Goal: Use online tool/utility: Utilize a website feature to perform a specific function

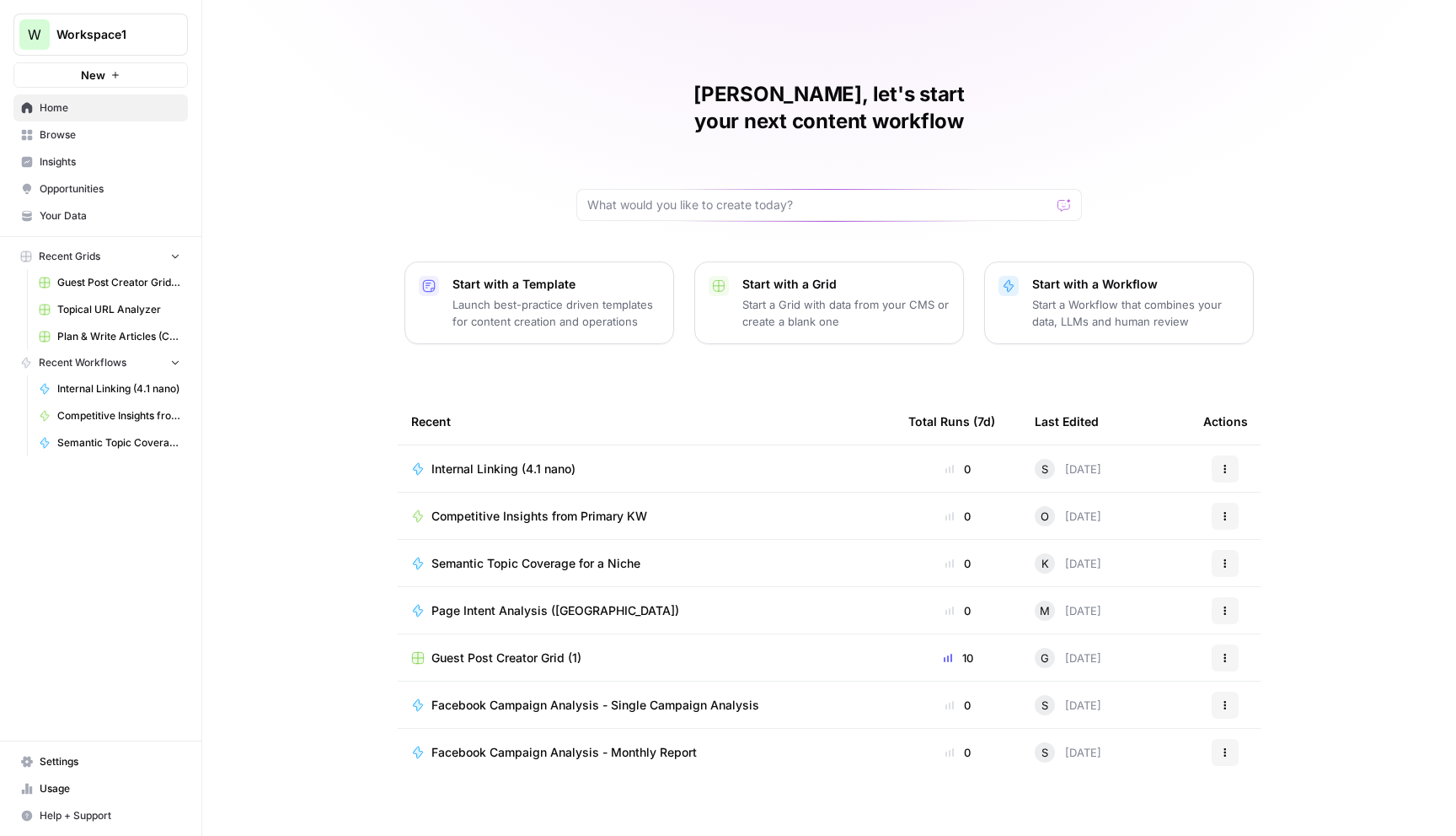
click at [87, 155] on span "Insights" at bounding box center [110, 161] width 141 height 16
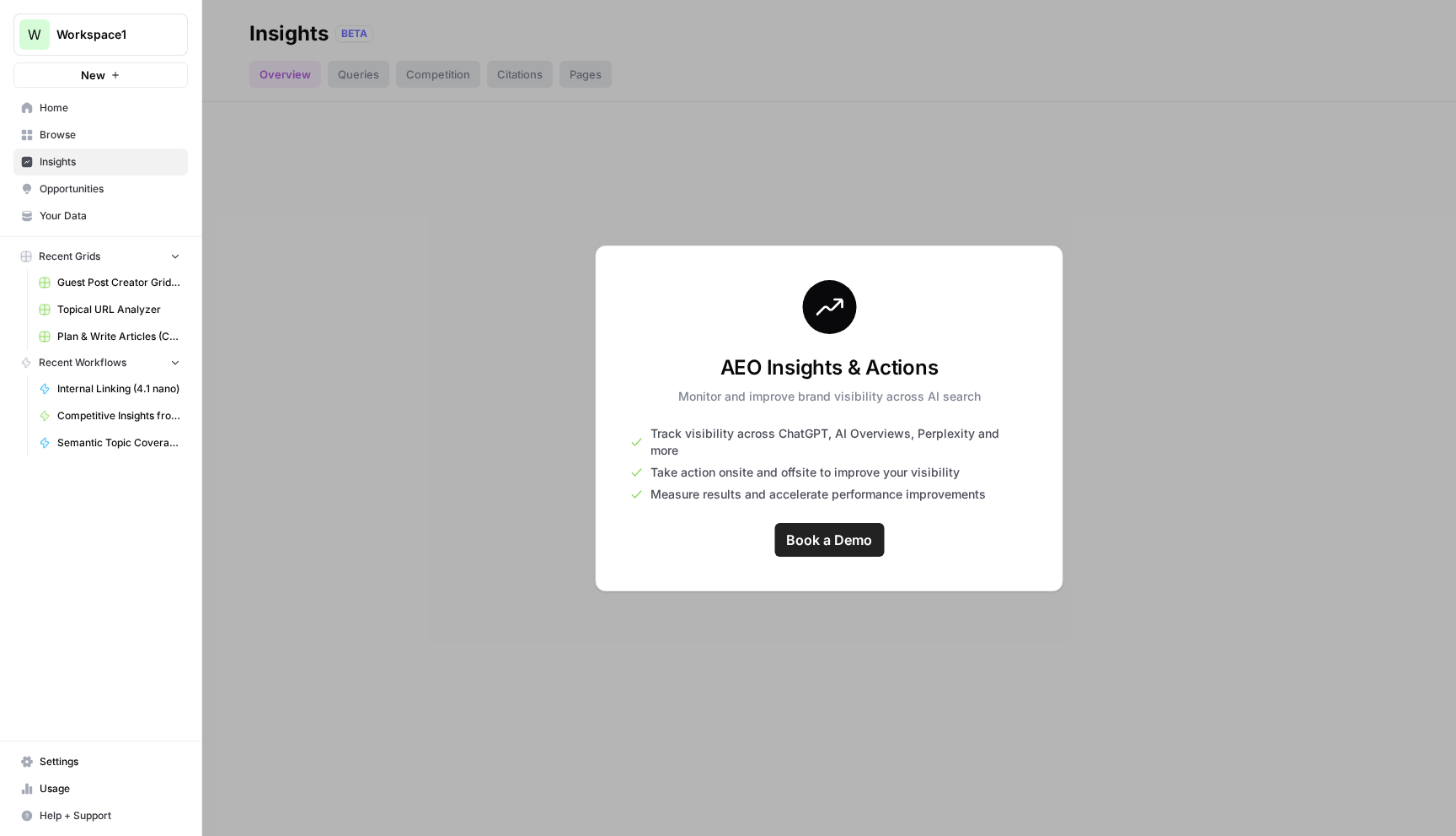
click at [89, 192] on span "Opportunities" at bounding box center [110, 189] width 141 height 16
click at [87, 216] on span "Your Data" at bounding box center [110, 215] width 141 height 16
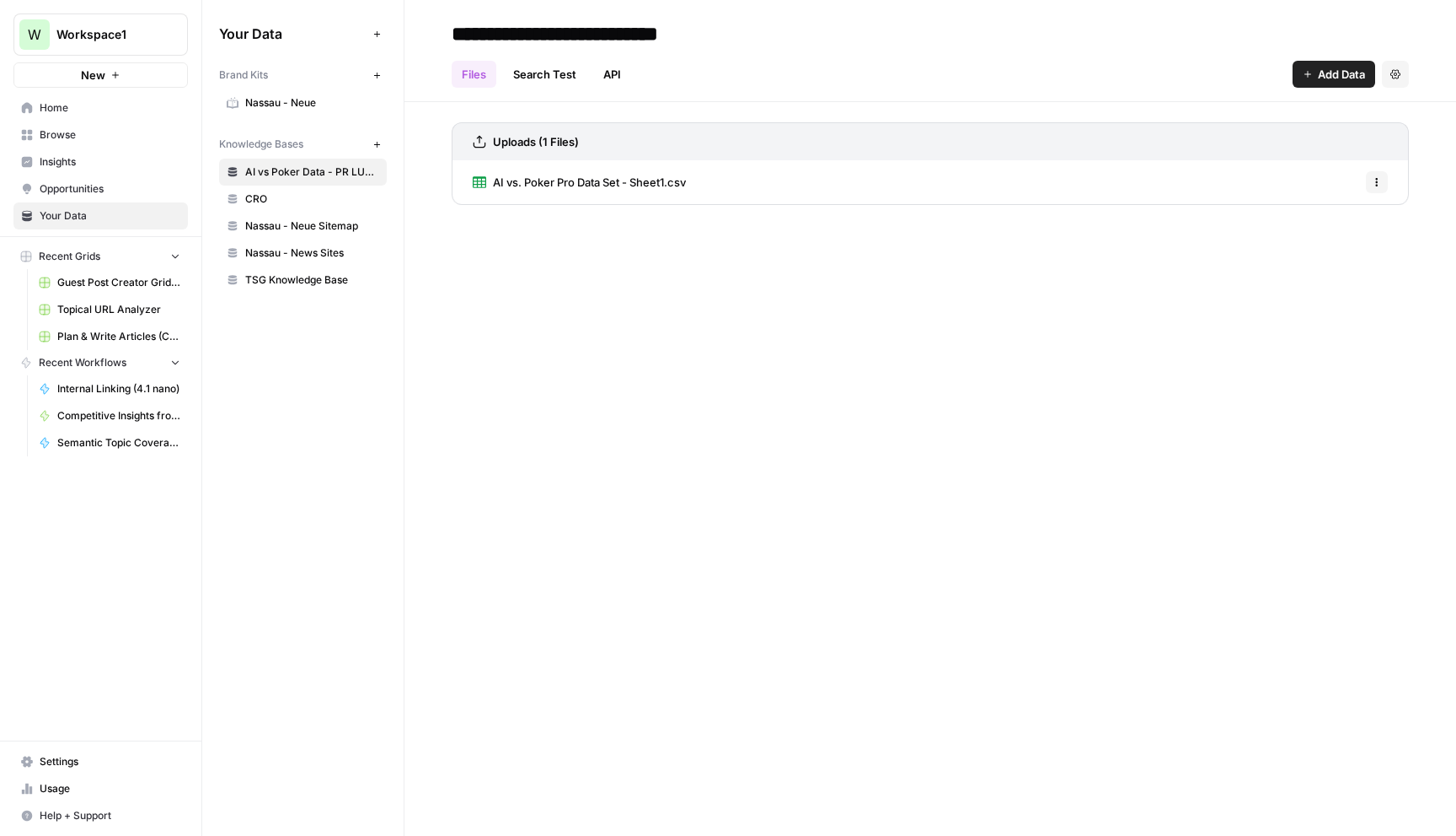
click at [64, 791] on span "Usage" at bounding box center [110, 788] width 141 height 16
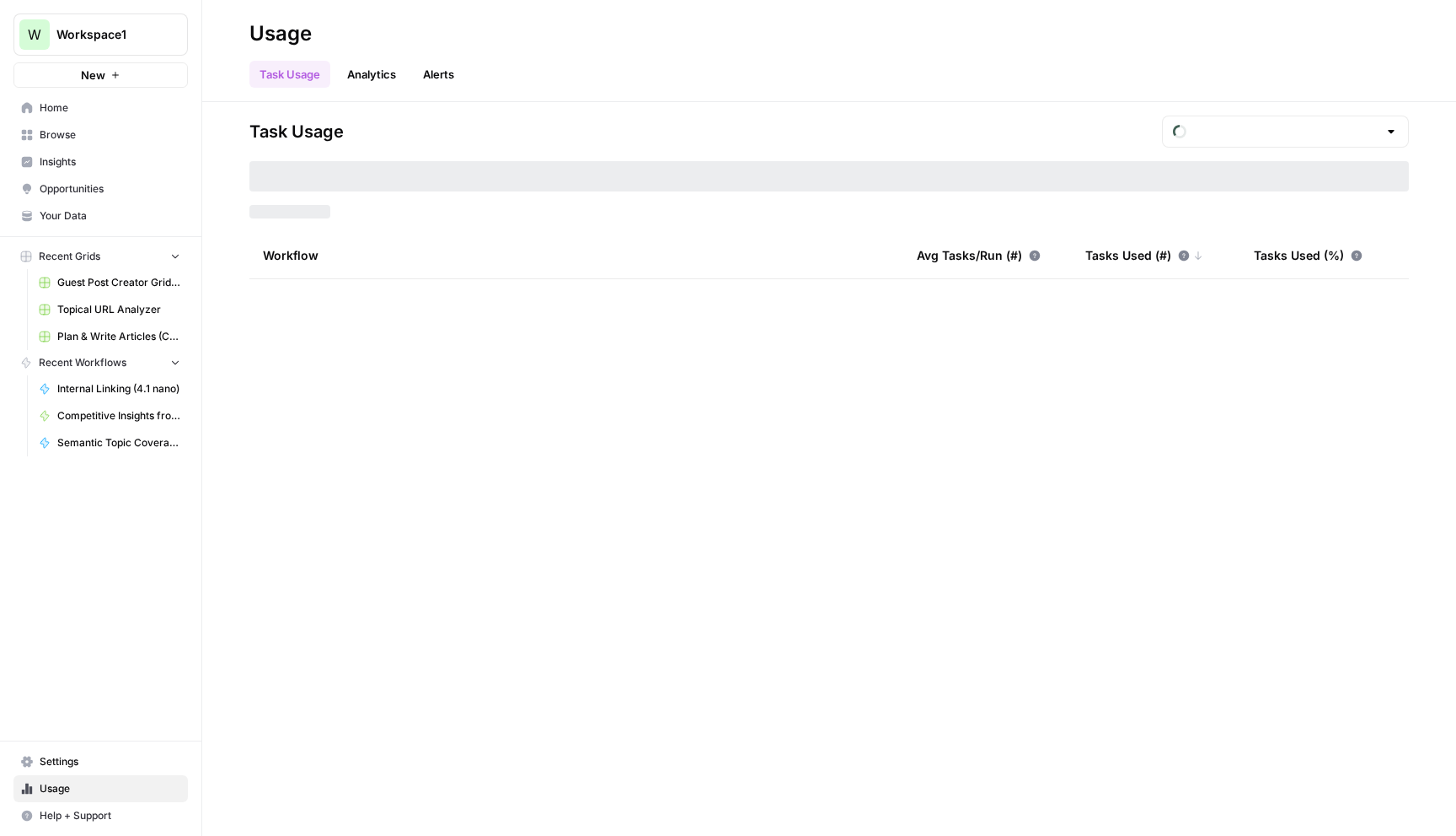
type input "September Included Tasks"
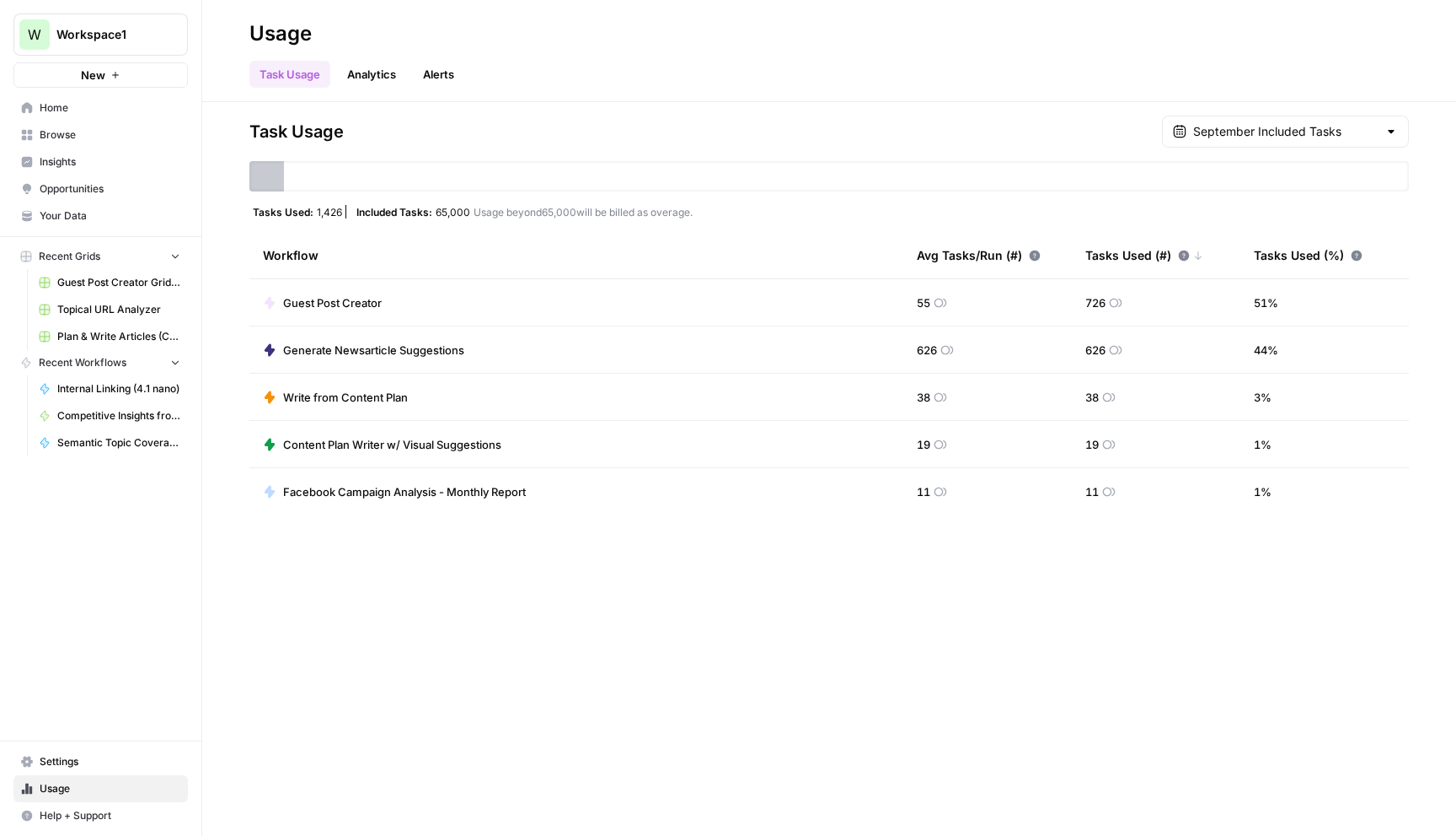
click at [108, 104] on span "Home" at bounding box center [110, 107] width 141 height 16
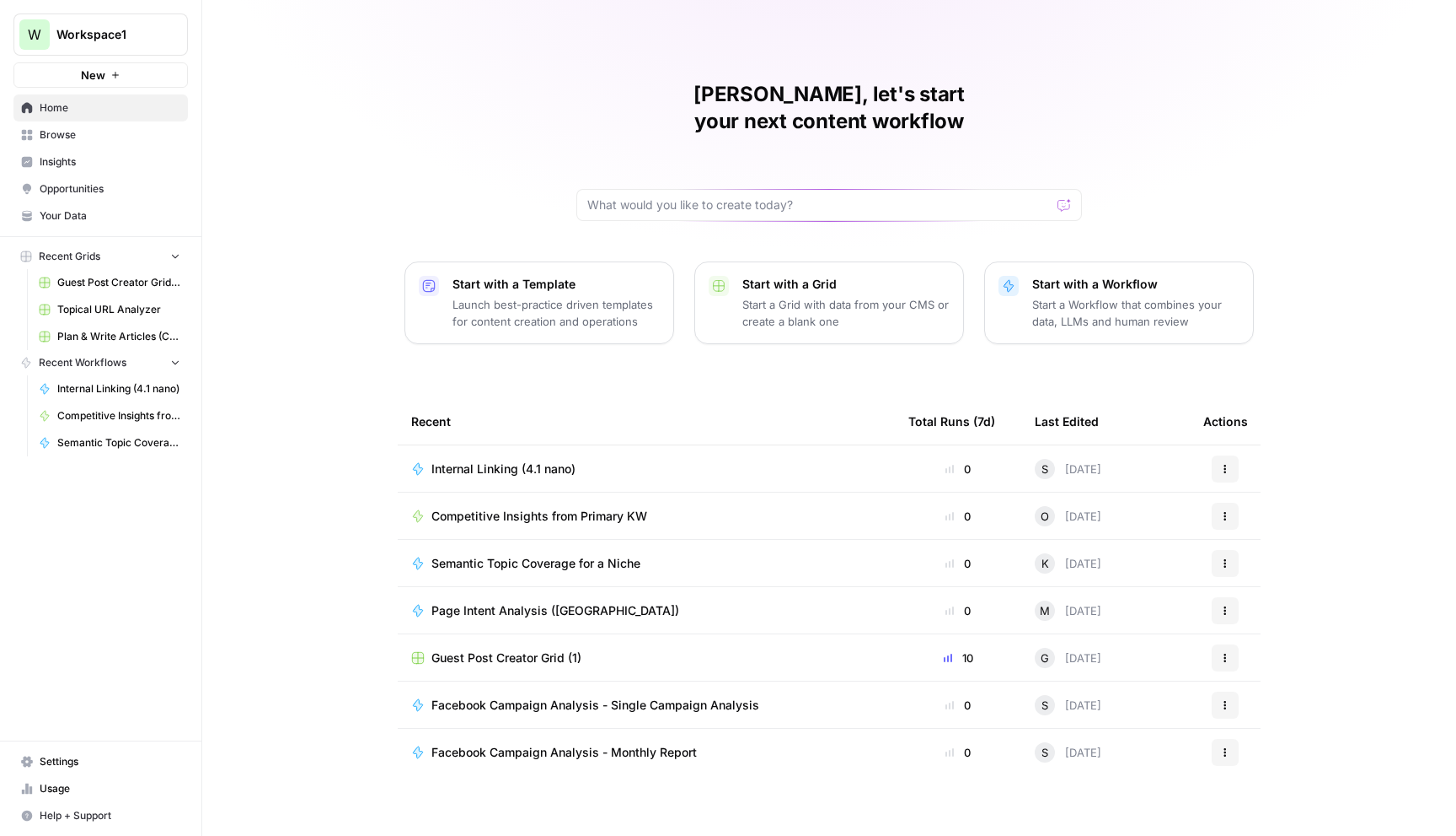
click at [122, 72] on button "New" at bounding box center [101, 75] width 174 height 26
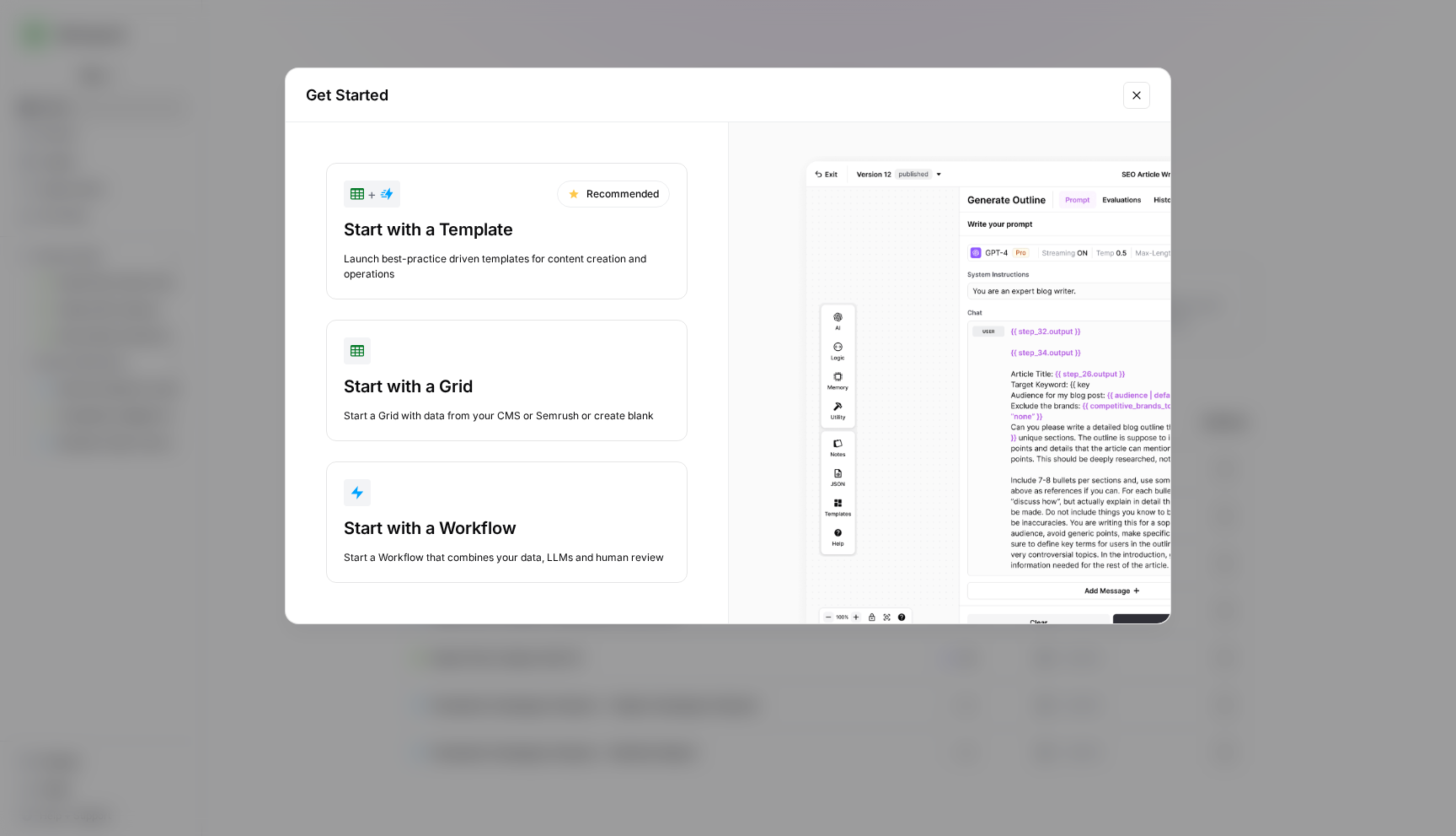
click at [489, 512] on button "Start with a Workflow Start a Workflow that combines your data, LLMs and human …" at bounding box center [507, 522] width 362 height 121
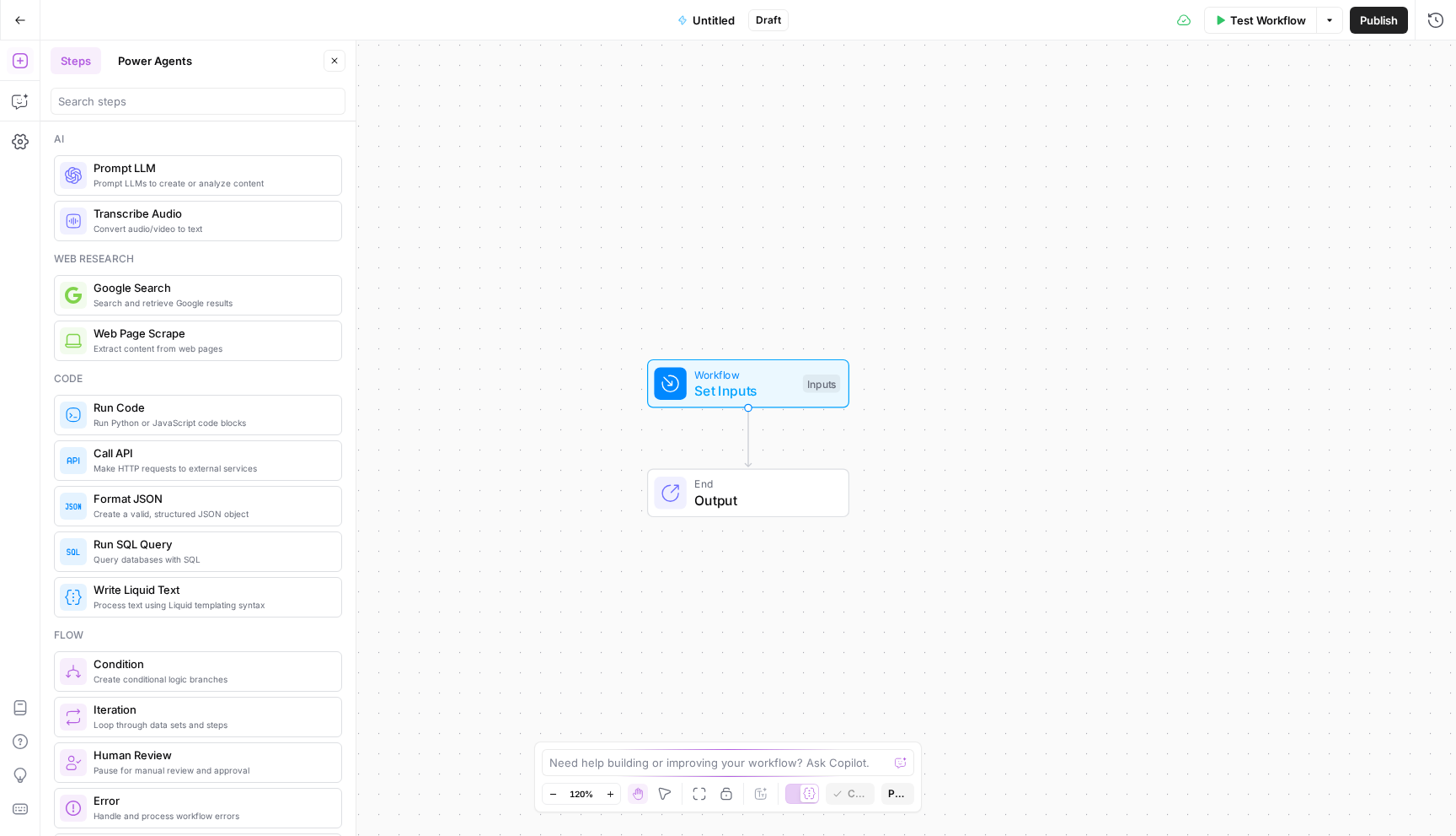
click at [917, 393] on div "Workflow Set Inputs Inputs End Output" at bounding box center [748, 437] width 1416 height 795
click at [797, 487] on span "Web Page Scrape" at bounding box center [737, 483] width 196 height 16
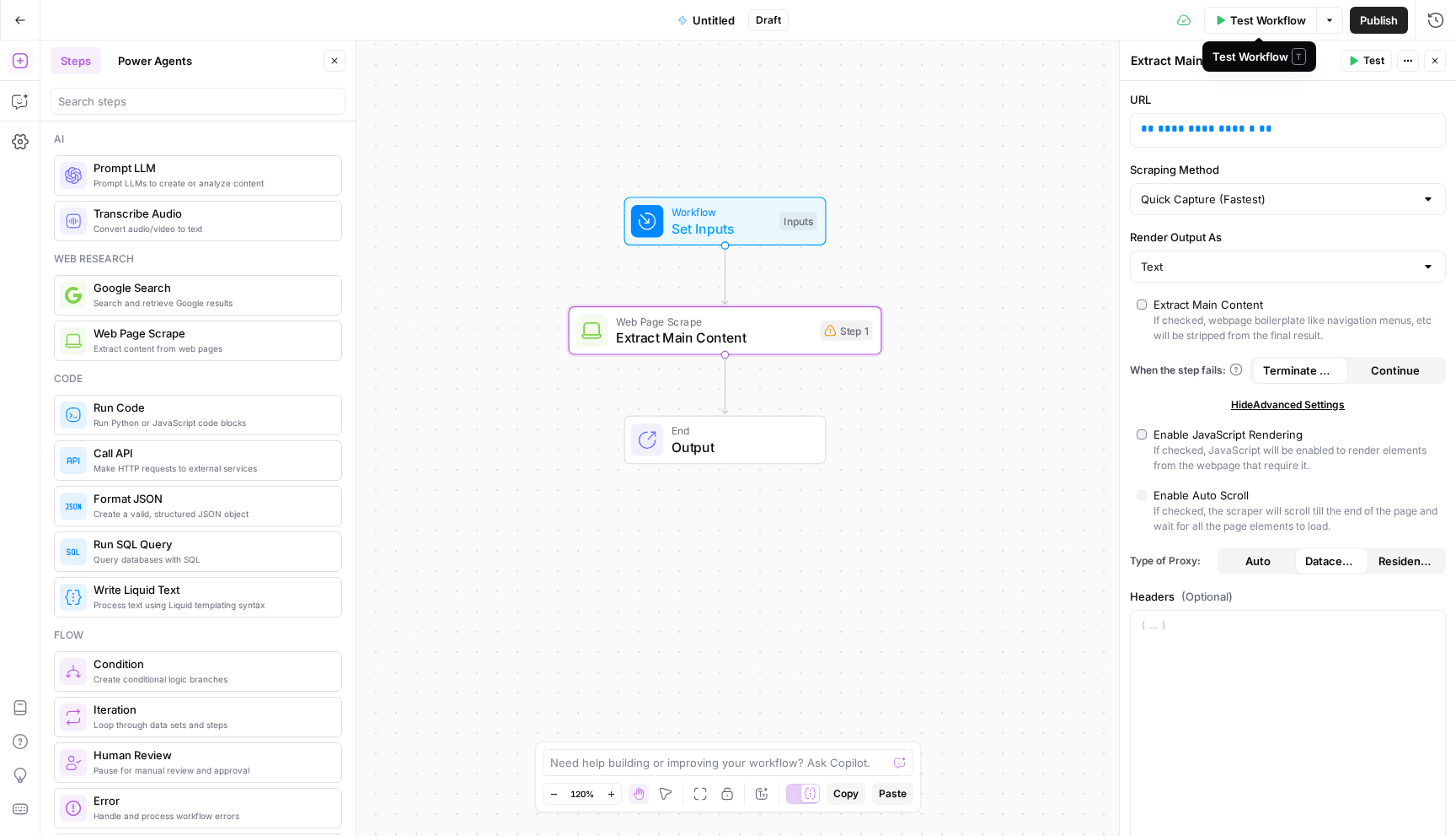
click at [1265, 13] on span "Test Workflow" at bounding box center [1268, 20] width 76 height 16
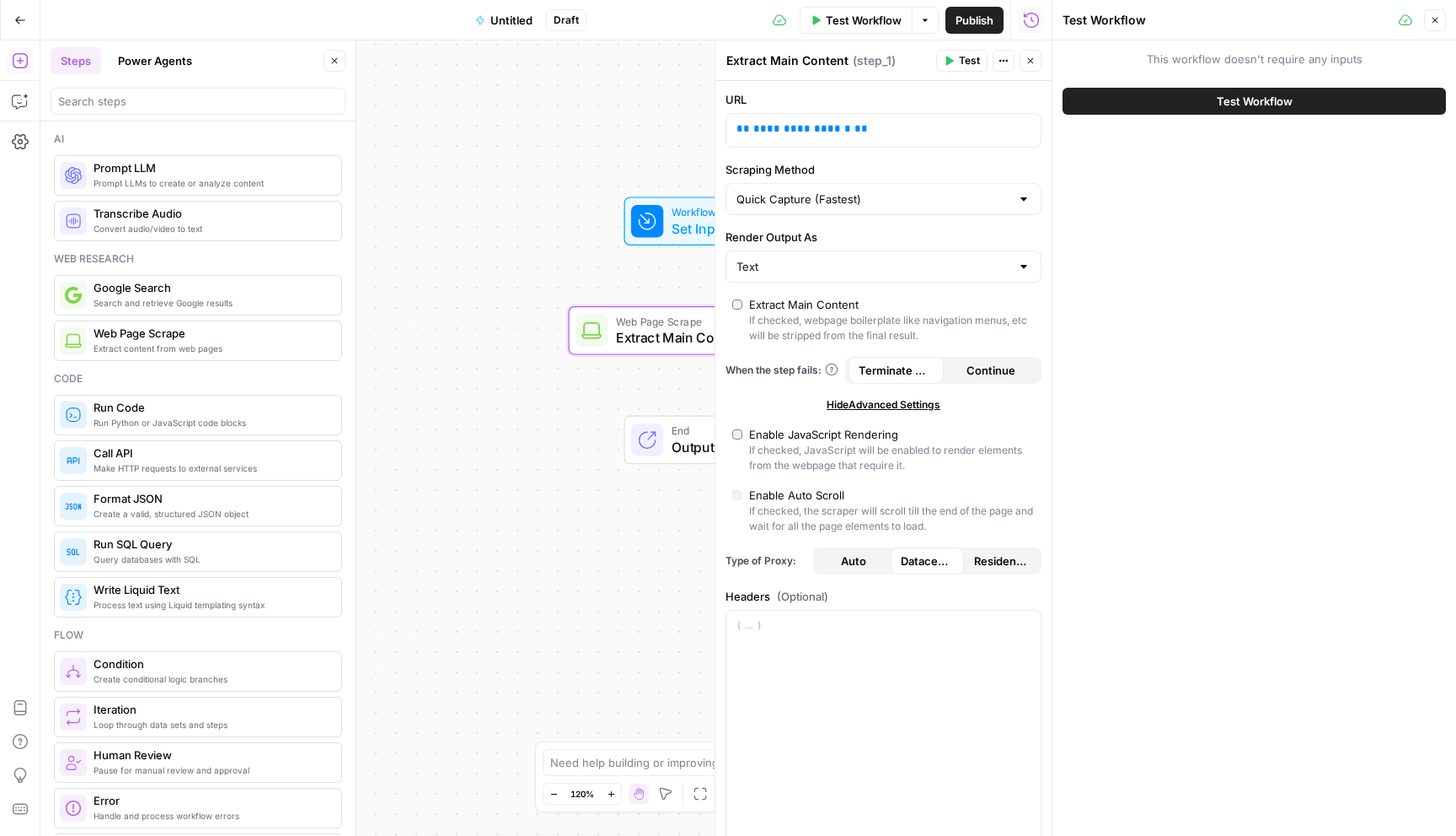
click at [1176, 94] on button "Test Workflow" at bounding box center [1254, 101] width 384 height 27
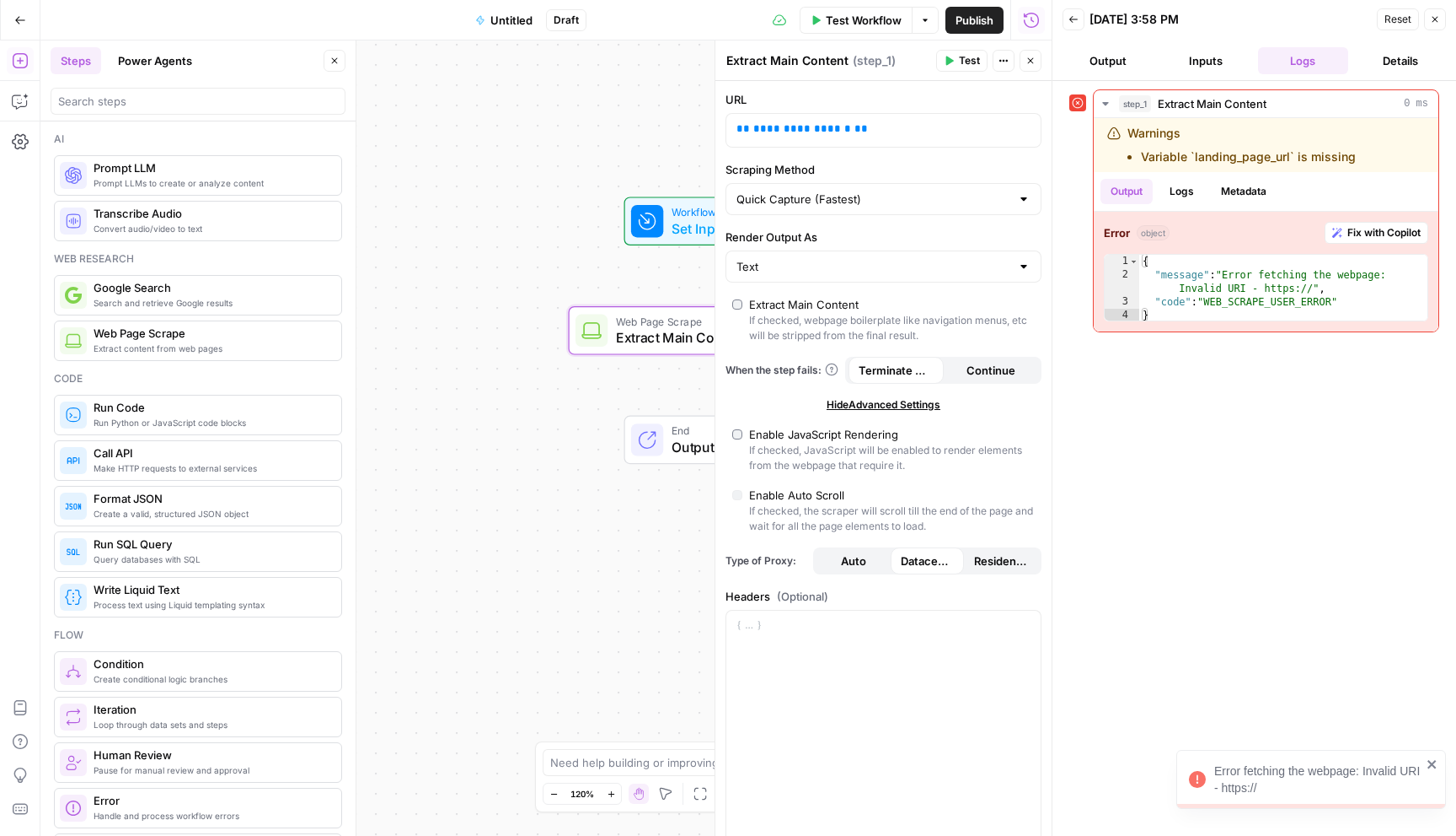
click at [659, 103] on div "Workflow Set Inputs Inputs Error Web Page Scrape Extract Main Content Step 1 En…" at bounding box center [546, 437] width 1012 height 795
click at [1434, 24] on icon "button" at bounding box center [1435, 19] width 10 height 10
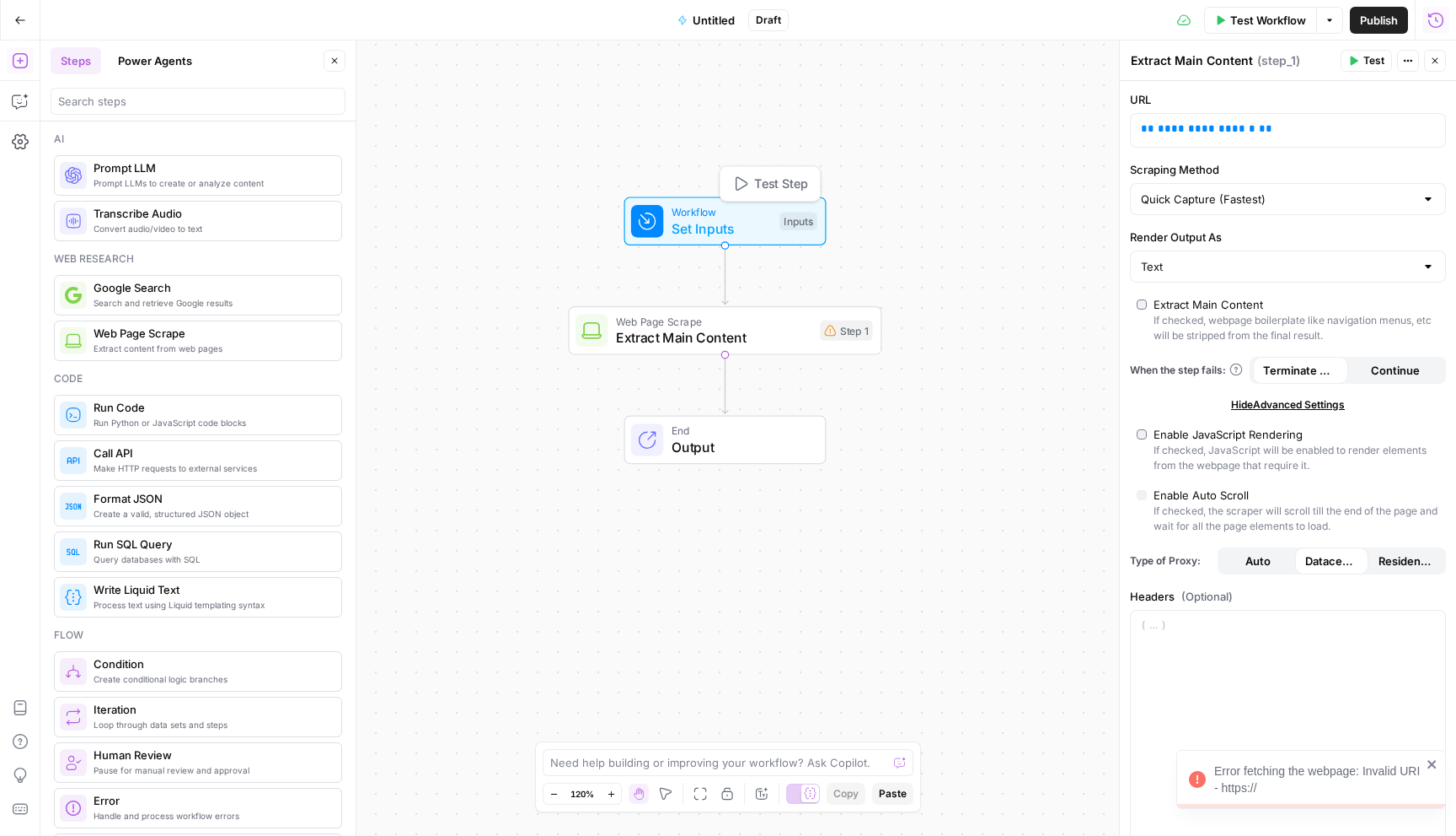
click at [743, 216] on span "Workflow" at bounding box center [721, 212] width 100 height 16
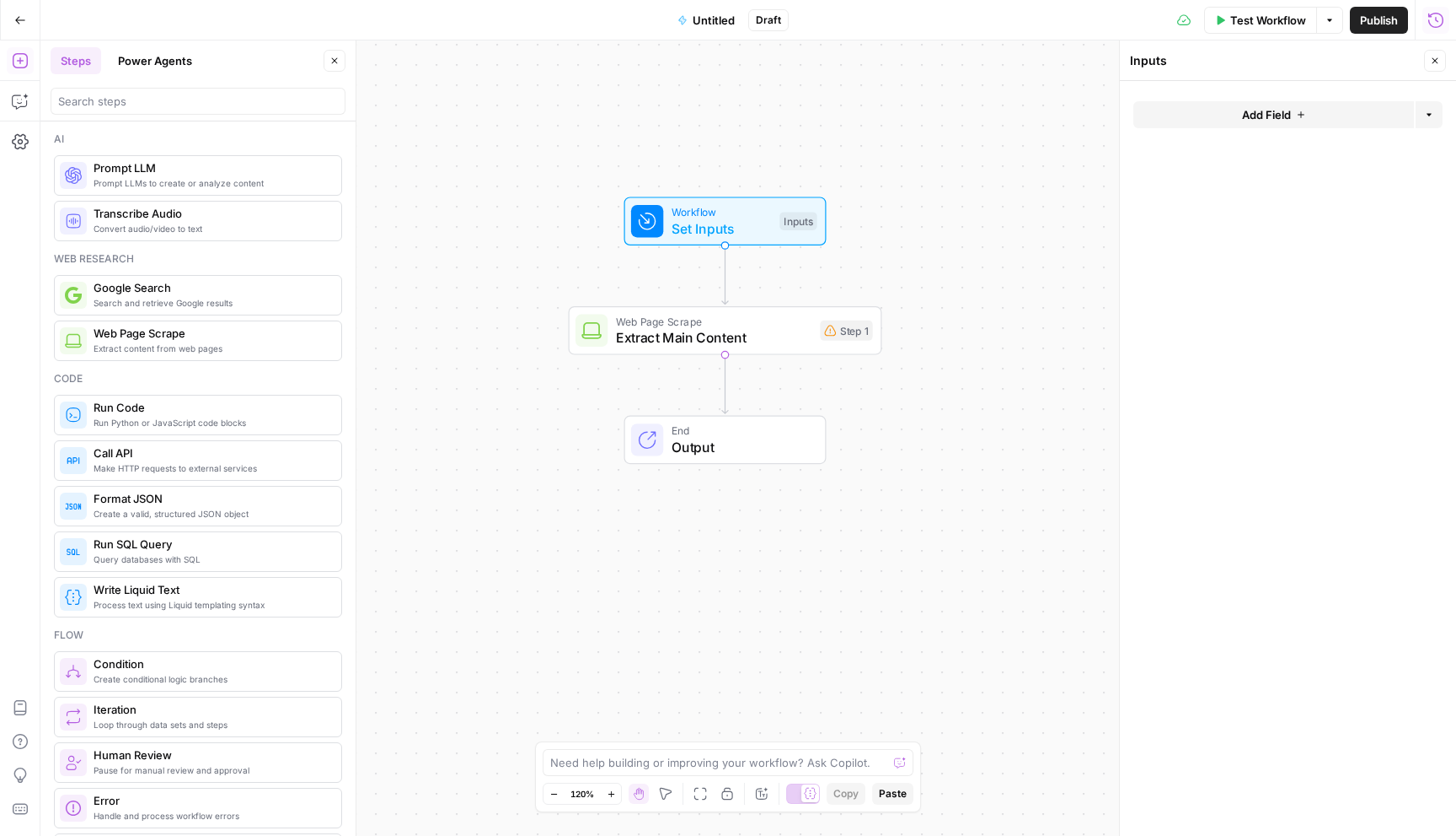
click at [1304, 110] on icon "button" at bounding box center [1301, 115] width 10 height 10
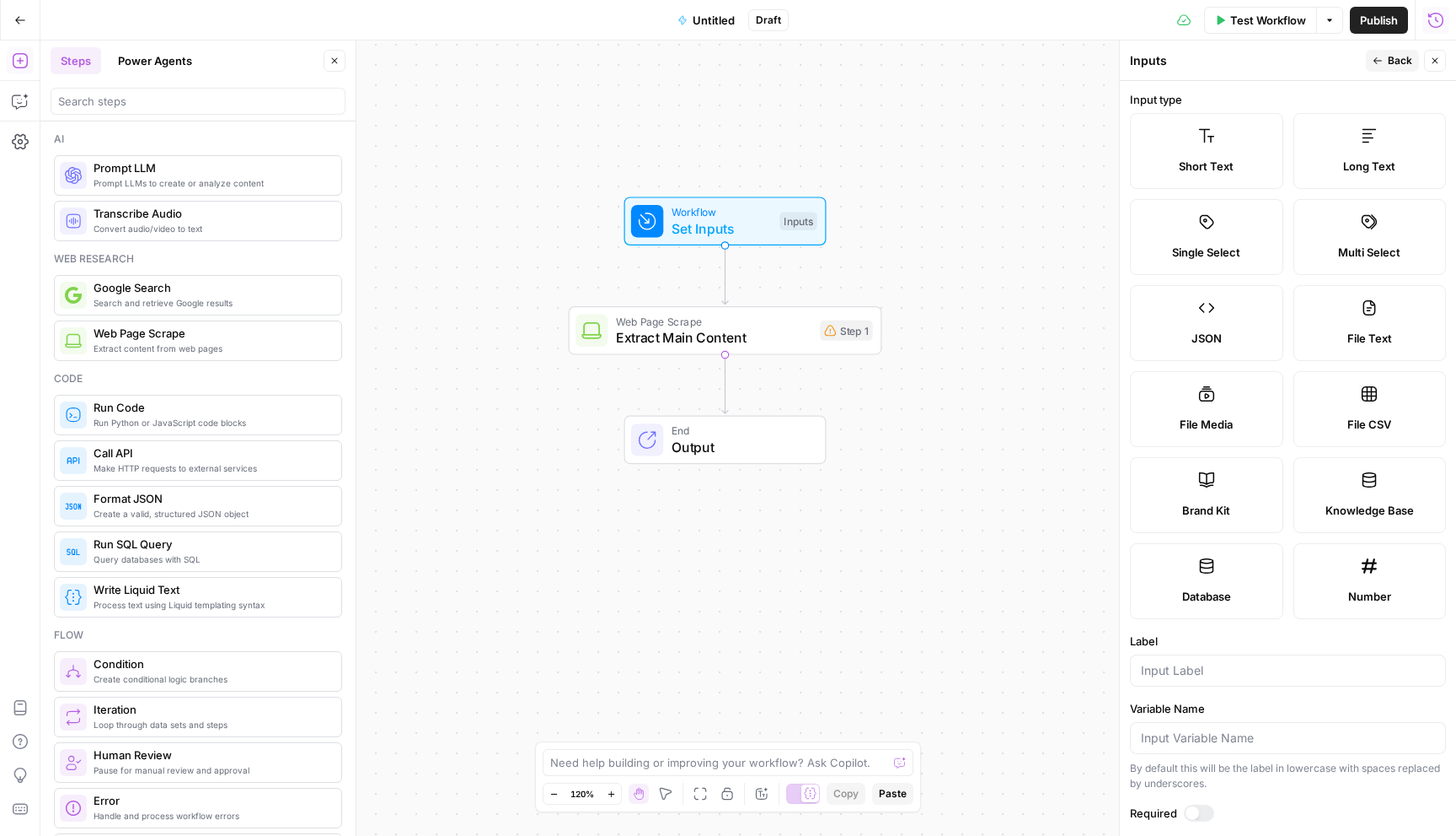
click at [1229, 155] on label "Short Text" at bounding box center [1206, 150] width 153 height 76
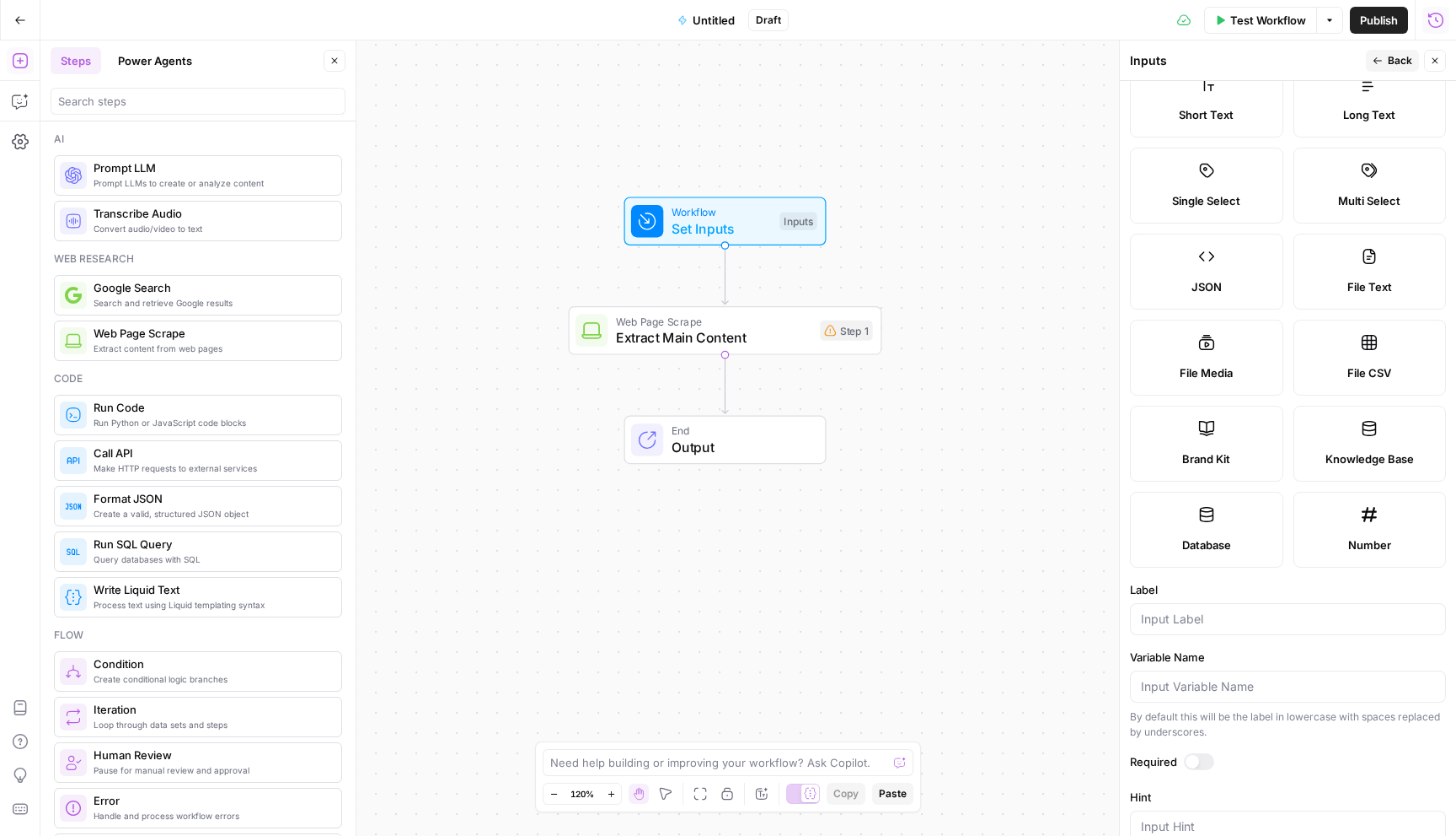
scroll to position [270, 0]
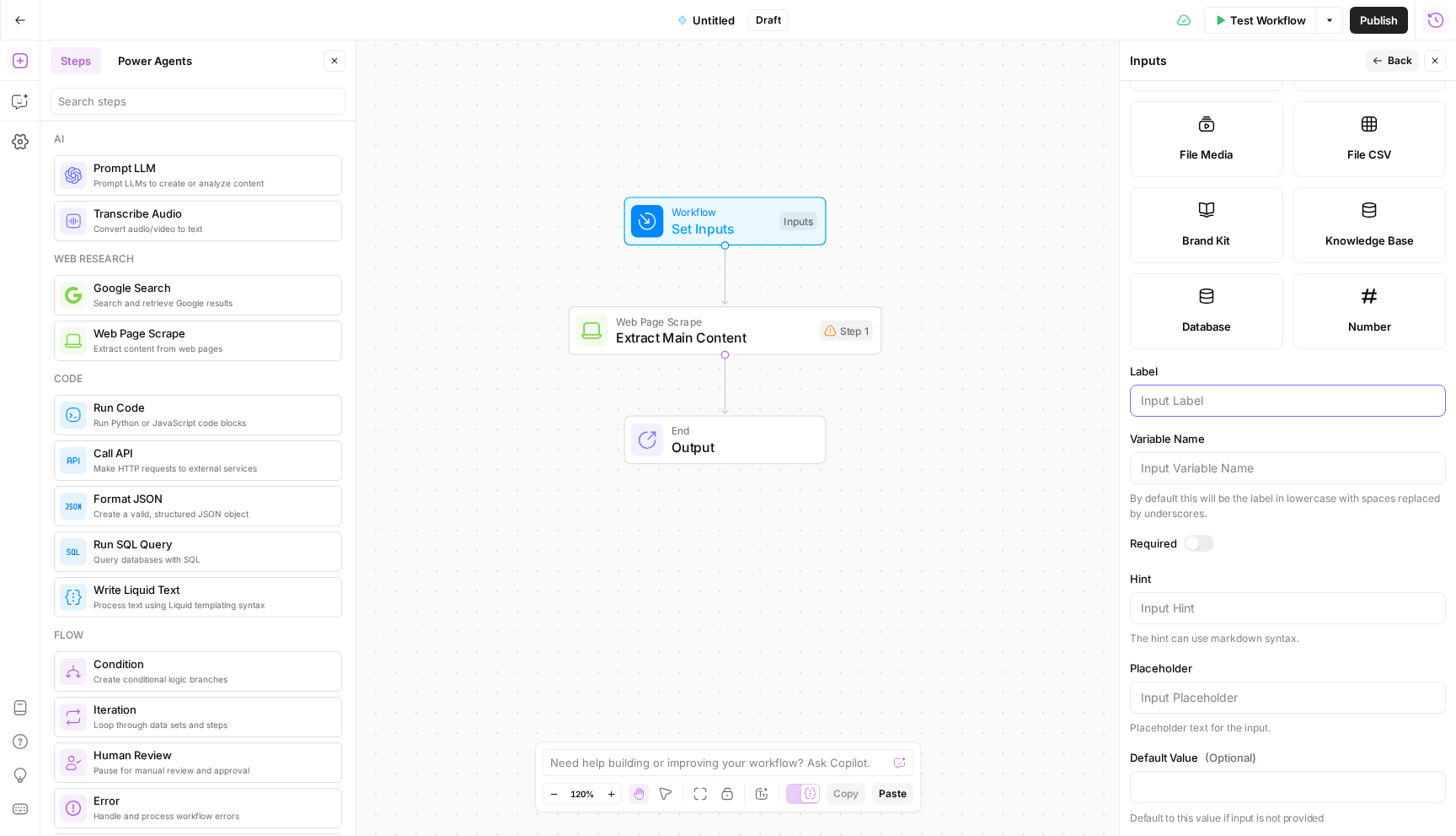
click at [1176, 404] on input "Label" at bounding box center [1287, 401] width 294 height 16
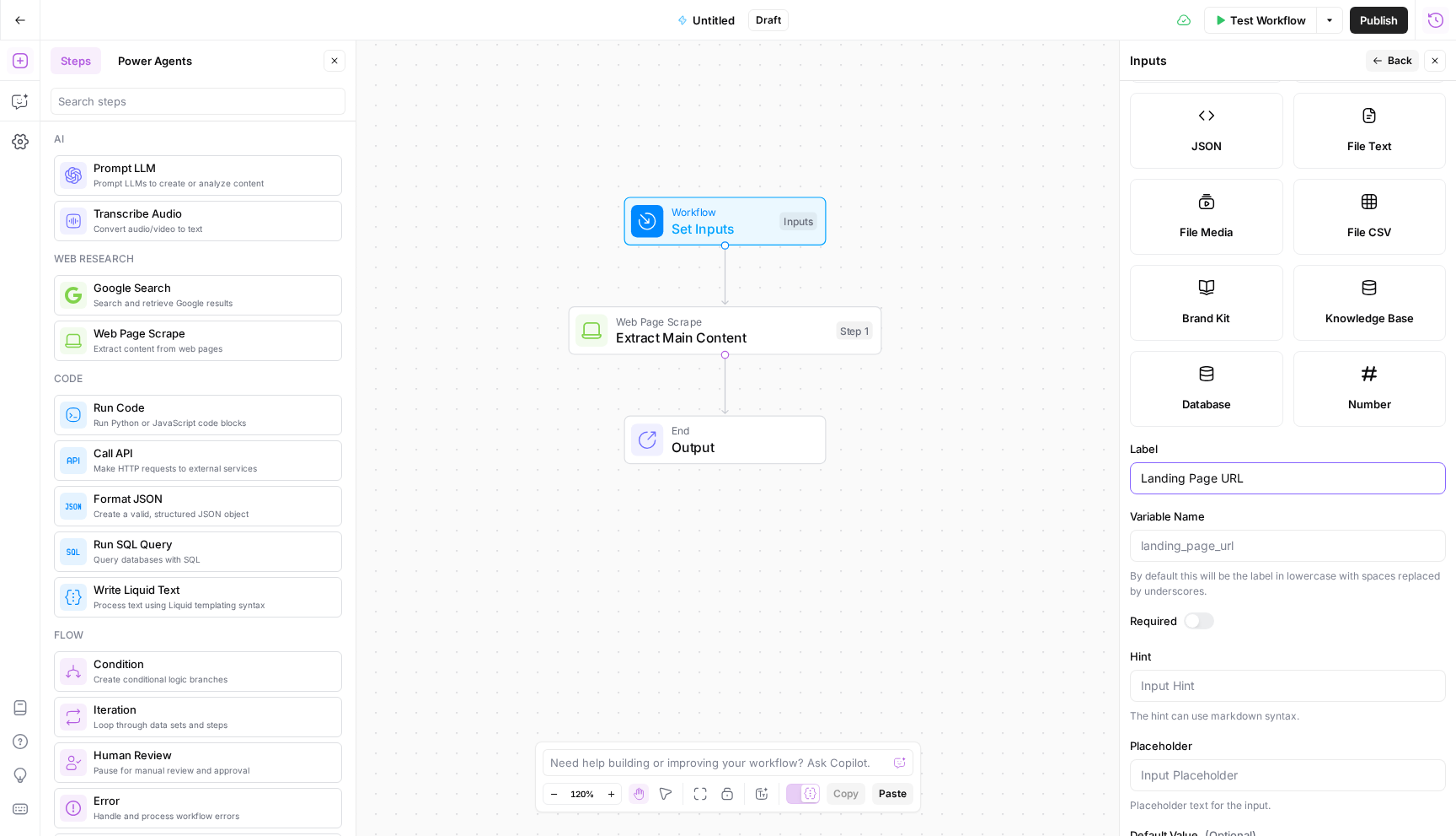
scroll to position [0, 0]
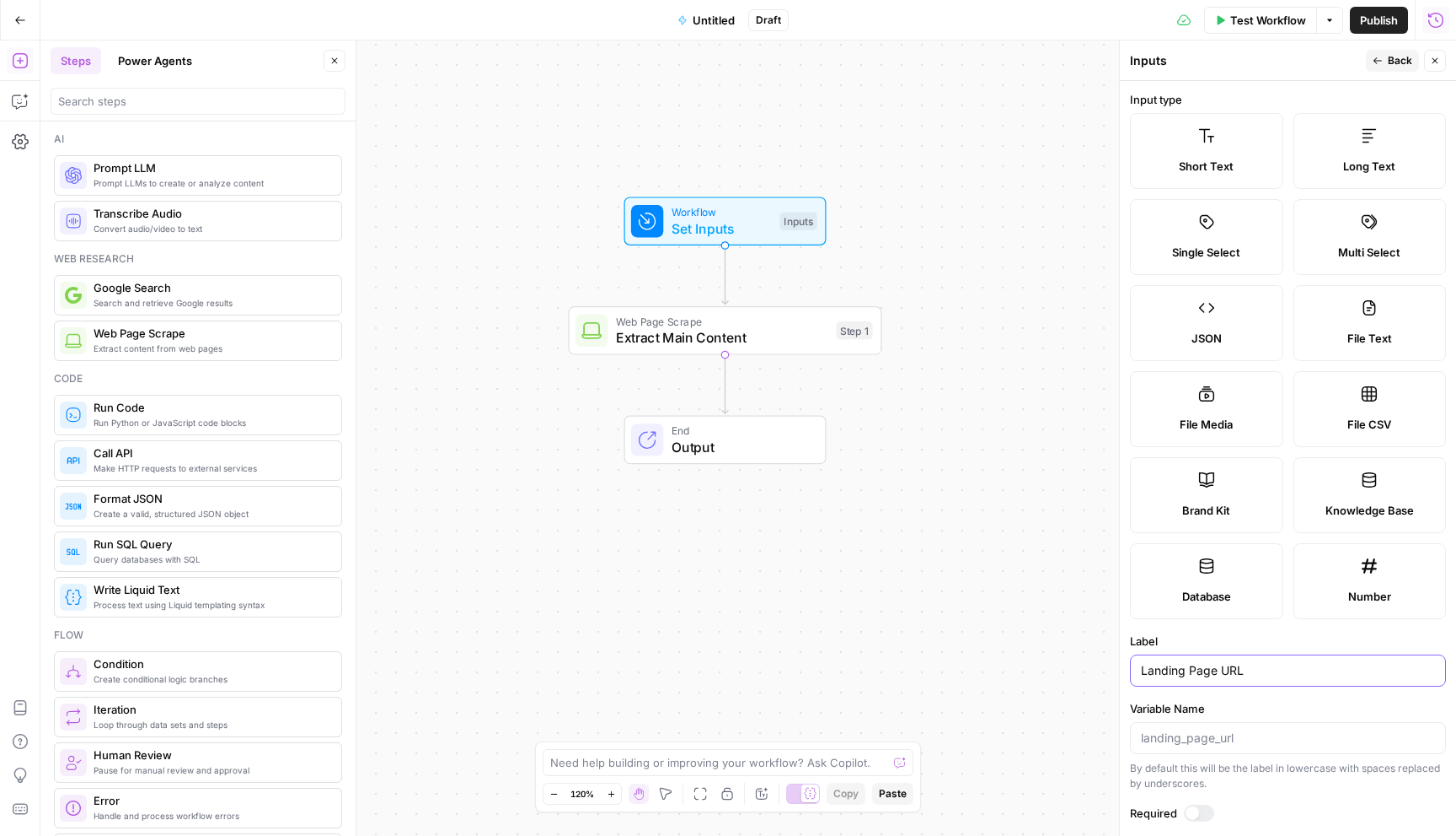
type input "Landing Page URL"
click at [1391, 60] on span "Back" at bounding box center [1400, 60] width 25 height 16
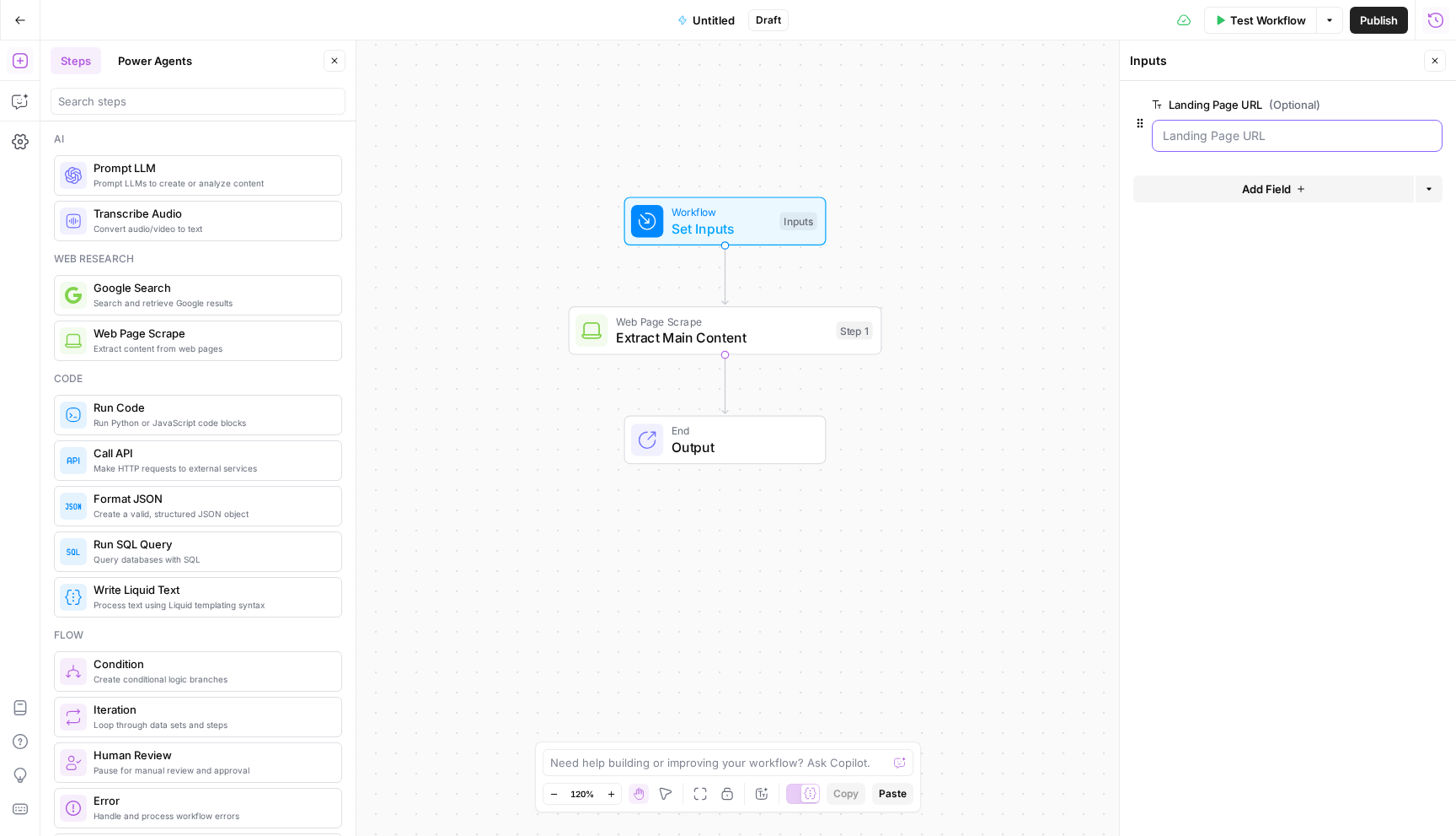
click at [1284, 138] on URL "Landing Page URL (Optional)" at bounding box center [1297, 136] width 268 height 16
click at [1232, 140] on URL "Landing Page URL (Optional)" at bounding box center [1297, 136] width 268 height 16
click at [1252, 138] on URL "Landing Page URL (Optional)" at bounding box center [1297, 136] width 268 height 16
click at [1256, 21] on span "Test Workflow" at bounding box center [1268, 20] width 76 height 16
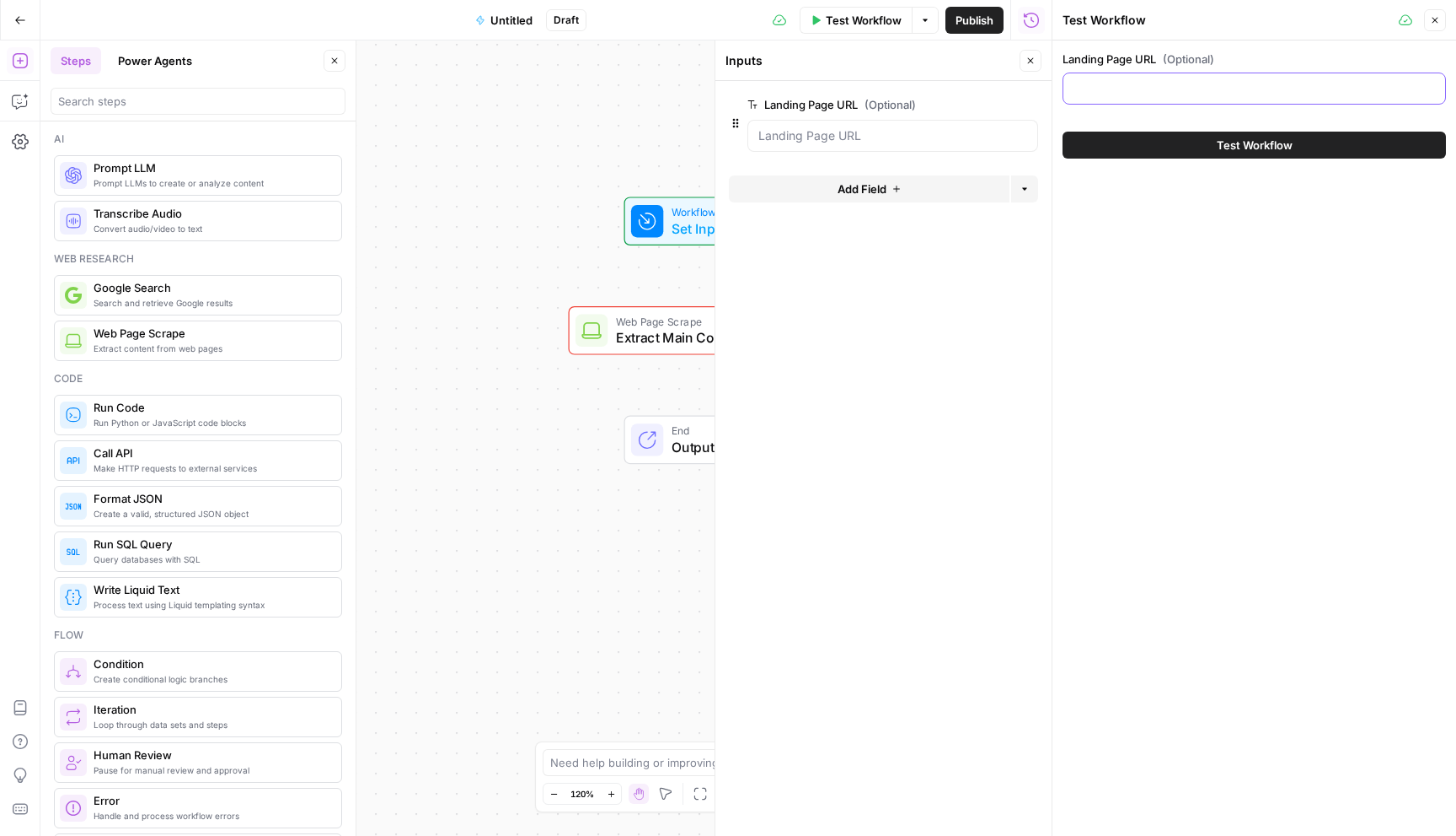
click at [1172, 92] on input "Landing Page URL (Optional)" at bounding box center [1254, 88] width 362 height 16
paste input "[URL][DOMAIN_NAME][US_STATE]"
type input "[URL][DOMAIN_NAME][US_STATE]"
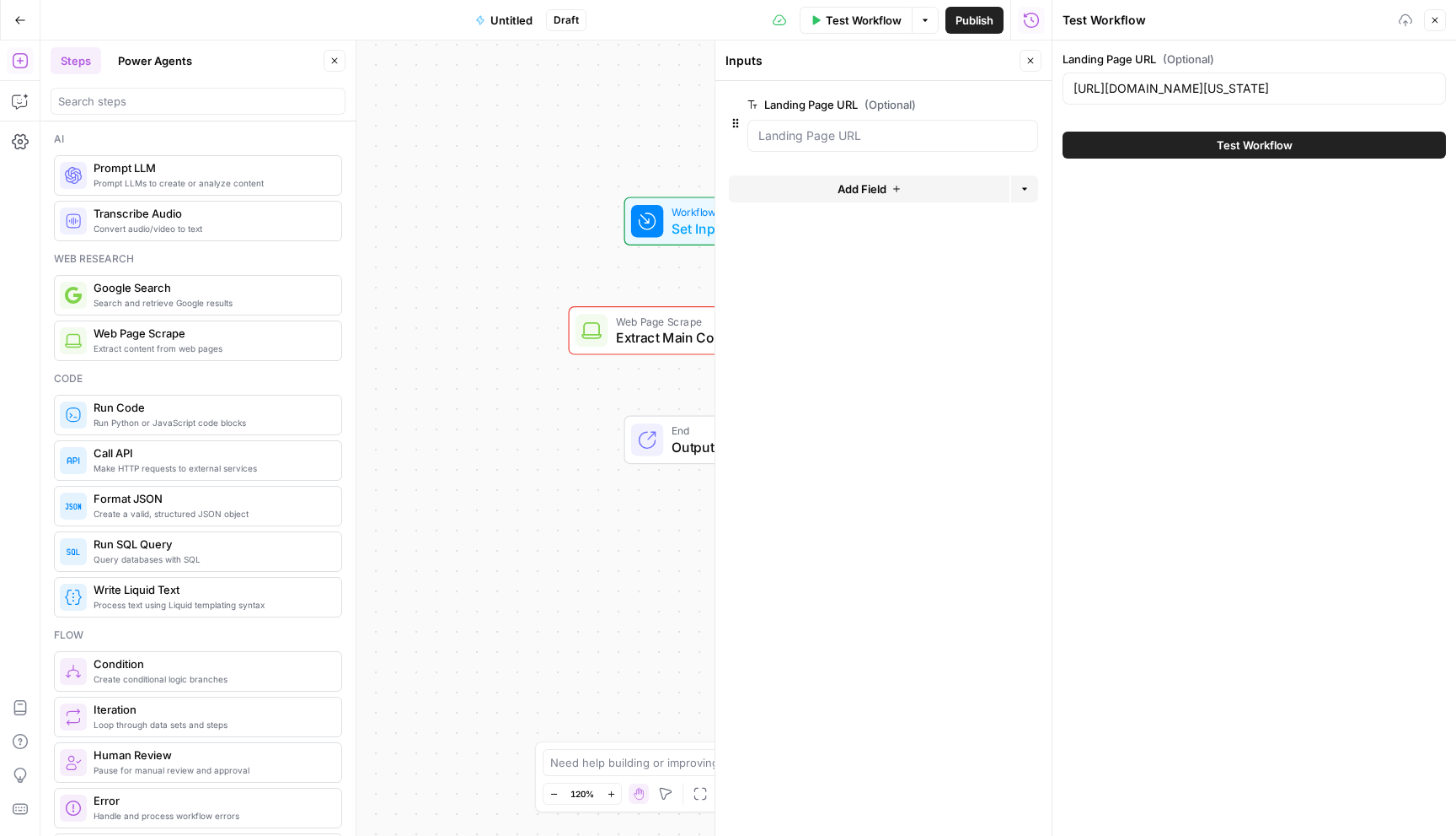
click at [1168, 145] on button "Test Workflow" at bounding box center [1254, 144] width 384 height 27
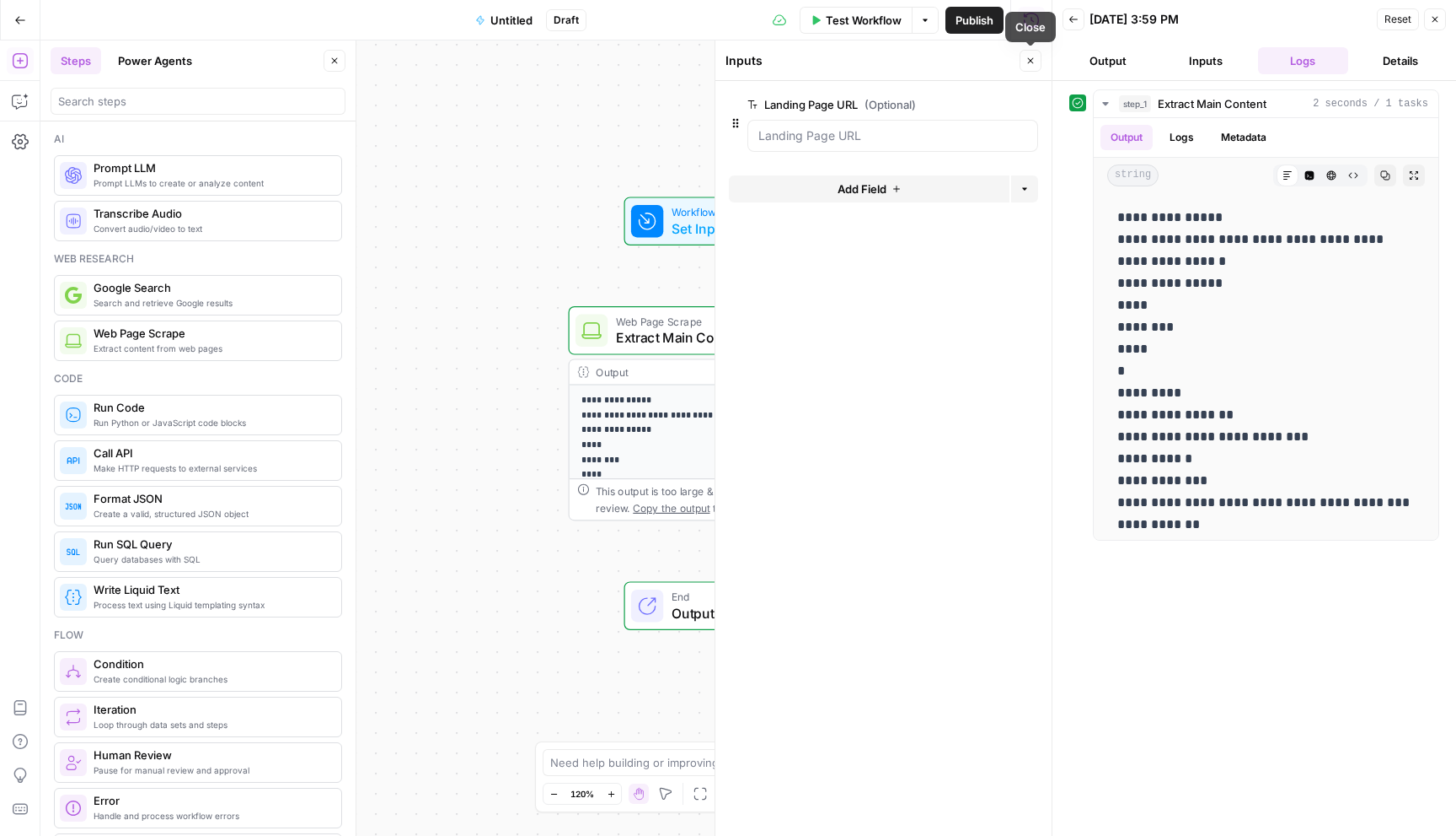
click at [1031, 62] on icon "button" at bounding box center [1030, 60] width 10 height 10
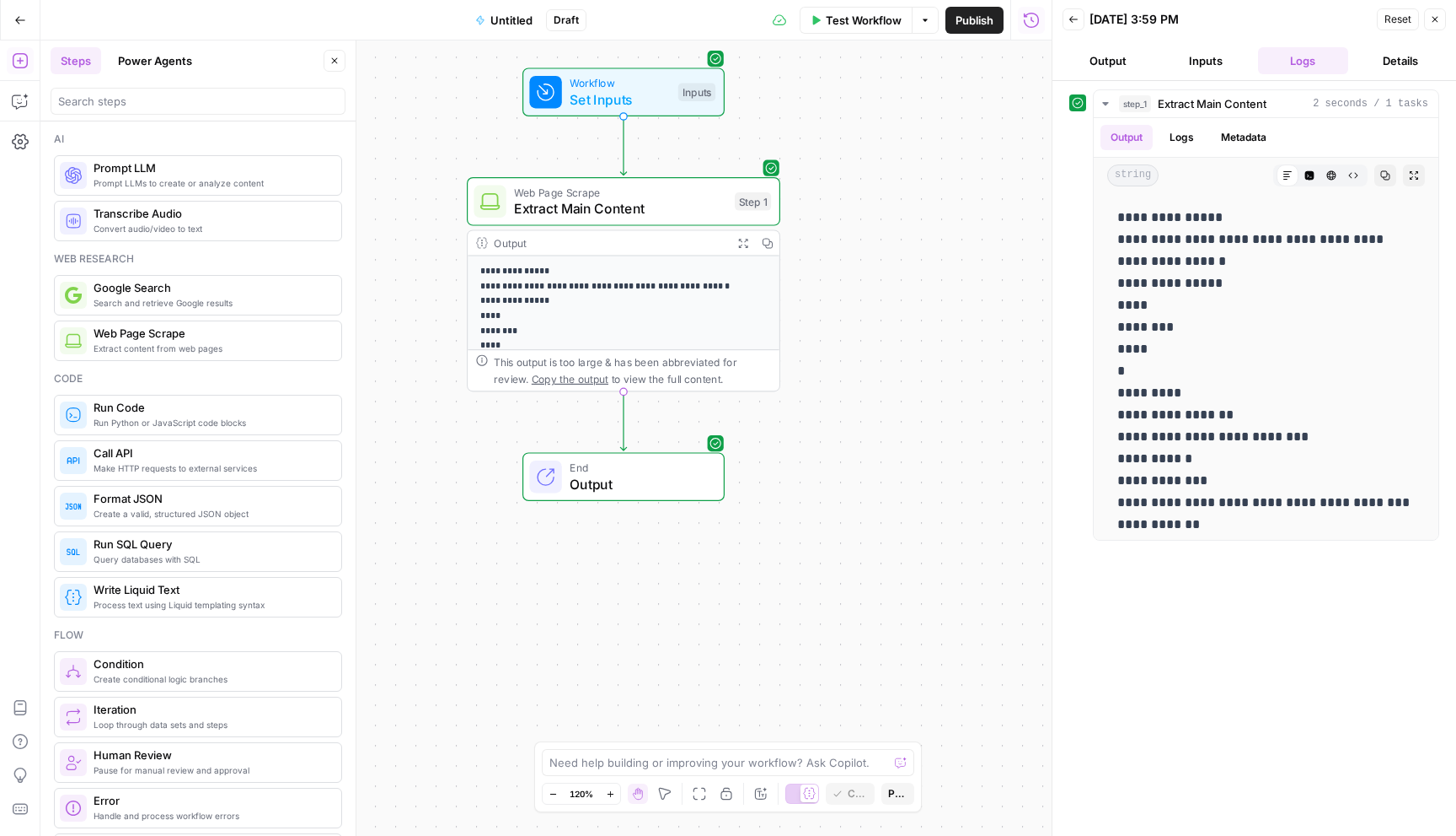
click at [829, 394] on div "**********" at bounding box center [546, 437] width 1012 height 795
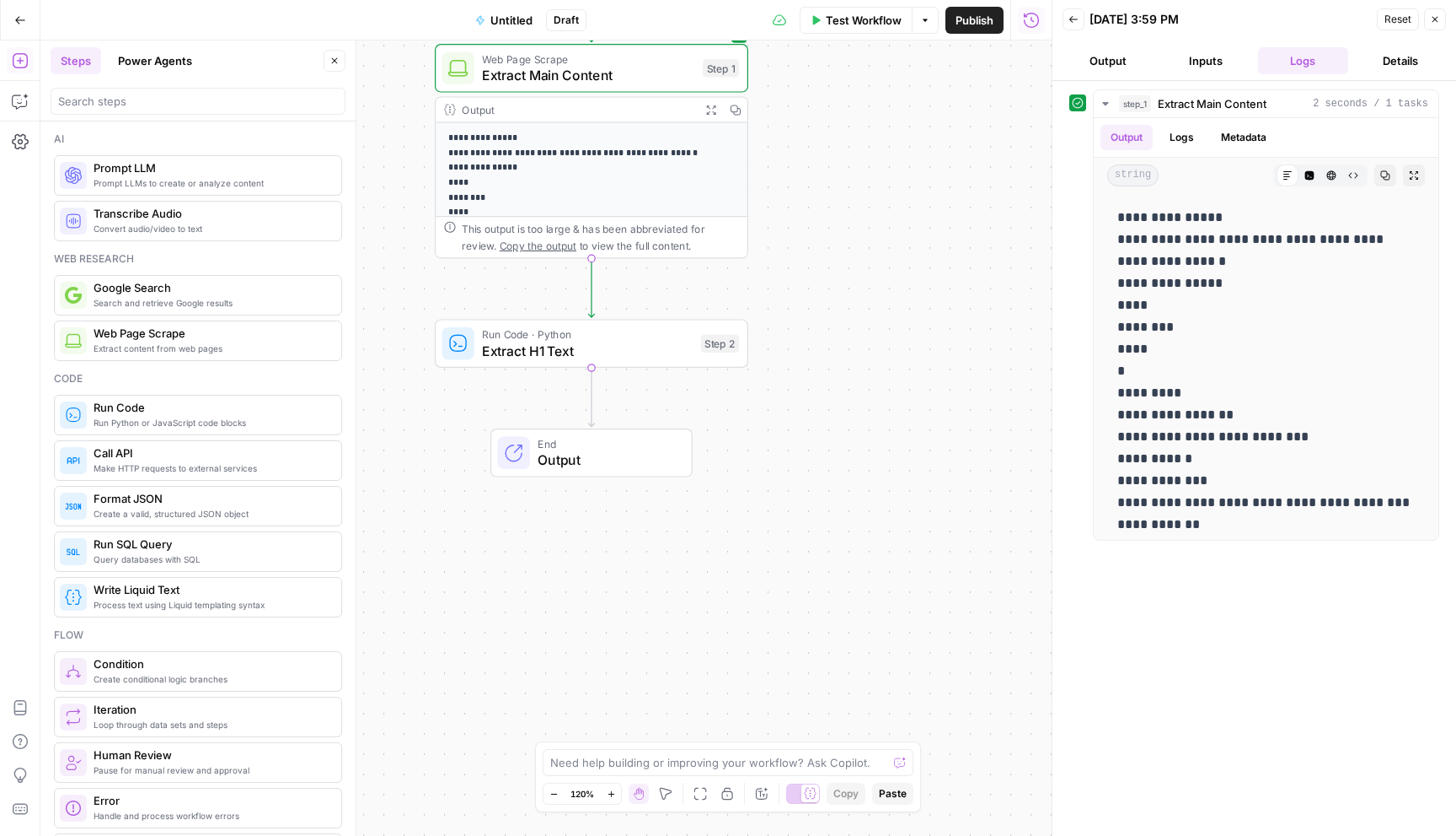
click at [868, 19] on span "Test Workflow" at bounding box center [863, 20] width 76 height 16
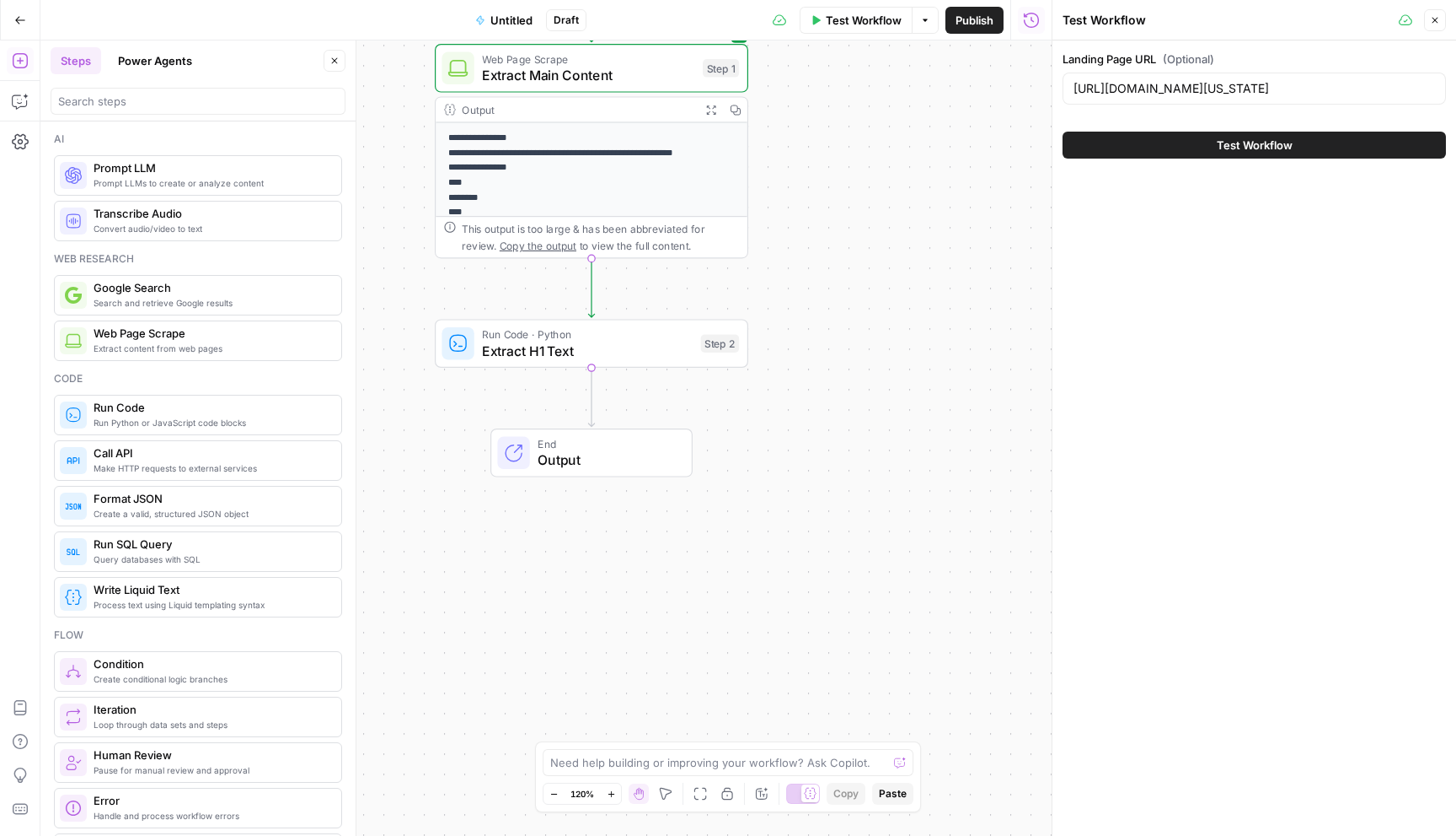
click at [1222, 142] on span "Test Workflow" at bounding box center [1254, 145] width 76 height 16
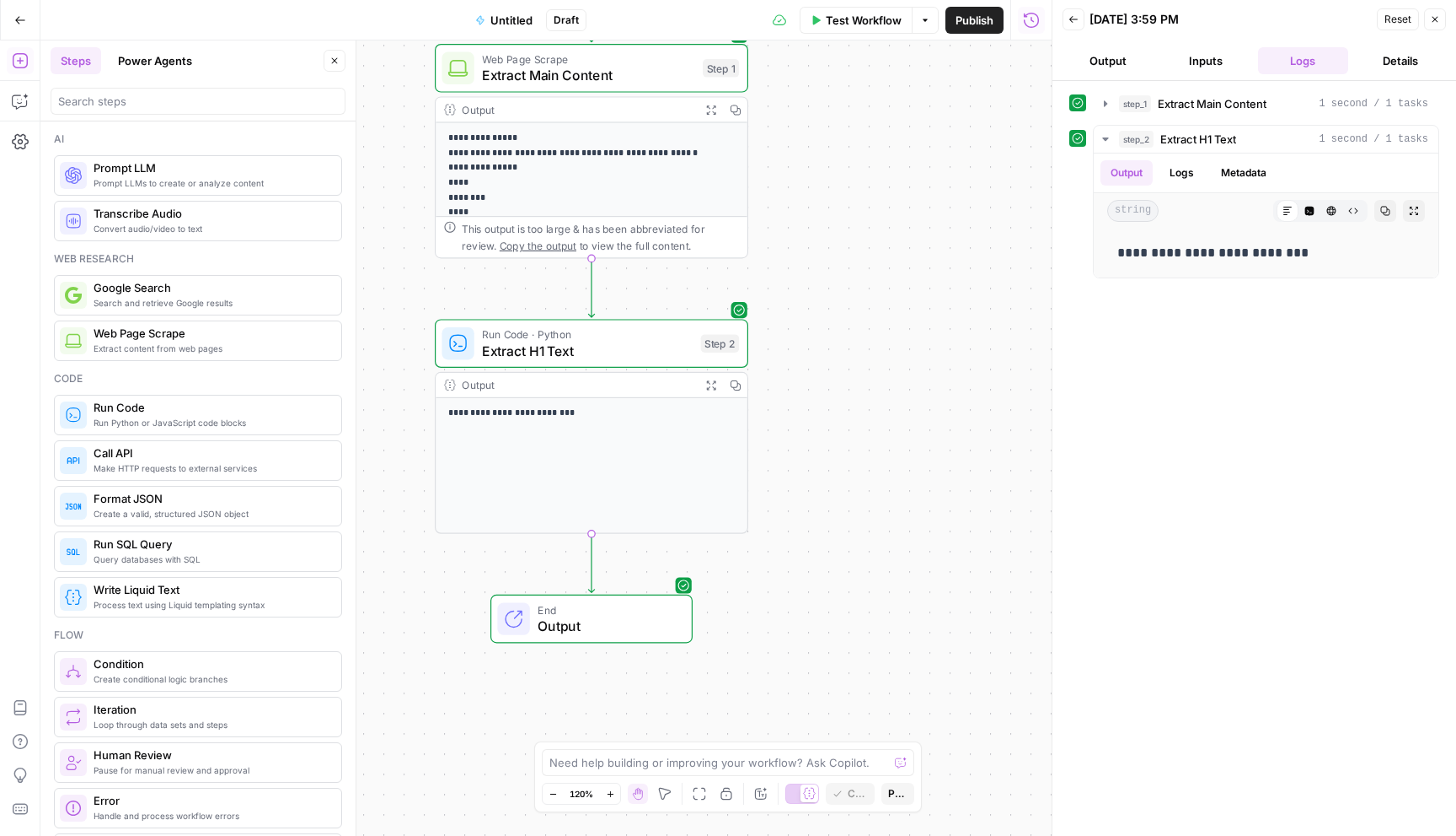
click at [819, 528] on div "**********" at bounding box center [546, 437] width 1012 height 795
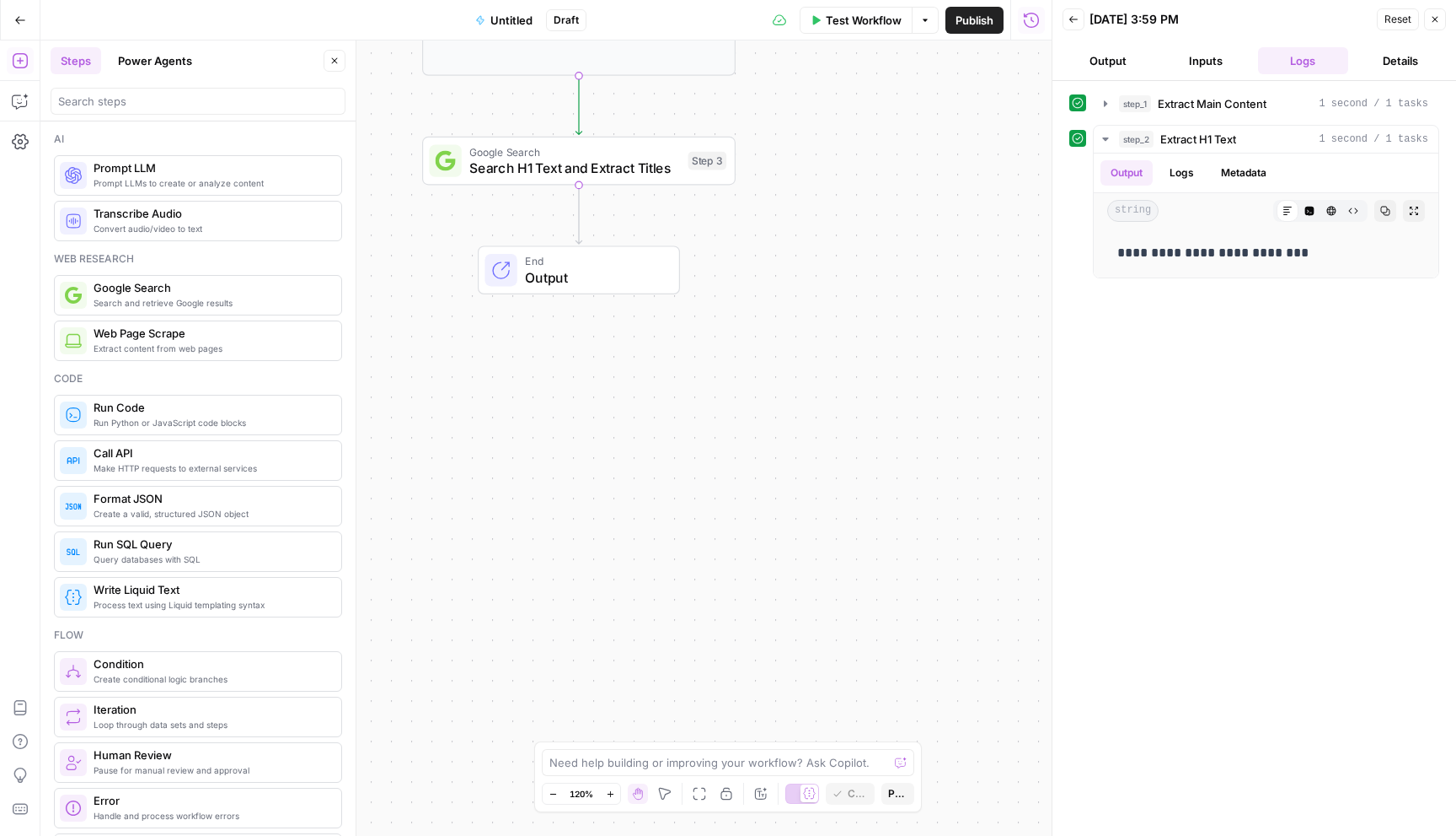
click at [859, 22] on span "Test Workflow" at bounding box center [863, 20] width 76 height 16
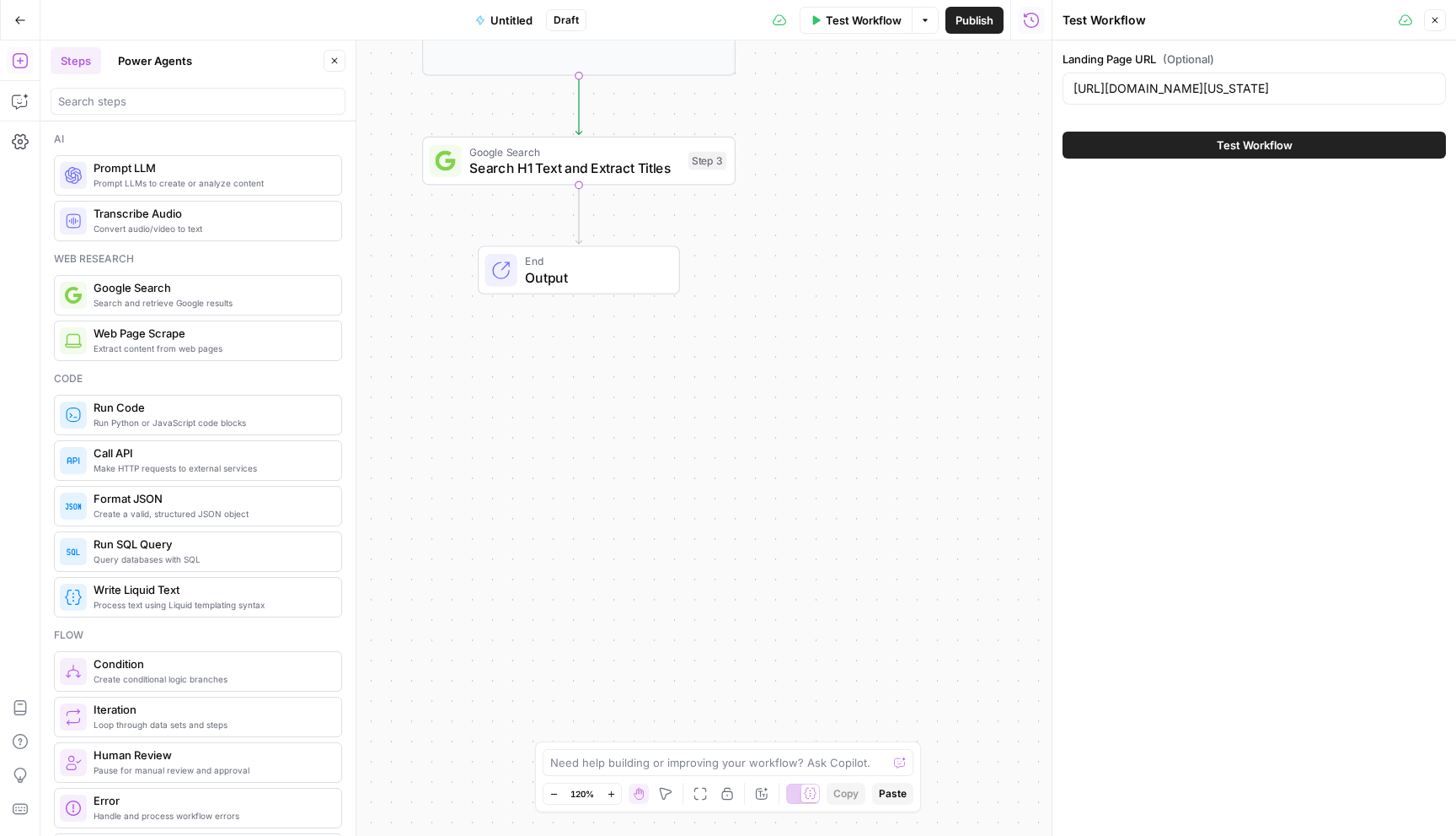
click at [1220, 143] on span "Test Workflow" at bounding box center [1254, 145] width 76 height 16
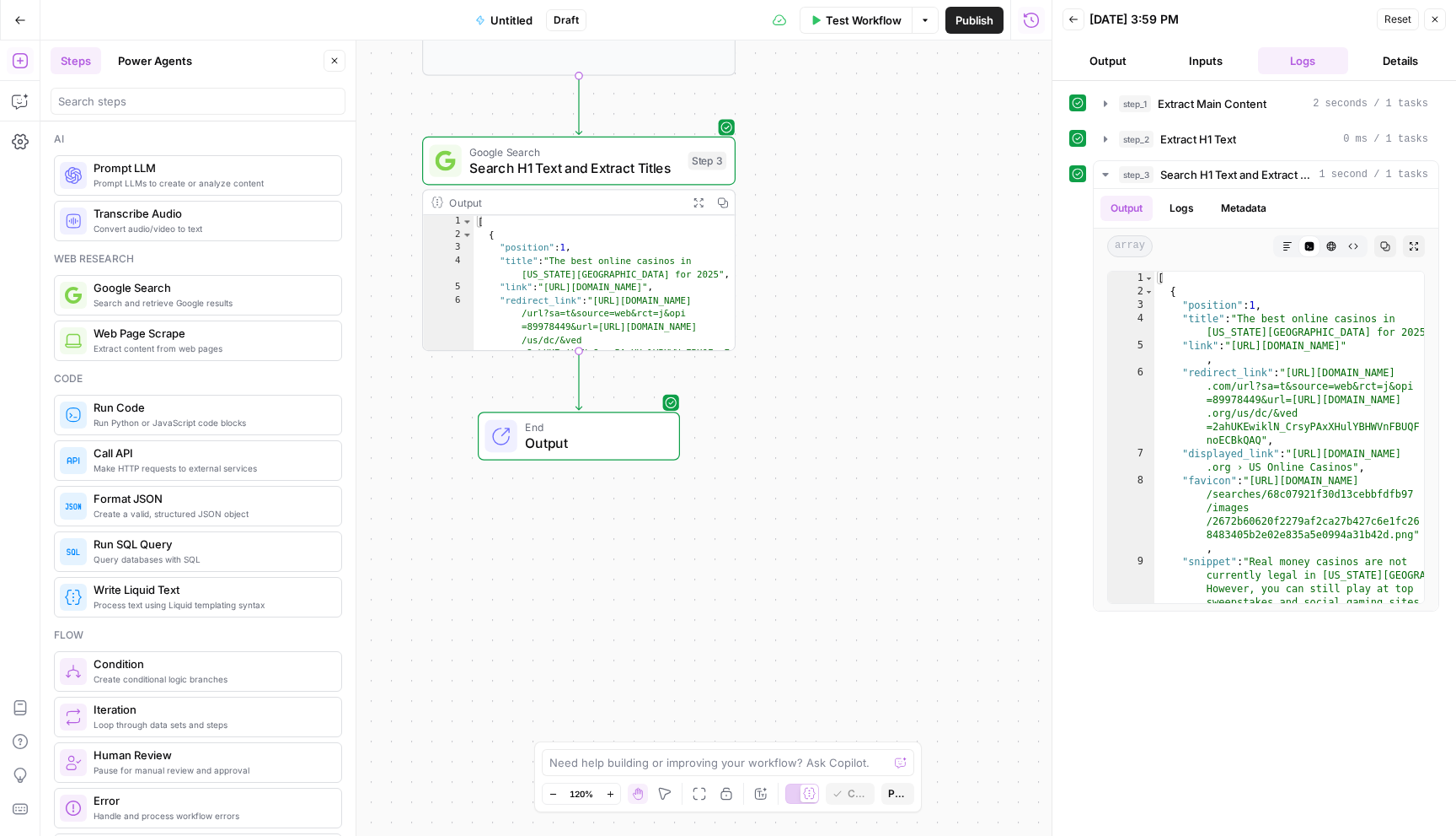
click at [789, 466] on div "**********" at bounding box center [546, 437] width 1012 height 795
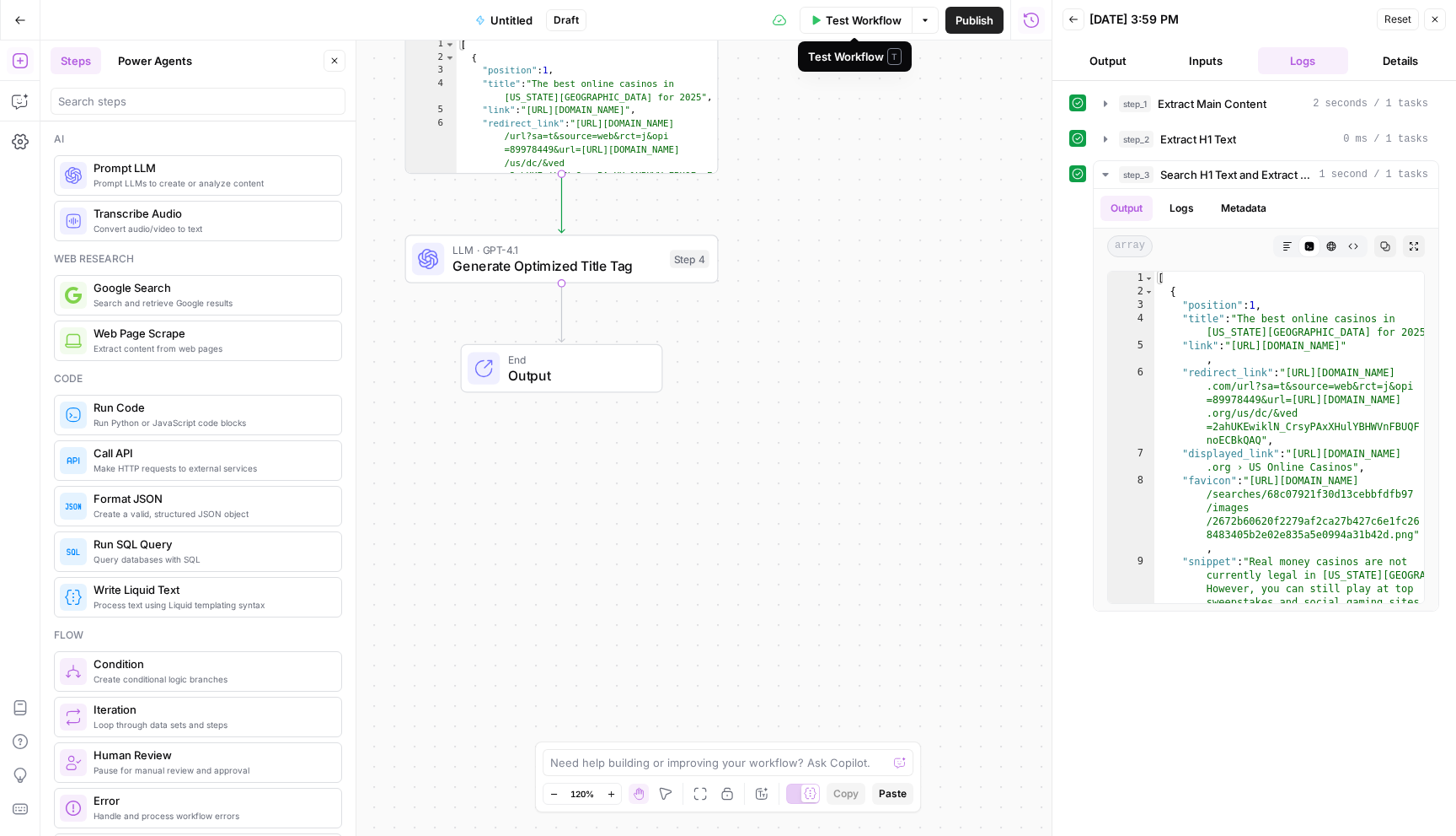
click at [853, 20] on span "Test Workflow" at bounding box center [863, 20] width 76 height 16
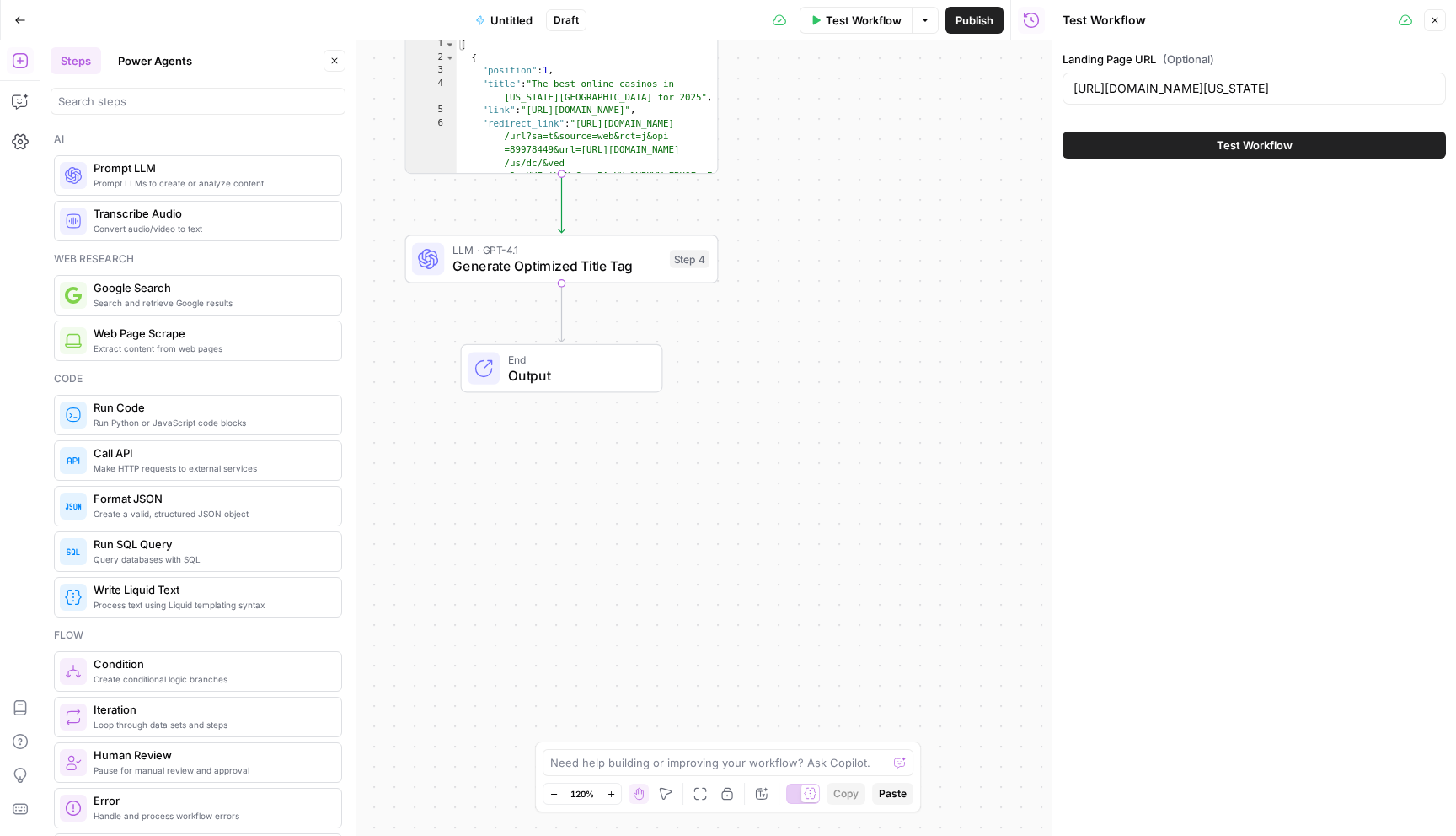
click at [1193, 146] on button "Test Workflow" at bounding box center [1254, 144] width 384 height 27
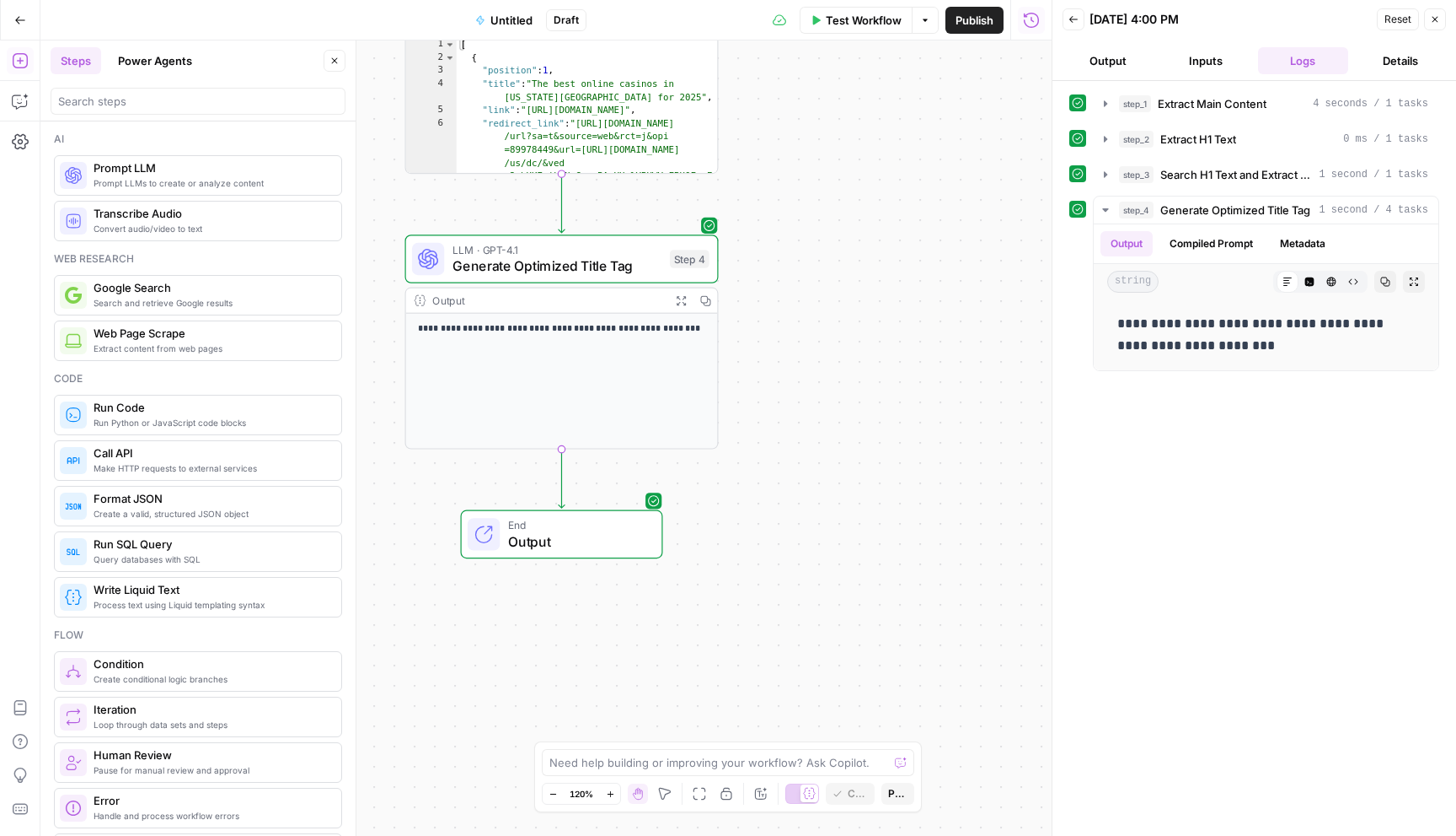
click at [912, 500] on div "**********" at bounding box center [546, 437] width 1012 height 795
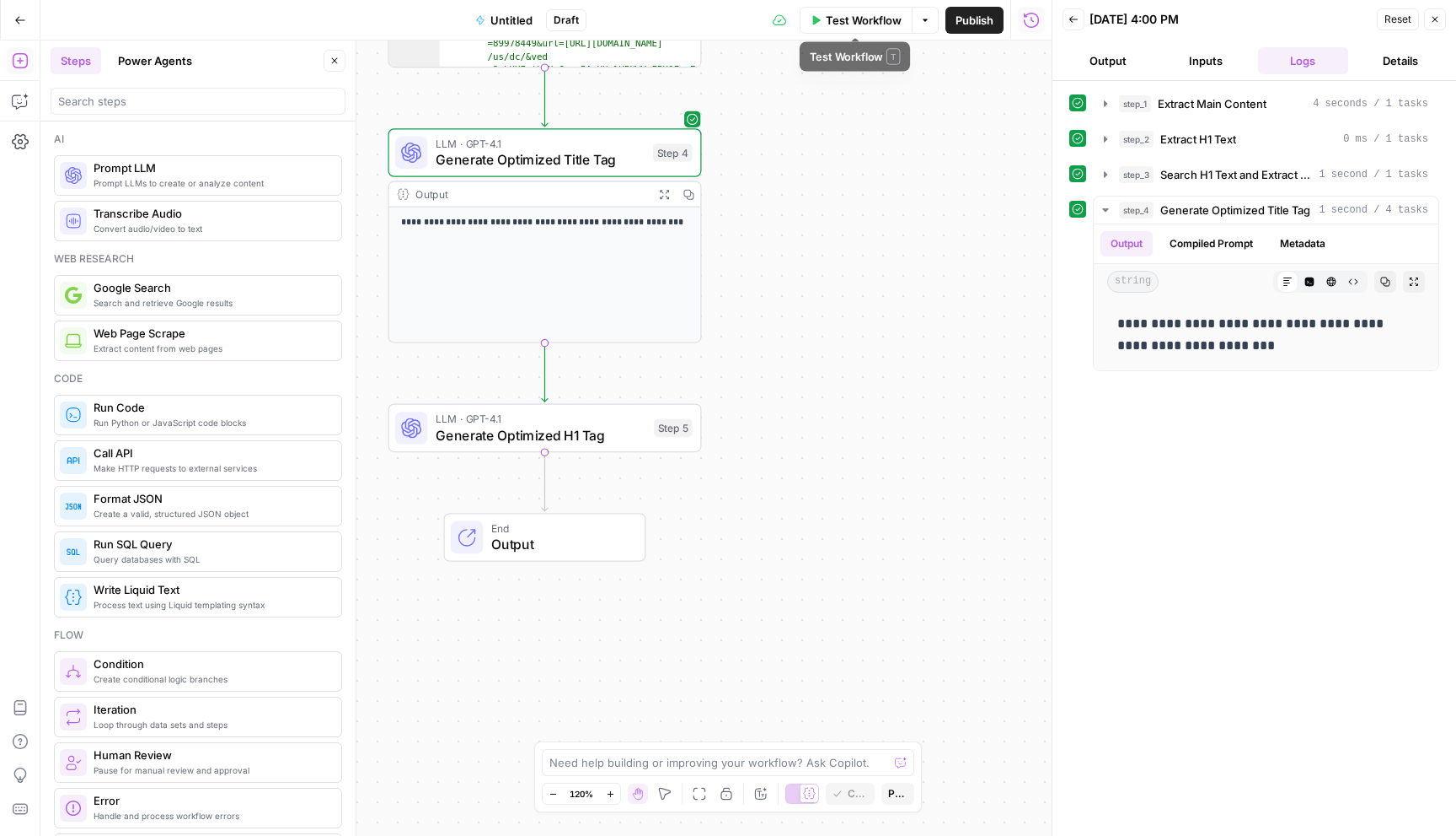
click at [855, 20] on span "Test Workflow" at bounding box center [863, 20] width 76 height 16
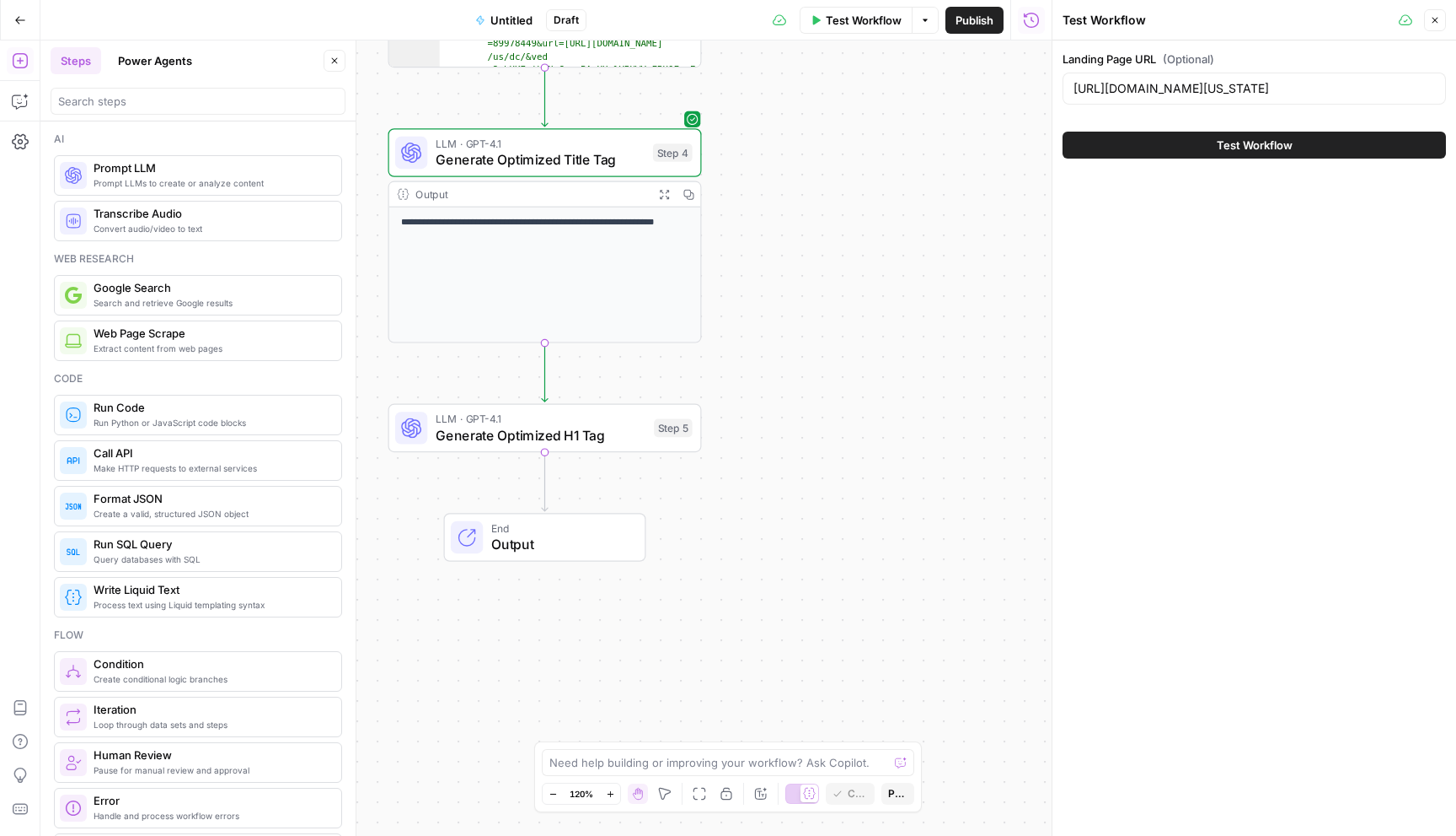
click at [1219, 148] on span "Test Workflow" at bounding box center [1254, 145] width 76 height 16
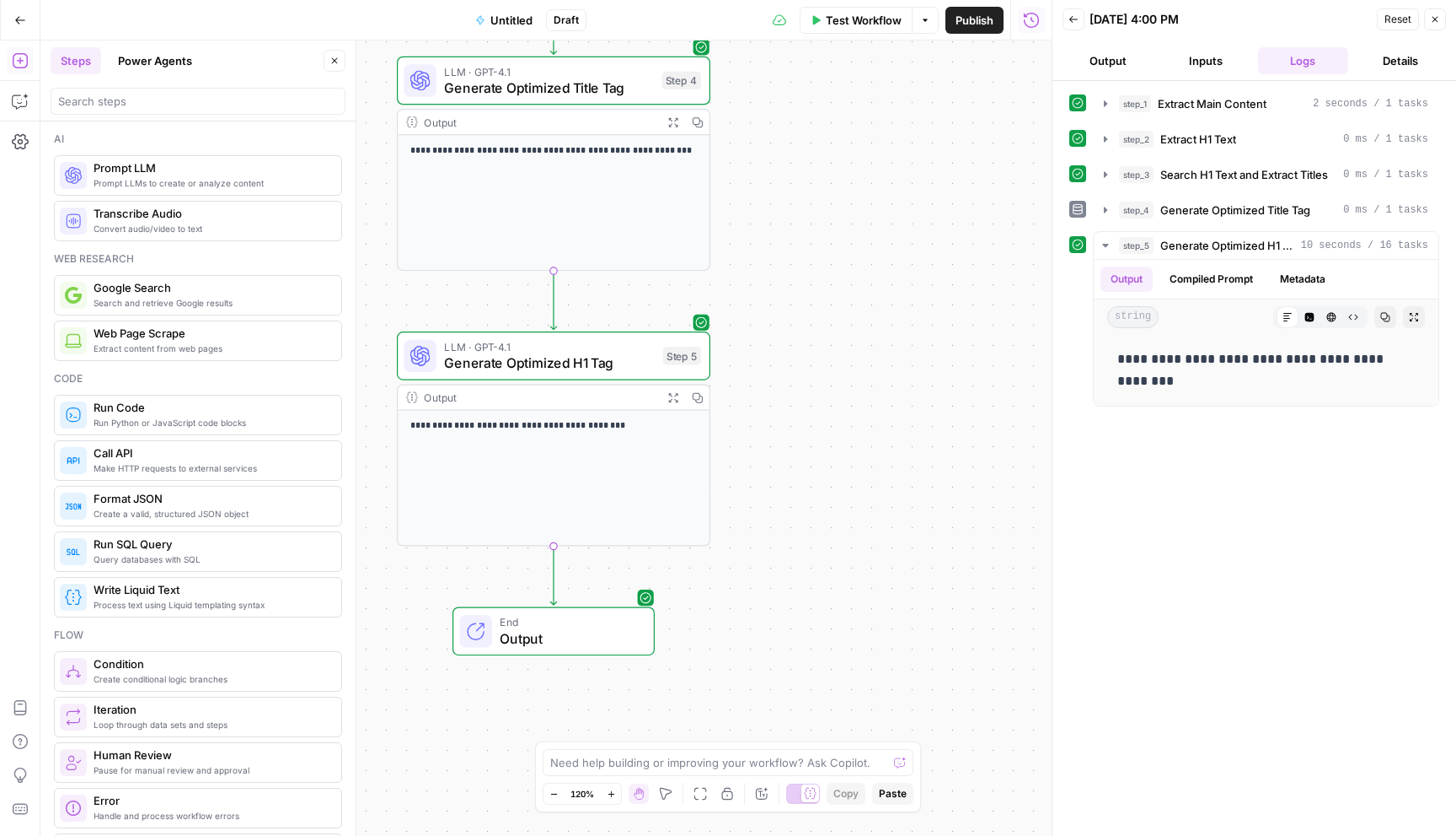
click at [823, 498] on div "**********" at bounding box center [546, 437] width 1012 height 795
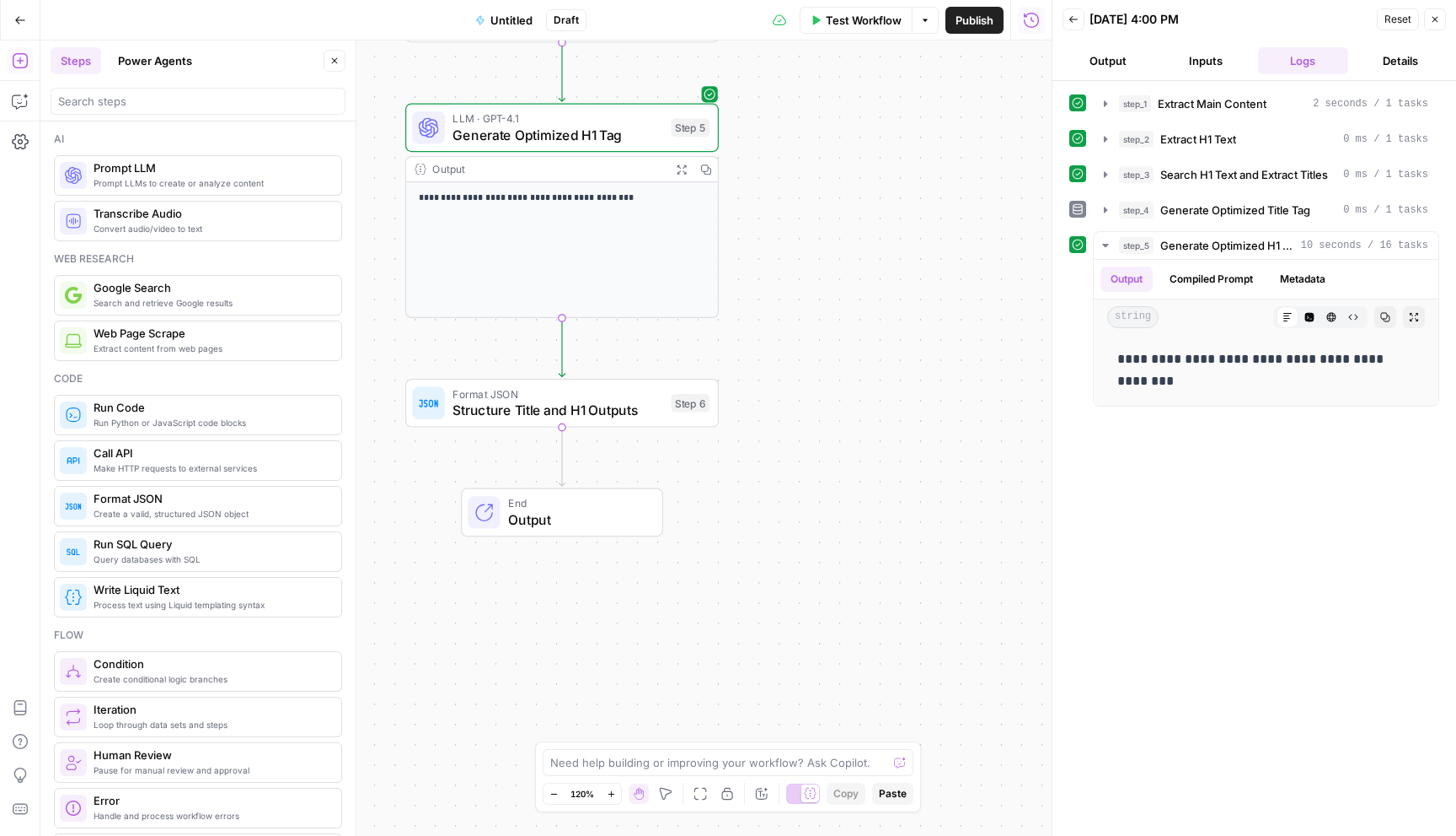
click at [848, 14] on span "Test Workflow" at bounding box center [863, 20] width 76 height 16
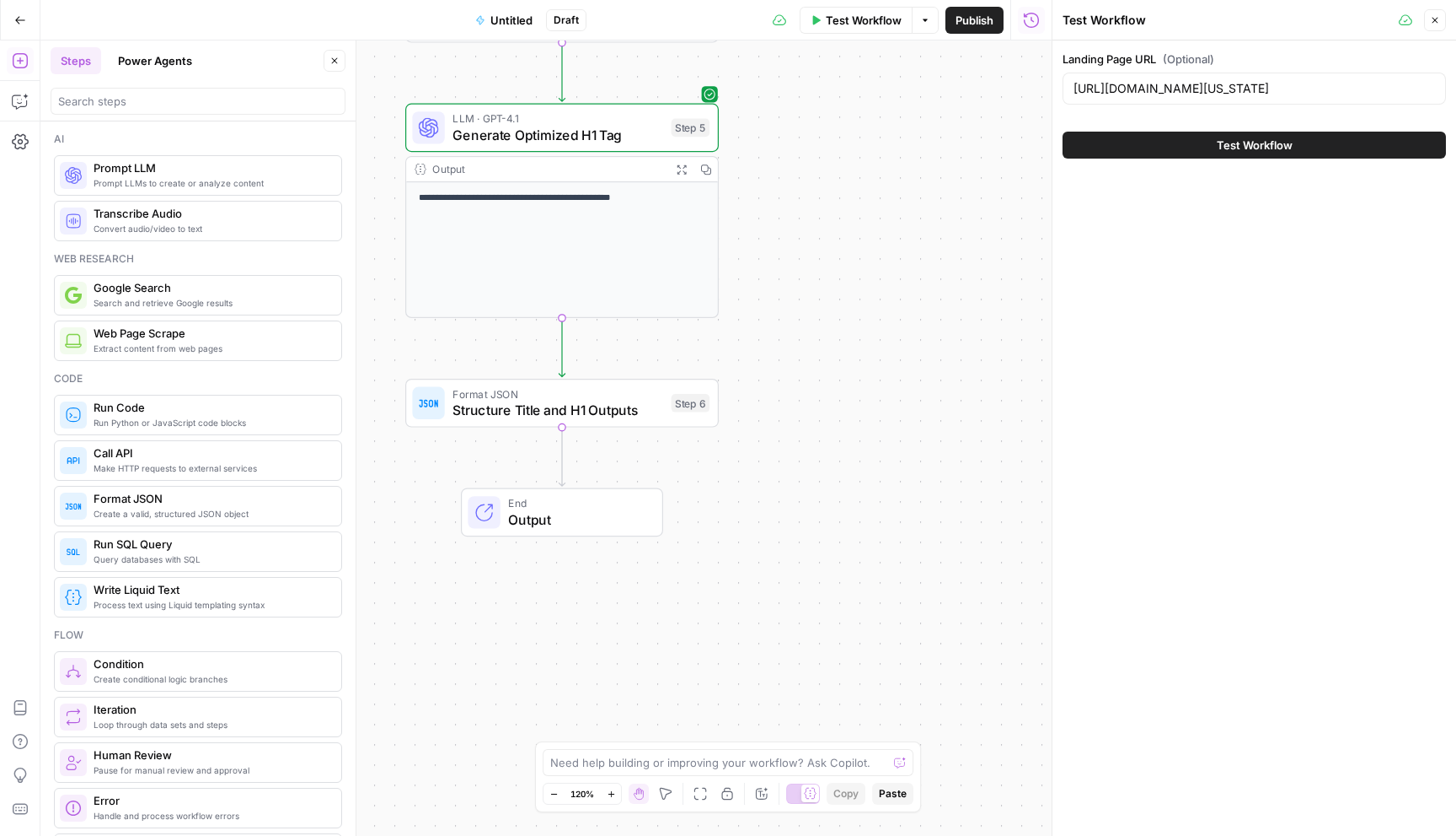
click at [1228, 129] on div "Test Workflow" at bounding box center [1254, 145] width 384 height 48
click at [1229, 147] on span "Test Workflow" at bounding box center [1254, 145] width 76 height 16
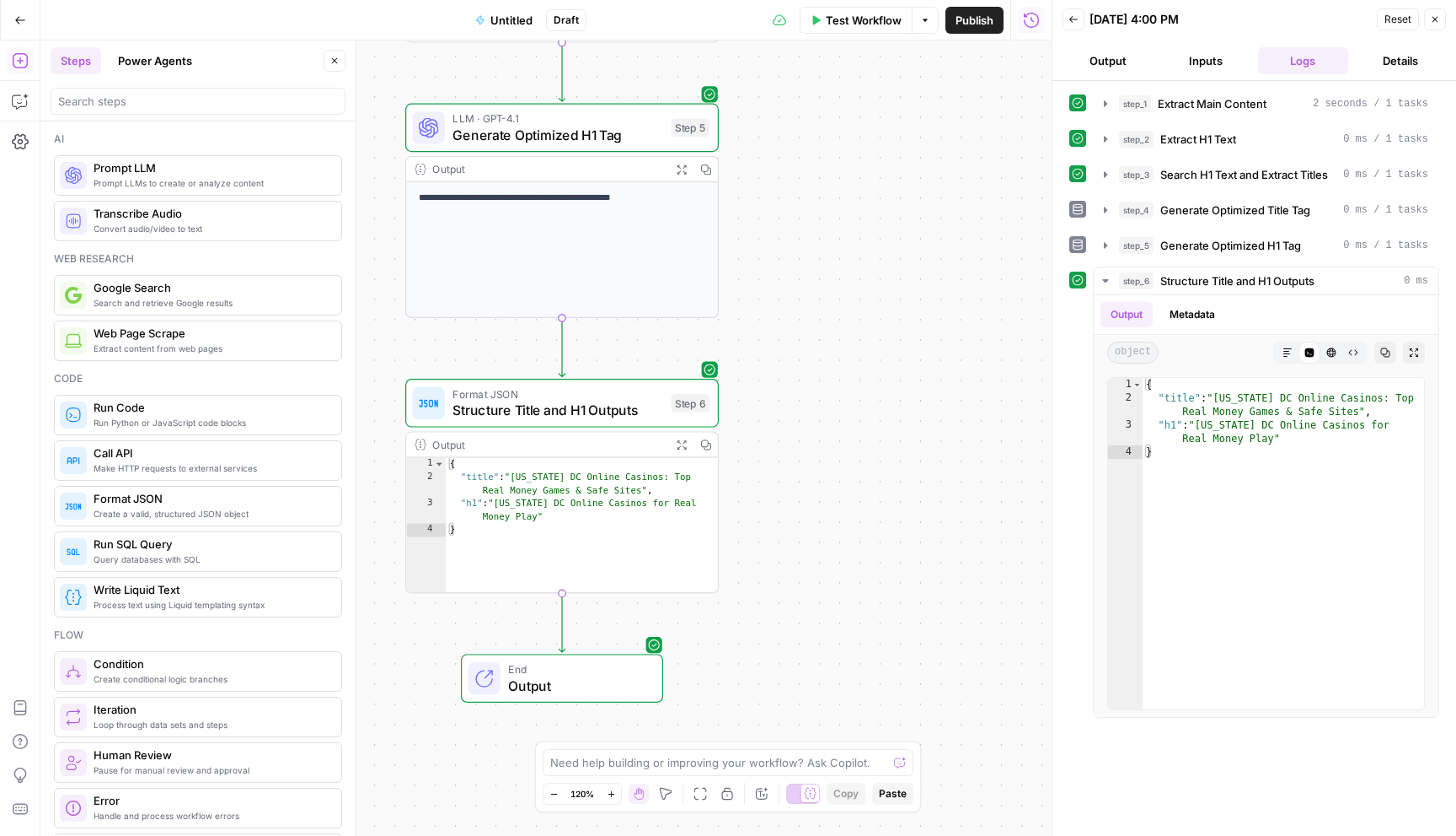
click at [870, 486] on div "**********" at bounding box center [546, 437] width 1012 height 795
click at [1430, 24] on icon "button" at bounding box center [1435, 19] width 10 height 10
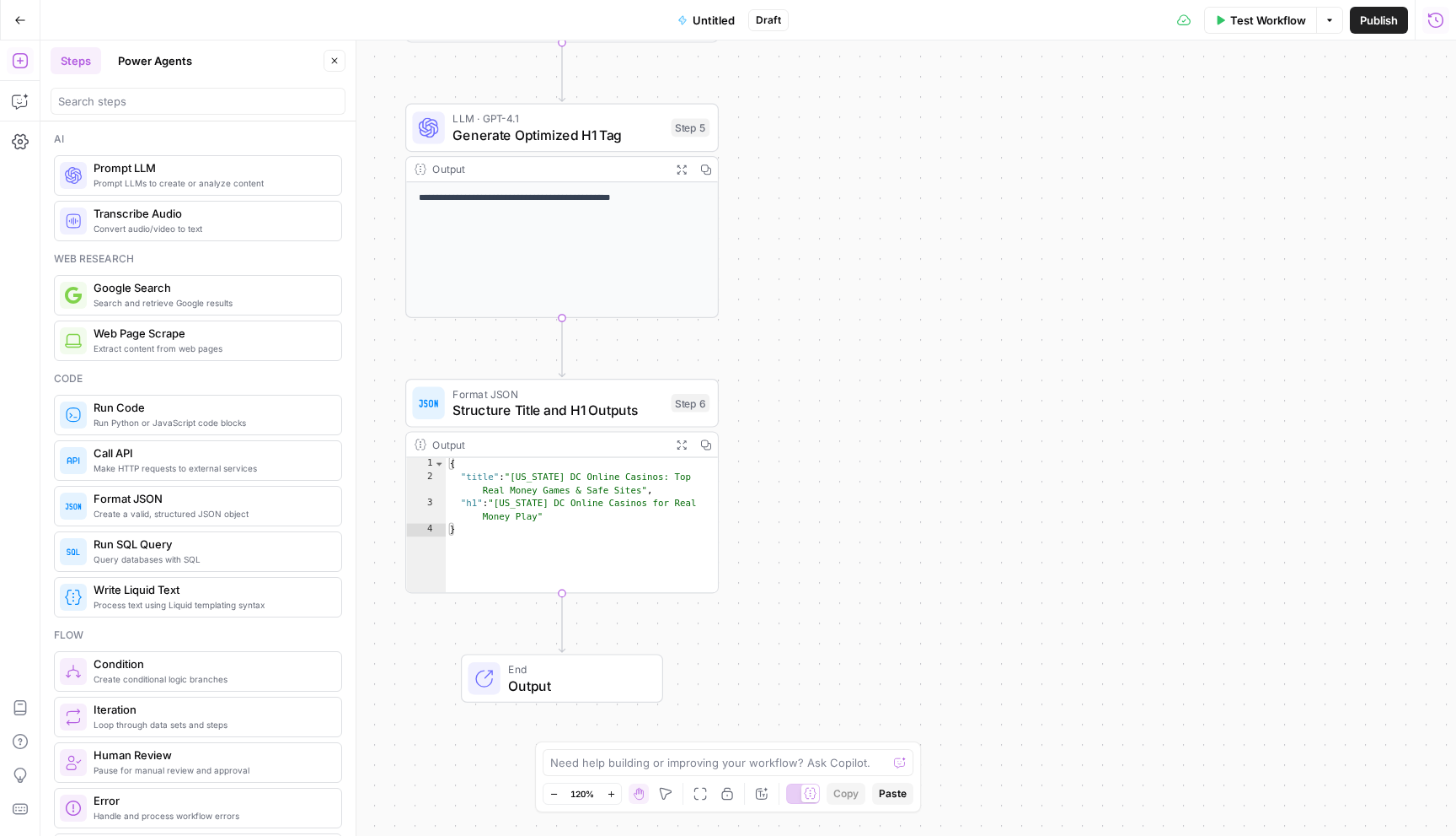
click at [714, 16] on span "Untitled" at bounding box center [714, 20] width 42 height 16
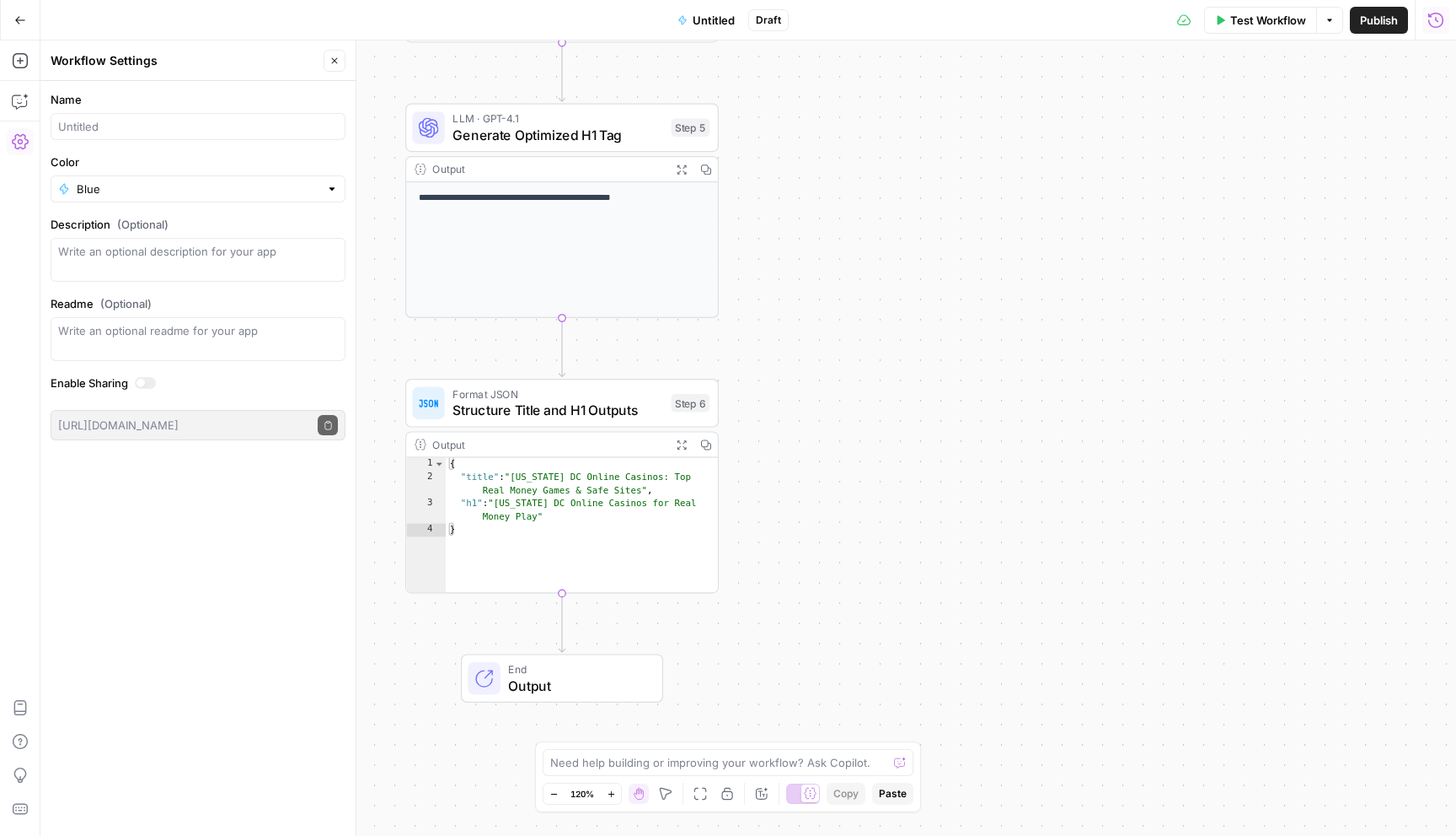
click at [148, 116] on div at bounding box center [198, 126] width 295 height 27
paste input "Title and H1 Generator - OUSC"
type input "Title and H1 Generator - OUSC"
click at [237, 515] on div "Name Title and H1 Generator - OUSC Color Blue Description (Optional) Readme (Op…" at bounding box center [198, 457] width 315 height 754
click at [1371, 20] on span "Publish" at bounding box center [1379, 20] width 38 height 16
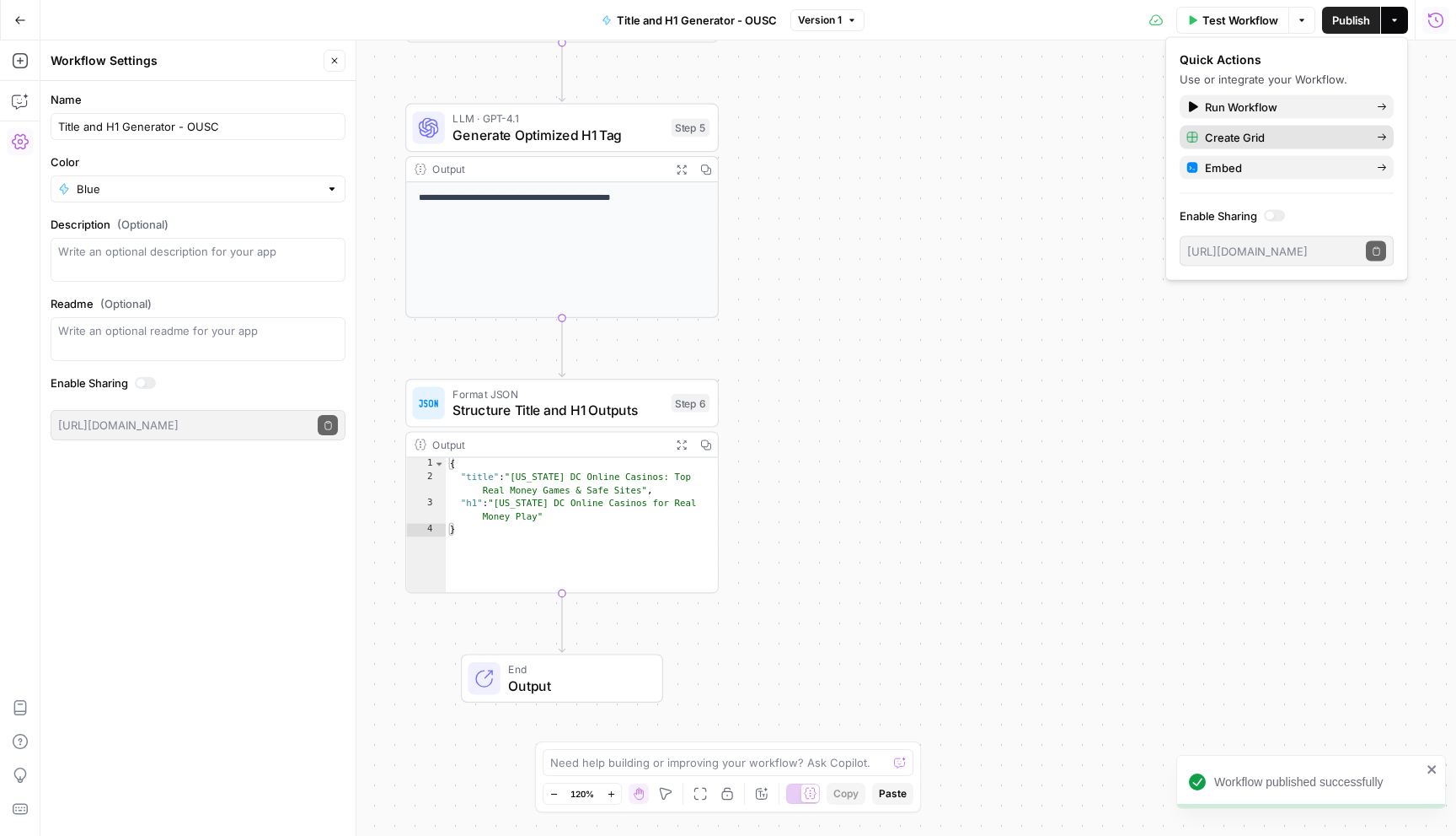
click at [1241, 132] on span "Create Grid" at bounding box center [1284, 138] width 159 height 16
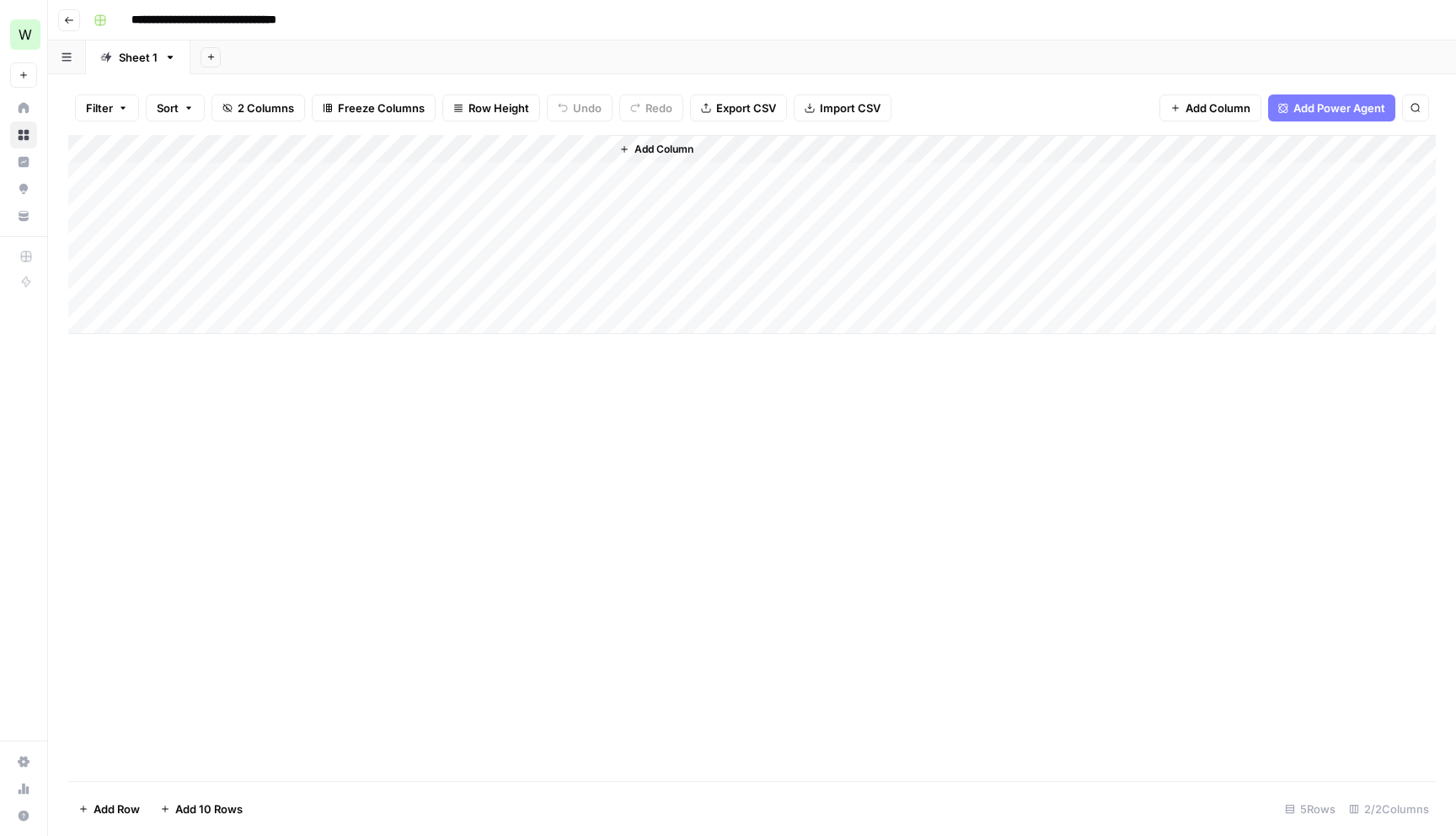
click at [224, 806] on span "Add 10 Rows" at bounding box center [209, 808] width 68 height 16
click at [212, 807] on span "Add 10 Rows" at bounding box center [209, 808] width 68 height 16
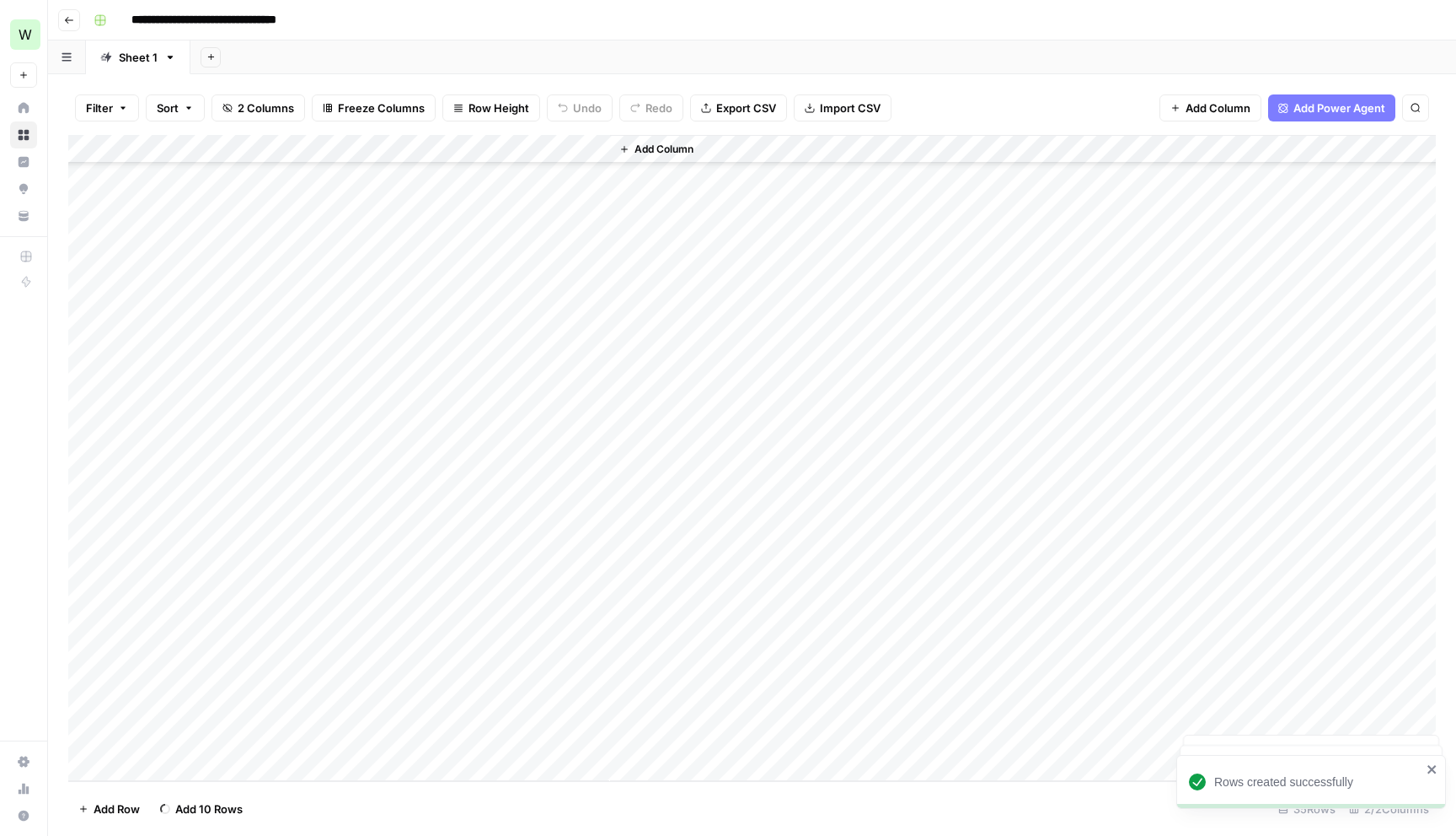
scroll to position [699, 0]
click at [221, 811] on span "Add 10 Rows" at bounding box center [209, 808] width 68 height 16
click at [203, 179] on div "Add Column" at bounding box center [752, 457] width 1368 height 646
click at [597, 145] on div "Add Column" at bounding box center [752, 457] width 1368 height 646
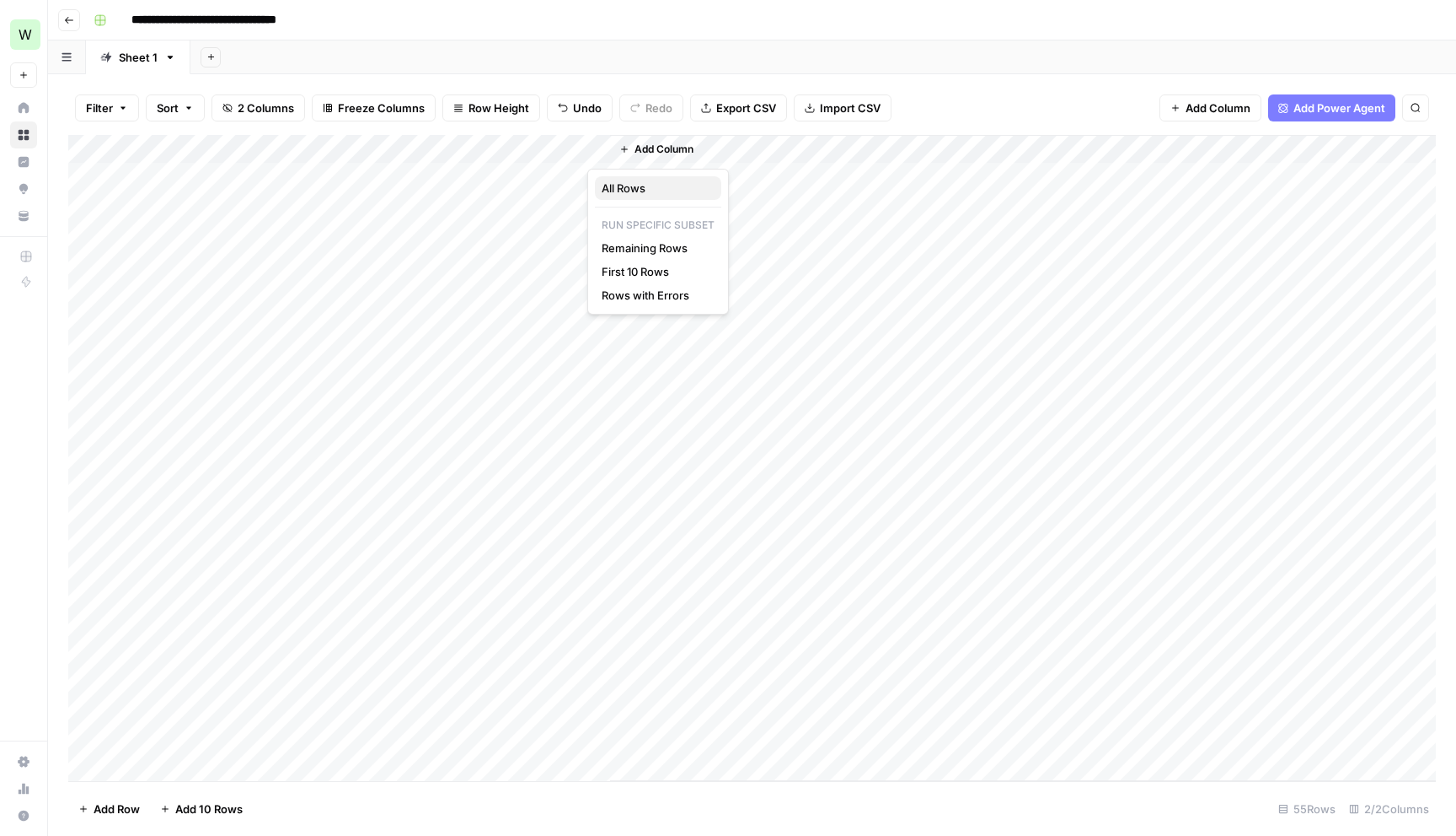
click at [636, 188] on span "All Rows" at bounding box center [655, 188] width 106 height 16
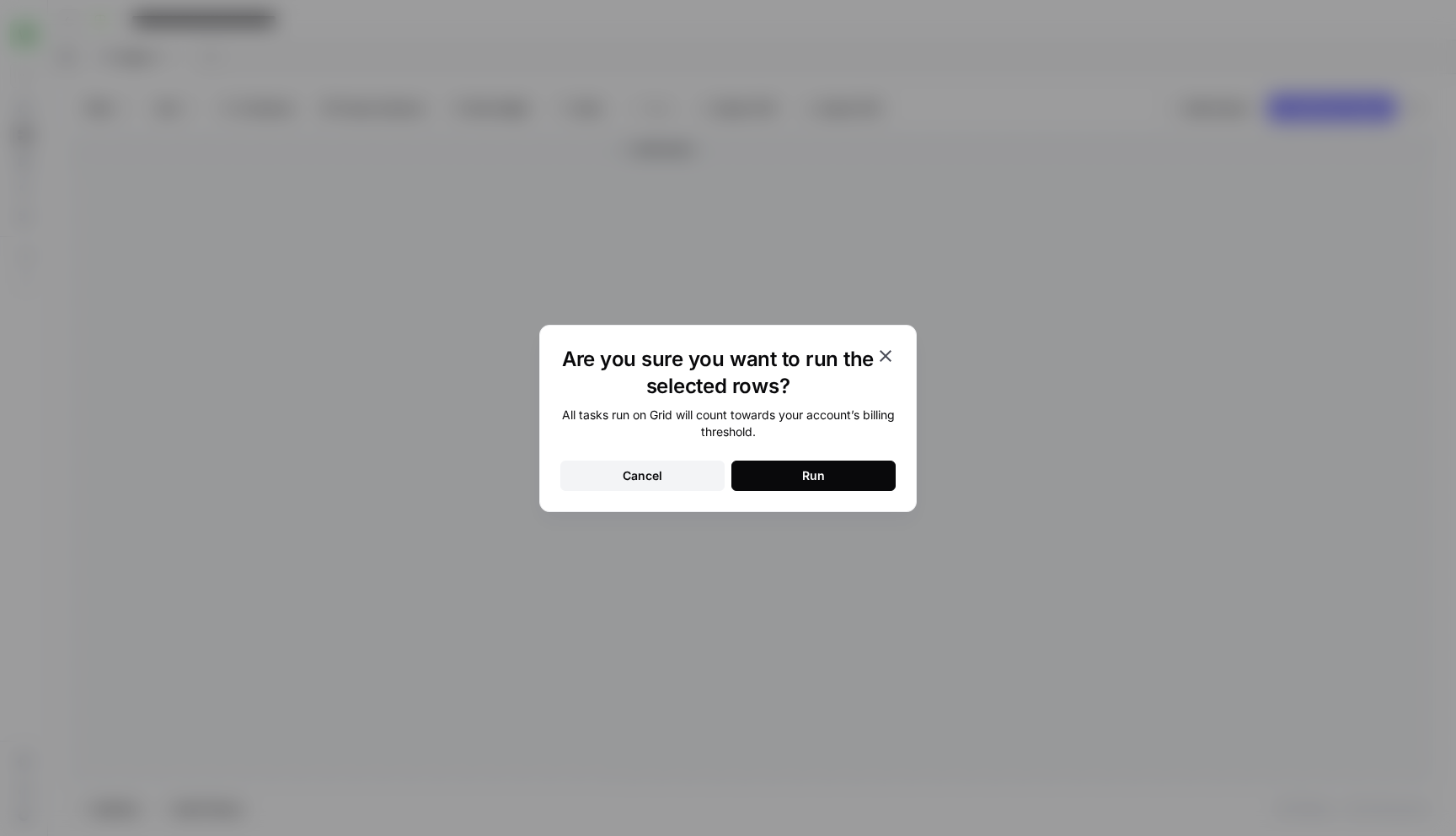
click at [836, 472] on button "Run" at bounding box center [813, 475] width 164 height 30
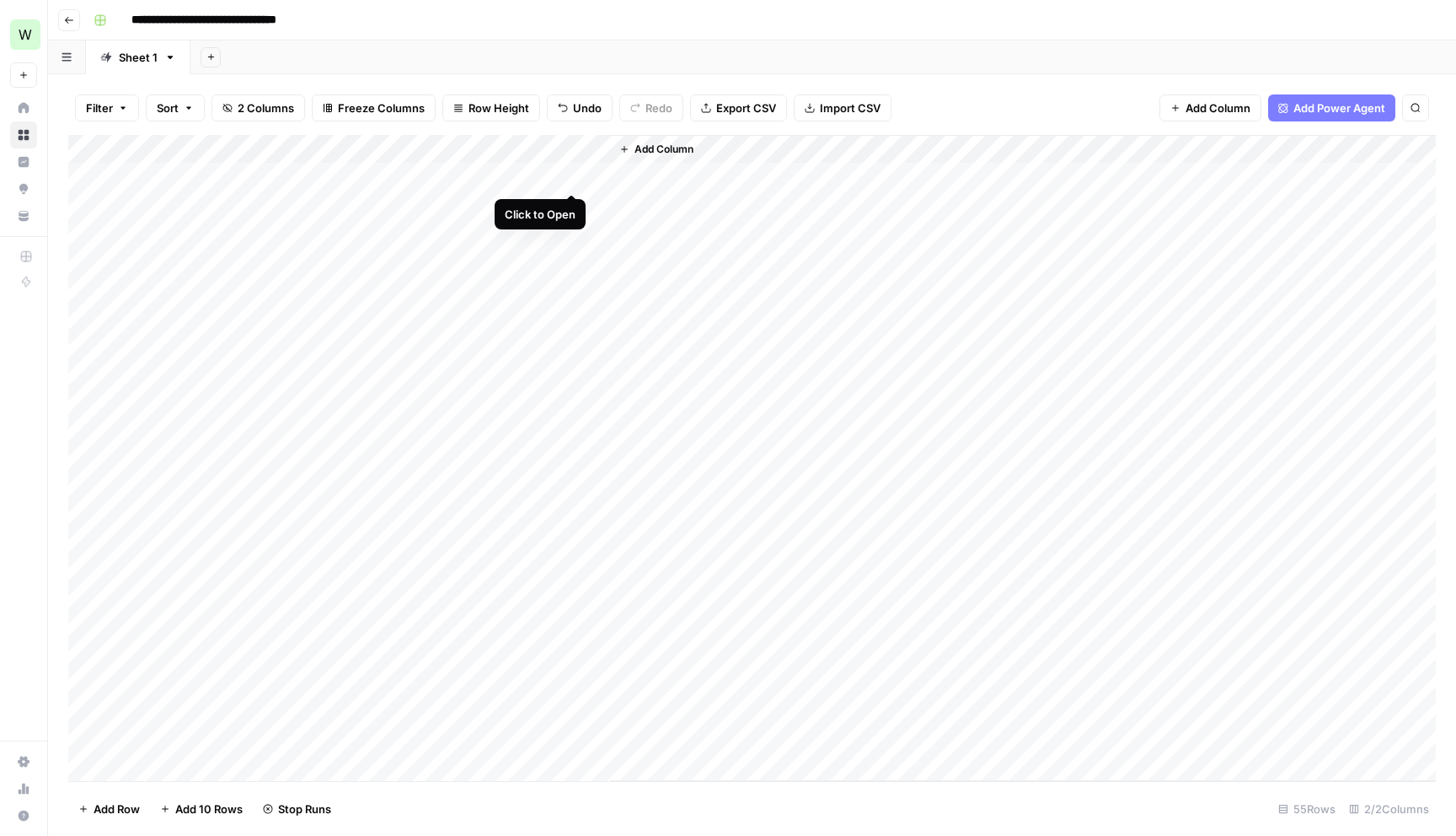
click at [571, 172] on div "Add Column" at bounding box center [752, 457] width 1368 height 646
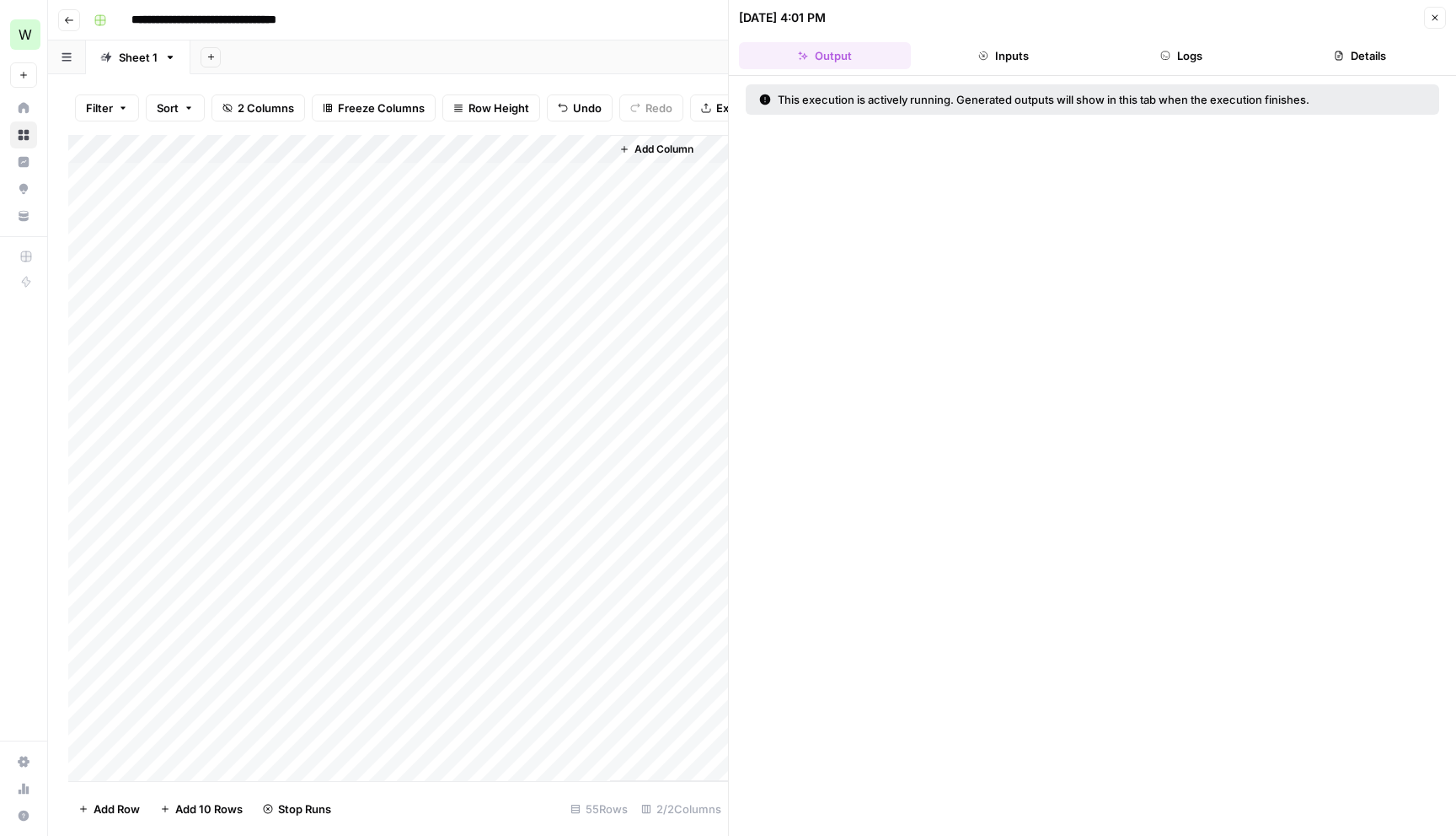
click at [1439, 16] on icon "button" at bounding box center [1435, 17] width 10 height 10
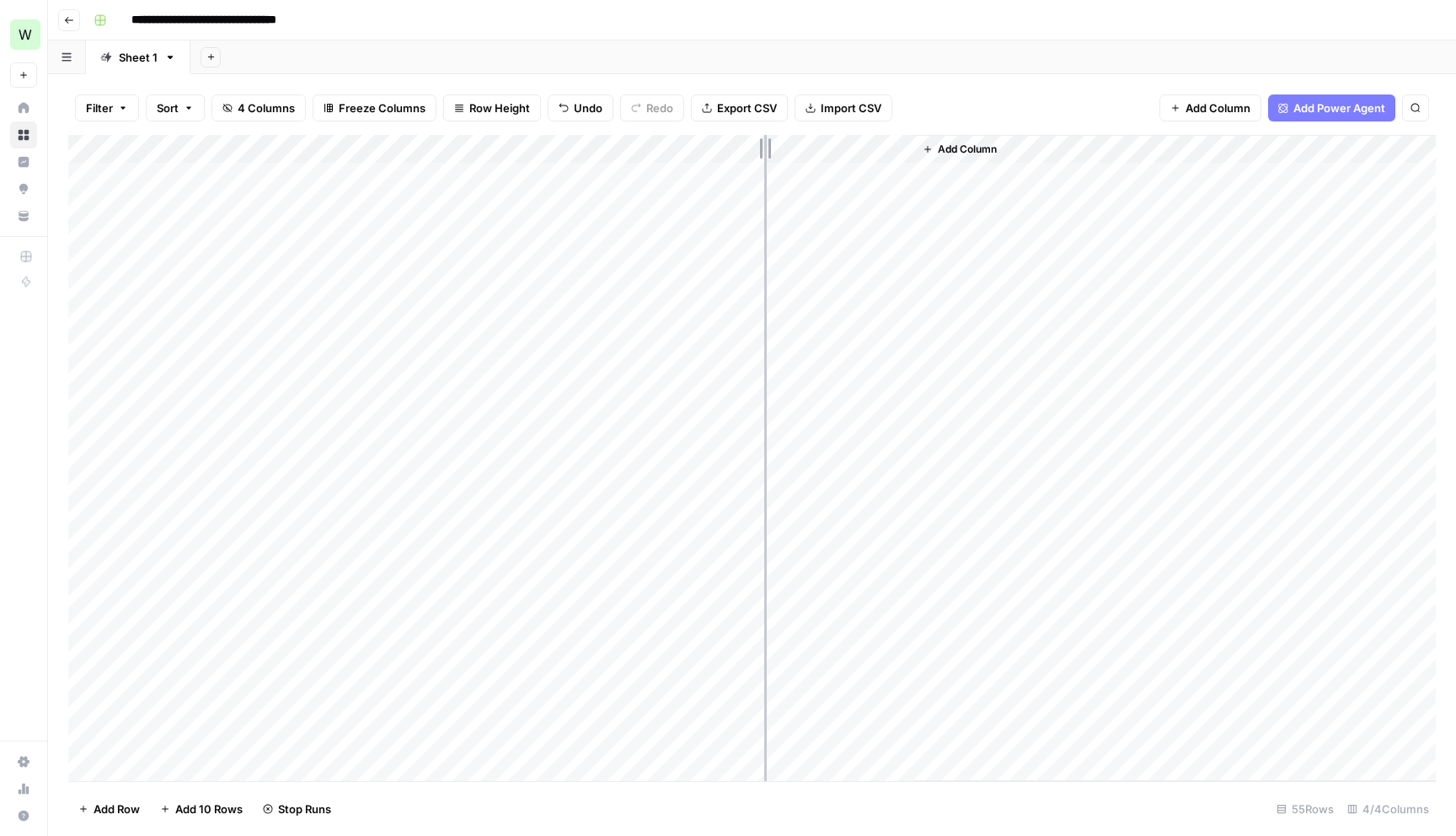
drag, startPoint x: 762, startPoint y: 145, endPoint x: 943, endPoint y: 151, distance: 181.1
click at [941, 151] on div "Add Column" at bounding box center [752, 457] width 1368 height 646
drag, startPoint x: 1092, startPoint y: 148, endPoint x: 1267, endPoint y: 148, distance: 175.0
click at [1265, 148] on div "Add Column" at bounding box center [752, 457] width 1368 height 646
drag, startPoint x: 943, startPoint y: 148, endPoint x: 1035, endPoint y: 148, distance: 92.0
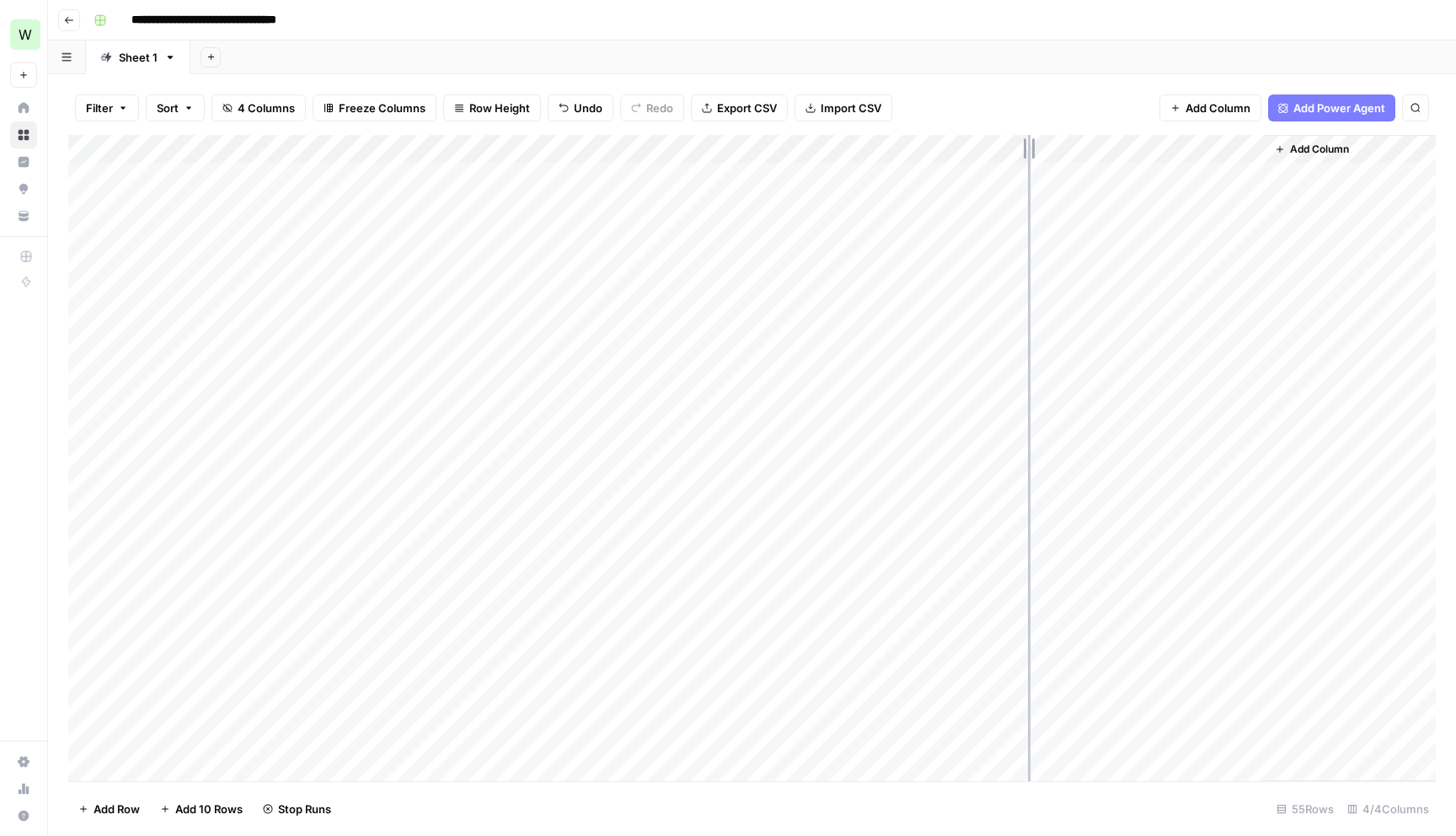
click at [1034, 148] on div "Add Column" at bounding box center [752, 457] width 1368 height 646
drag, startPoint x: 1034, startPoint y: 149, endPoint x: 1001, endPoint y: 147, distance: 33.1
click at [1001, 147] on div "Add Column" at bounding box center [752, 457] width 1368 height 646
click at [769, 580] on div "Add Column" at bounding box center [752, 457] width 1368 height 646
click at [742, 574] on div "Add Column" at bounding box center [752, 457] width 1368 height 646
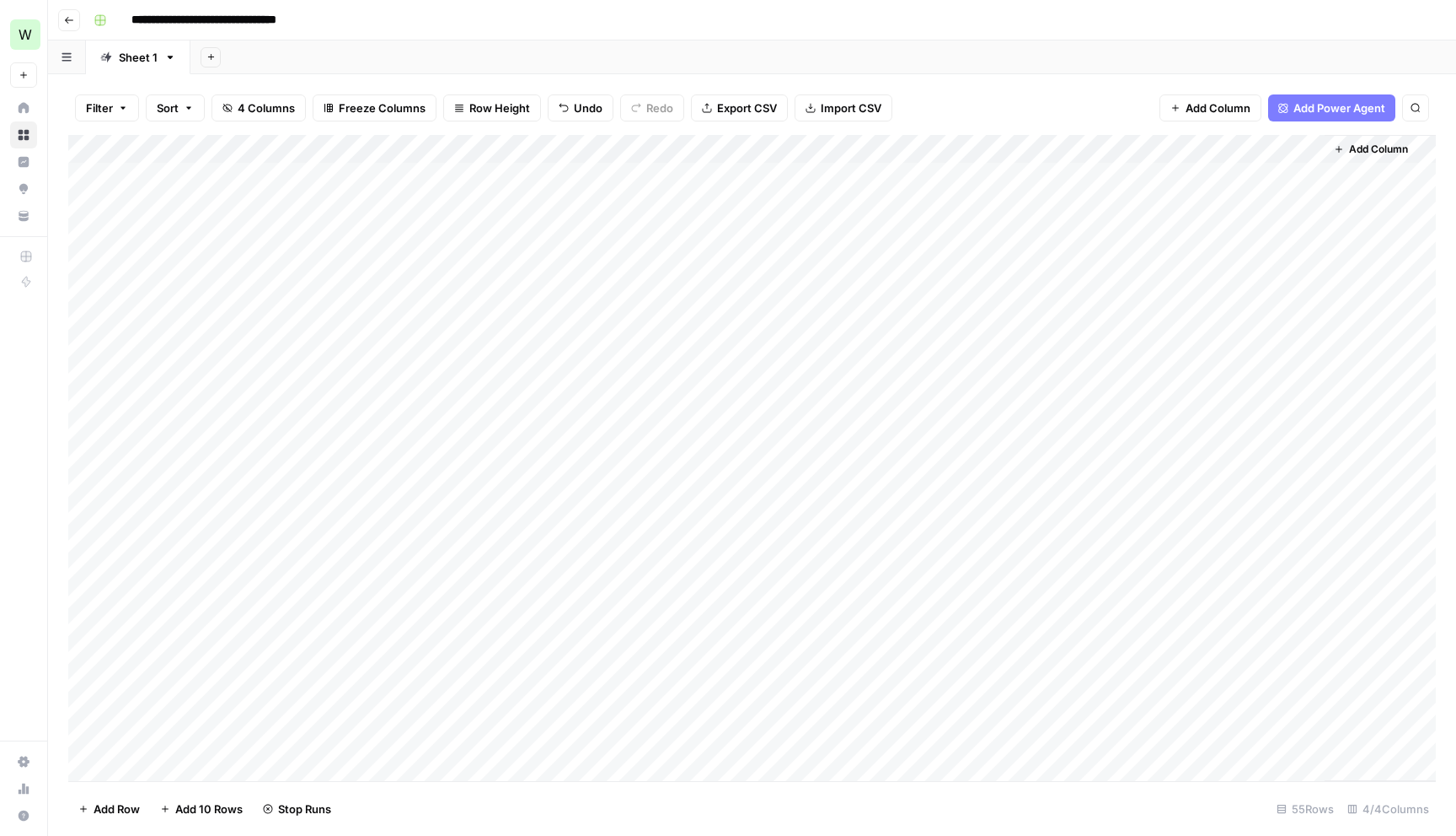
click at [742, 574] on div "Add Column" at bounding box center [752, 457] width 1368 height 646
drag, startPoint x: 731, startPoint y: 578, endPoint x: 975, endPoint y: 578, distance: 244.0
click at [975, 578] on textarea "**********" at bounding box center [805, 579] width 394 height 24
click at [782, 661] on div "Add Column" at bounding box center [752, 457] width 1368 height 646
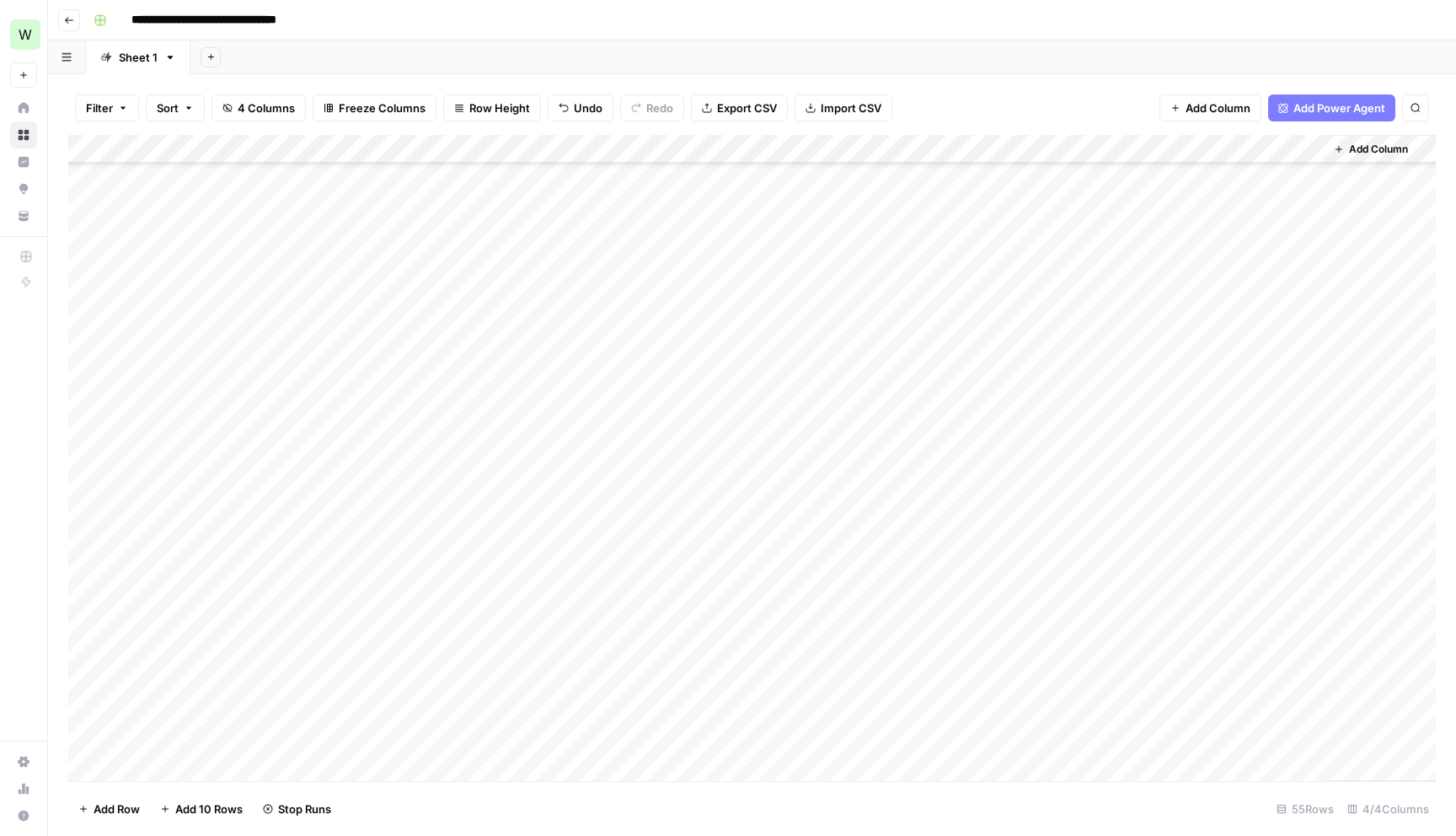
click at [785, 533] on div "Add Column" at bounding box center [752, 457] width 1368 height 646
click at [791, 554] on div "Add Column" at bounding box center [752, 457] width 1368 height 646
click at [782, 566] on div "Add Column" at bounding box center [752, 457] width 1368 height 646
click at [655, 566] on div "Add Column" at bounding box center [752, 457] width 1368 height 646
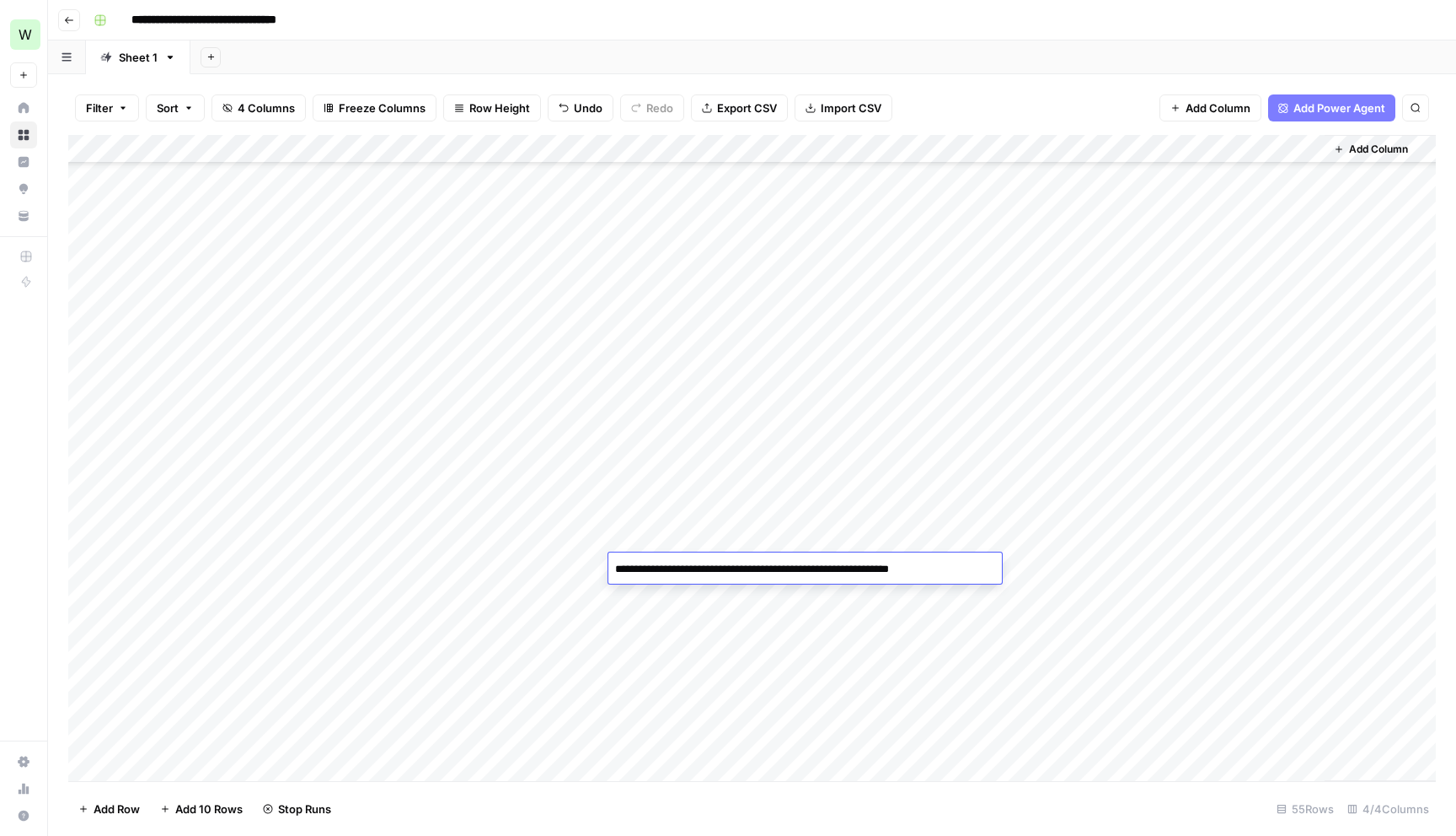
click at [675, 568] on textarea "**********" at bounding box center [805, 569] width 394 height 24
drag, startPoint x: 615, startPoint y: 568, endPoint x: 984, endPoint y: 571, distance: 369.0
click at [985, 571] on textarea "**********" at bounding box center [805, 569] width 394 height 24
click at [856, 626] on div "Add Column" at bounding box center [752, 457] width 1368 height 646
click at [805, 628] on div "Add Column" at bounding box center [752, 457] width 1368 height 646
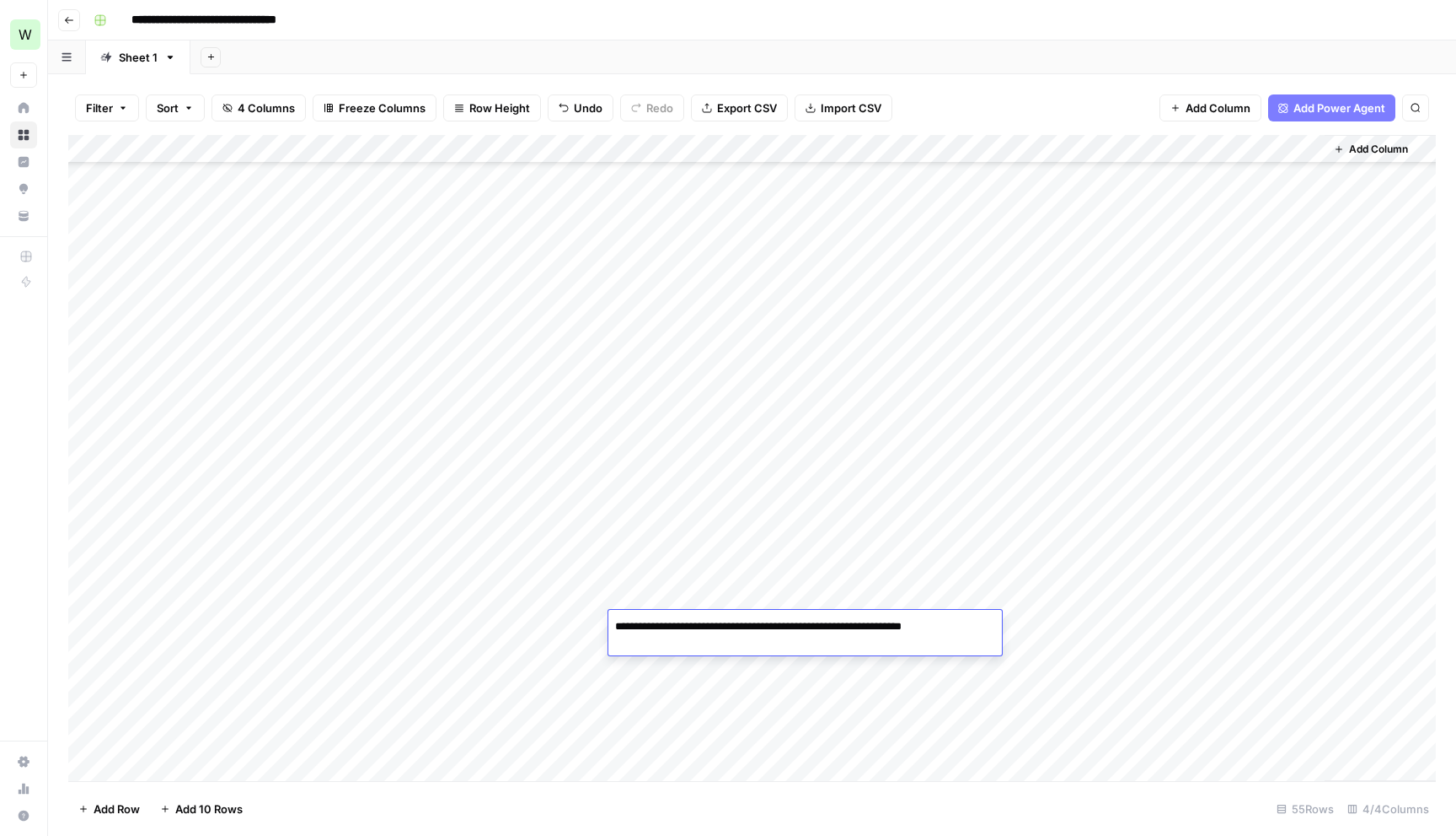
click at [805, 628] on textarea "**********" at bounding box center [805, 627] width 394 height 24
drag, startPoint x: 772, startPoint y: 624, endPoint x: 1001, endPoint y: 623, distance: 229.0
click at [1001, 623] on textarea "**********" at bounding box center [805, 627] width 394 height 24
click at [772, 658] on div "Add Column" at bounding box center [752, 457] width 1368 height 646
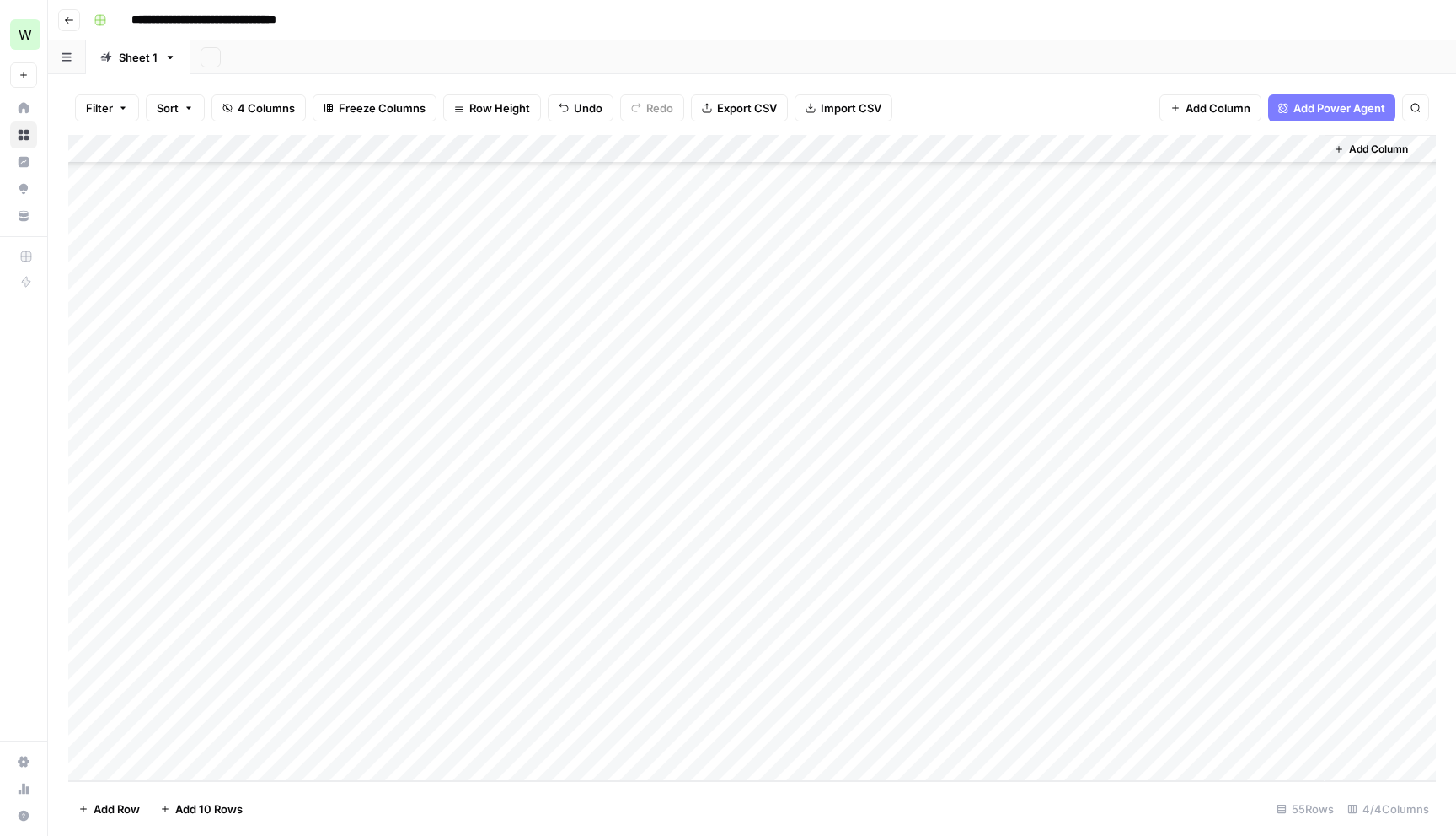
drag, startPoint x: 100, startPoint y: 660, endPoint x: 100, endPoint y: 724, distance: 64.0
click at [100, 724] on div "Add Column" at bounding box center [752, 457] width 1368 height 646
click at [89, 648] on div "Add Column" at bounding box center [752, 457] width 1368 height 646
click at [88, 685] on div "Add Column" at bounding box center [752, 457] width 1368 height 646
click at [88, 706] on div "Add Column" at bounding box center [752, 457] width 1368 height 646
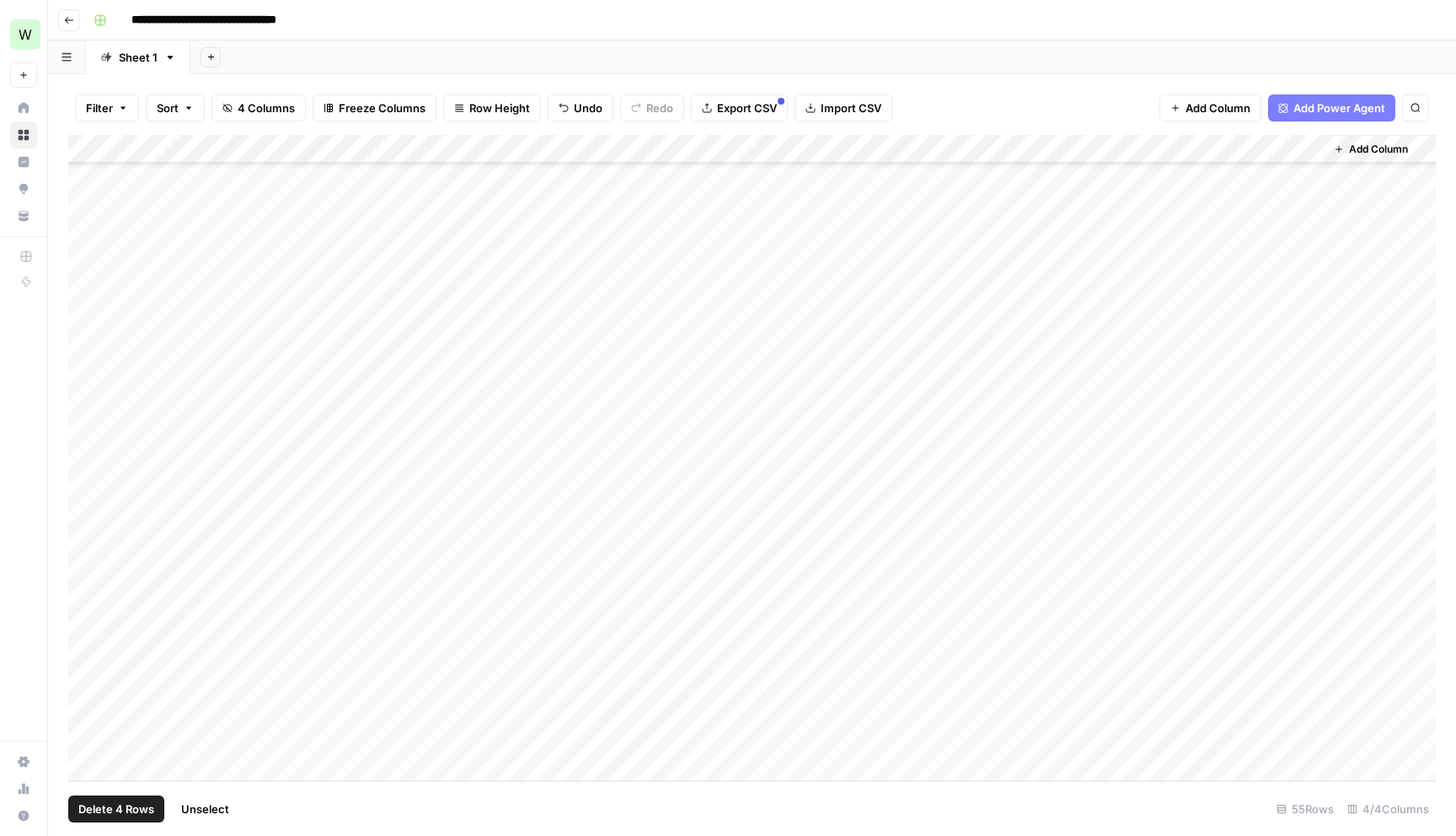
click at [88, 738] on div "Add Column" at bounding box center [752, 457] width 1368 height 646
click at [104, 804] on span "Delete 4 Rows" at bounding box center [116, 808] width 76 height 16
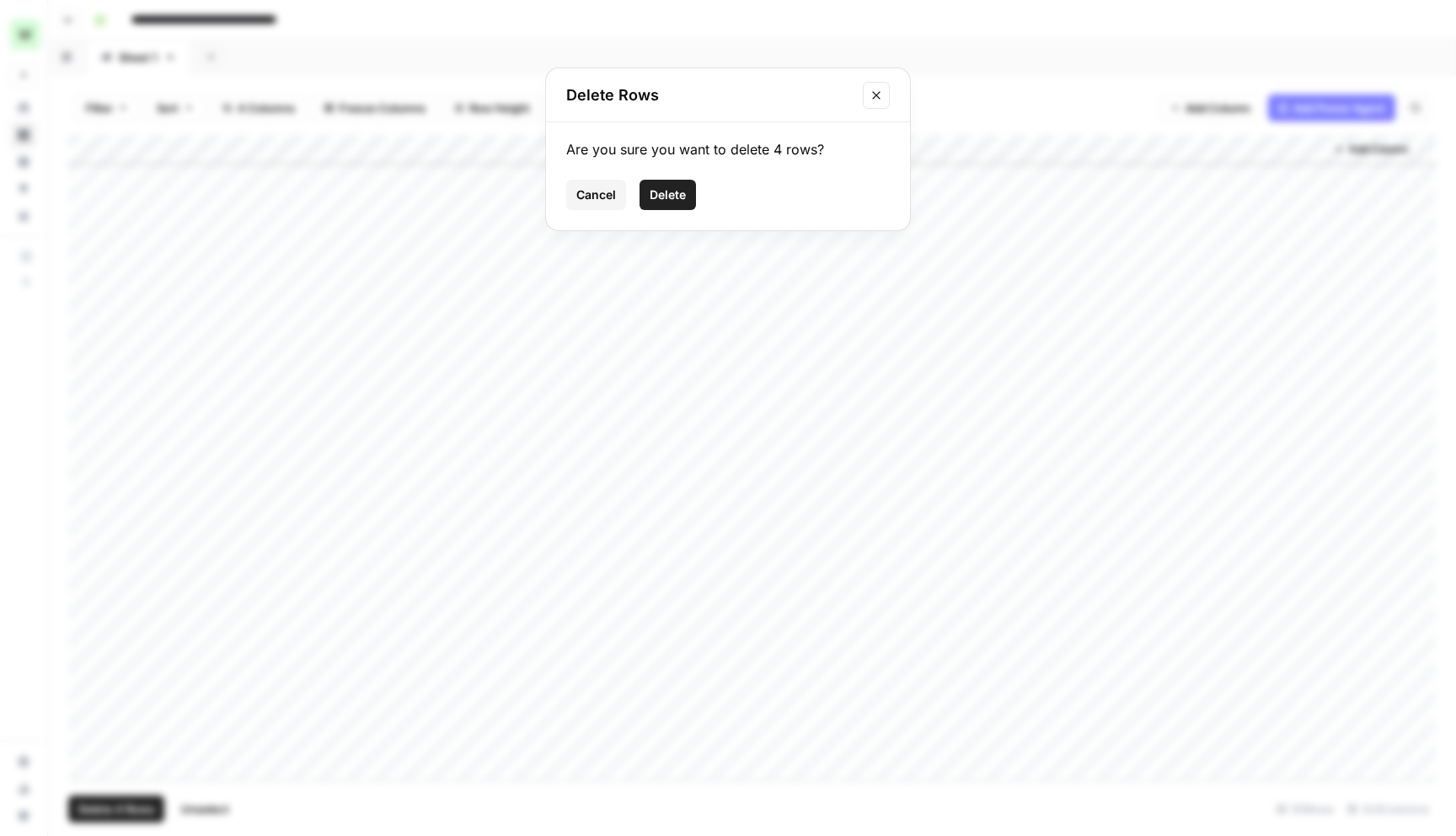
click at [683, 197] on span "Delete" at bounding box center [668, 194] width 37 height 16
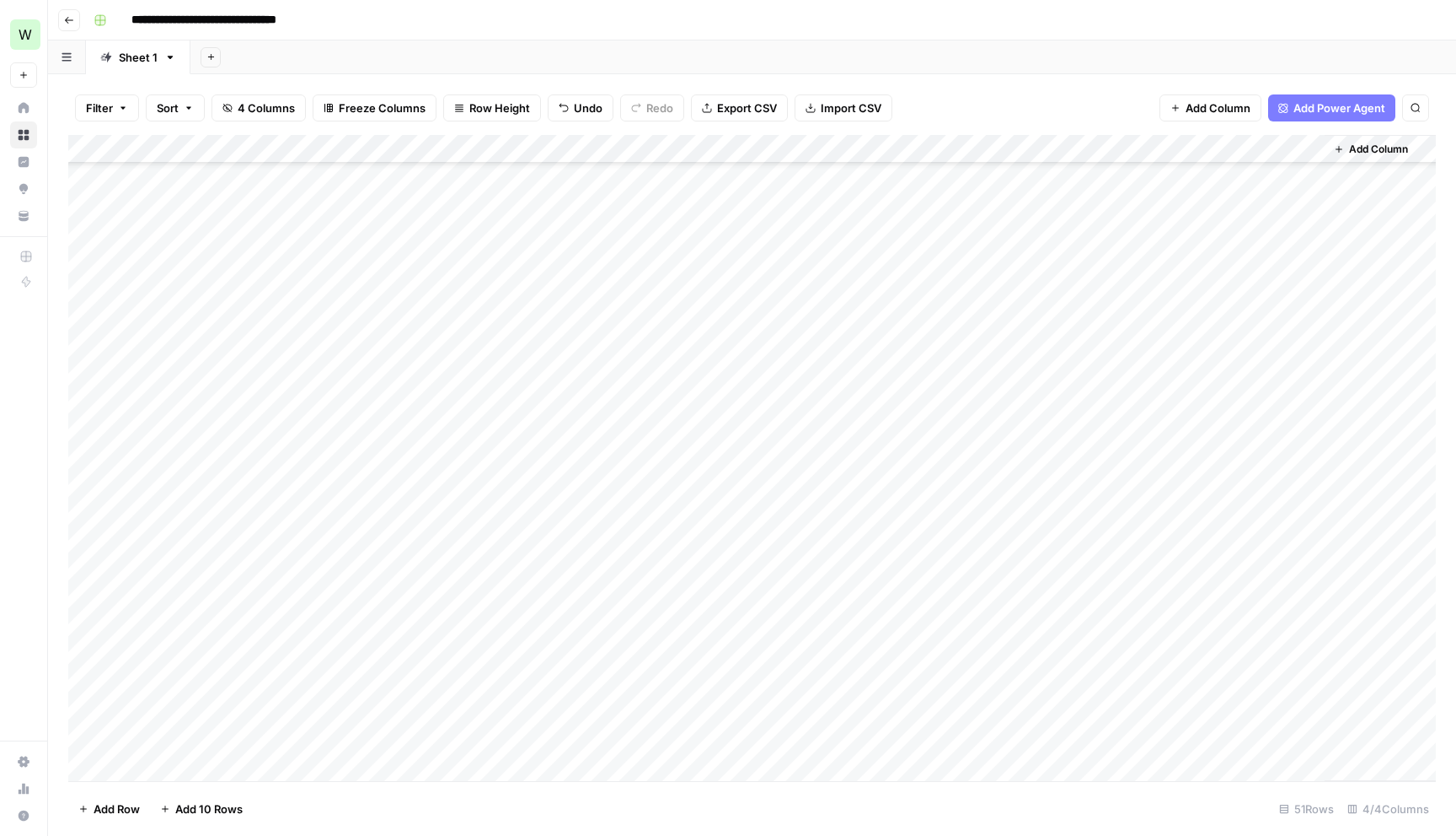
scroll to position [0, 0]
click at [735, 578] on div "Add Column" at bounding box center [752, 457] width 1368 height 646
click at [760, 579] on div "Add Column" at bounding box center [752, 457] width 1368 height 646
click at [760, 579] on textarea "**********" at bounding box center [805, 579] width 394 height 24
drag, startPoint x: 730, startPoint y: 575, endPoint x: 981, endPoint y: 573, distance: 251.0
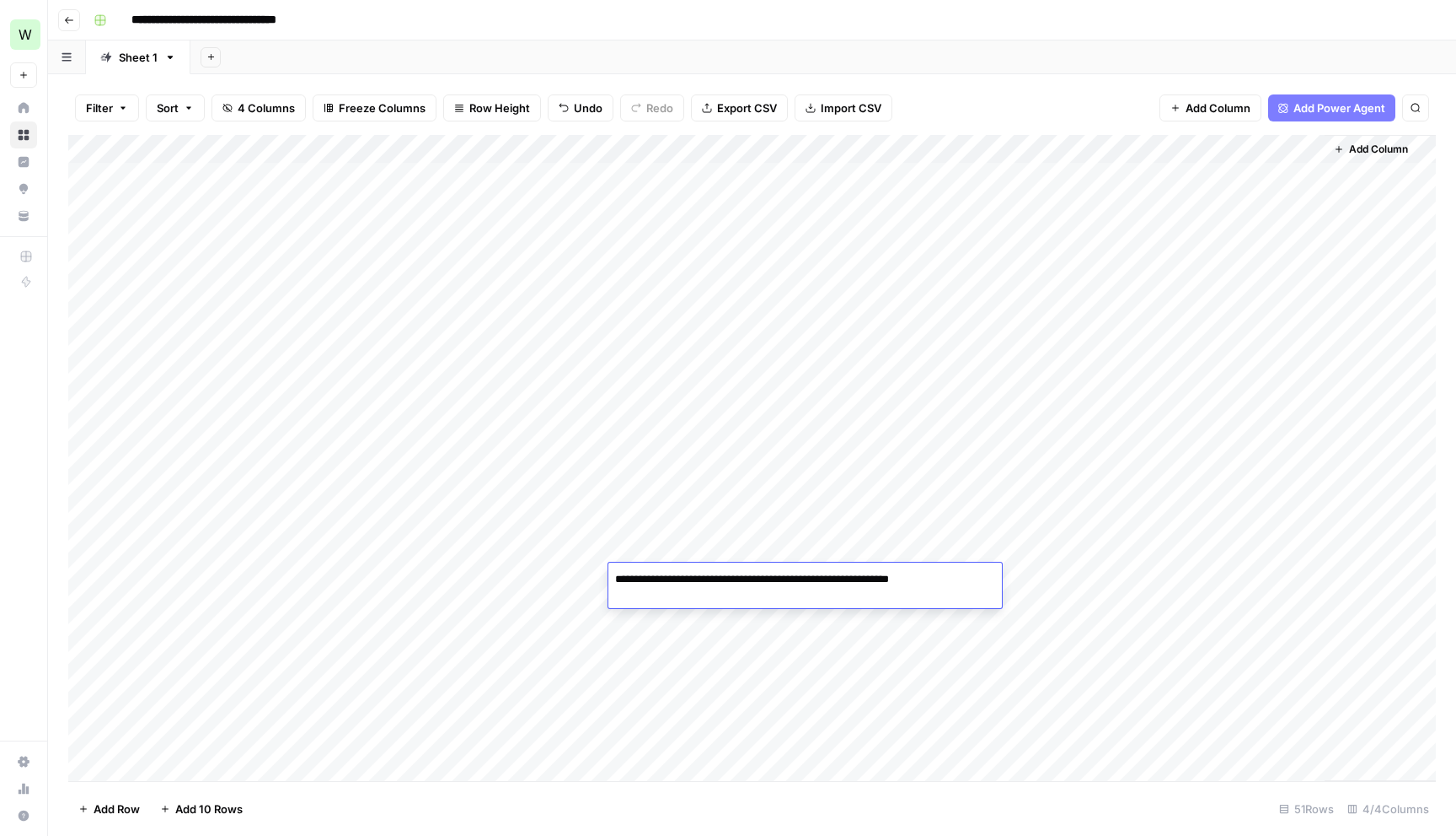
click at [981, 573] on textarea "**********" at bounding box center [805, 579] width 394 height 24
click at [750, 434] on div "Add Column" at bounding box center [752, 457] width 1368 height 646
click at [720, 562] on div "Add Column" at bounding box center [752, 457] width 1368 height 646
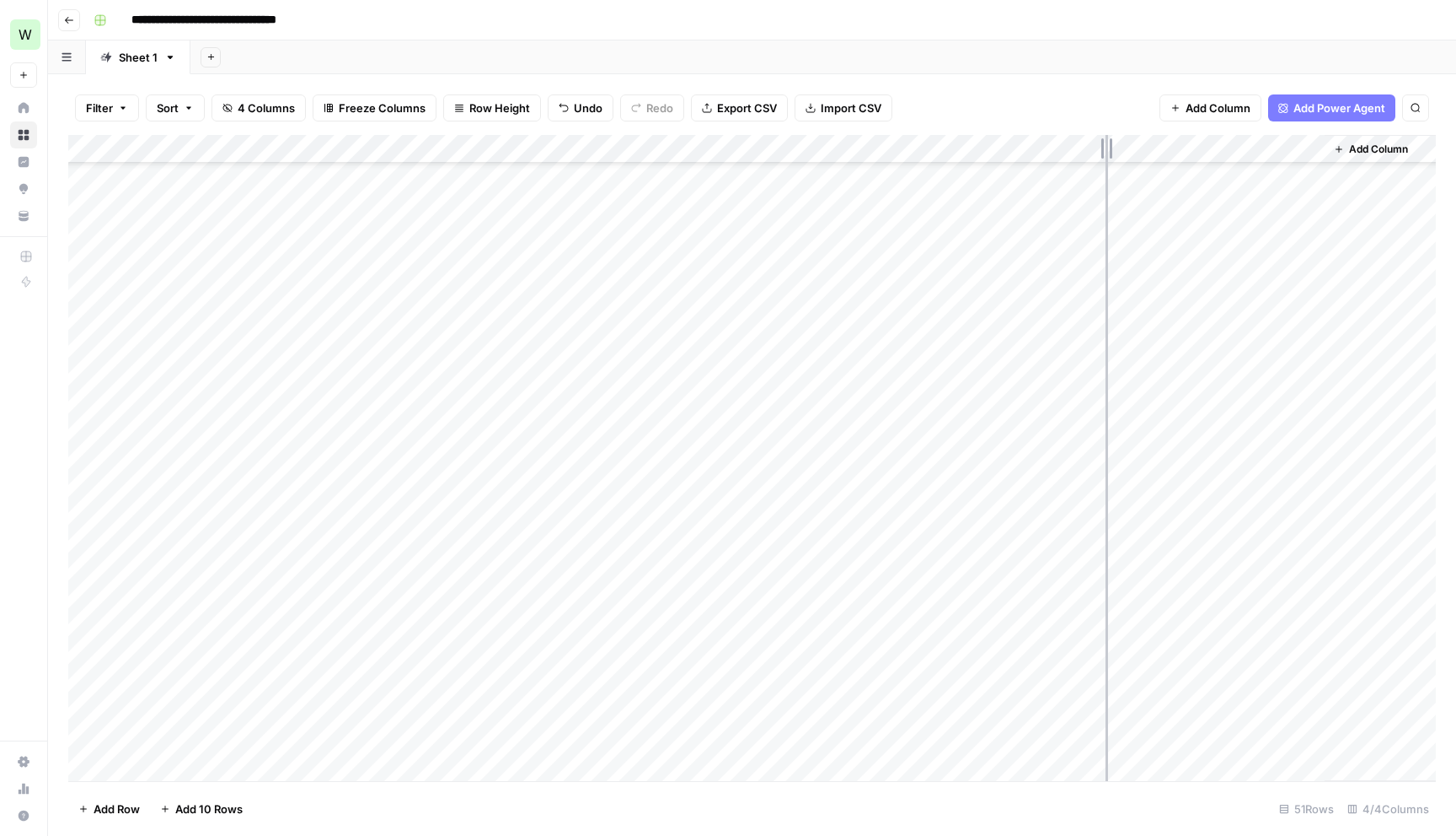
drag, startPoint x: 999, startPoint y: 146, endPoint x: 1106, endPoint y: 148, distance: 107.0
click at [1106, 148] on div "Add Column" at bounding box center [752, 457] width 1368 height 646
click at [698, 563] on div "Add Column" at bounding box center [752, 457] width 1368 height 646
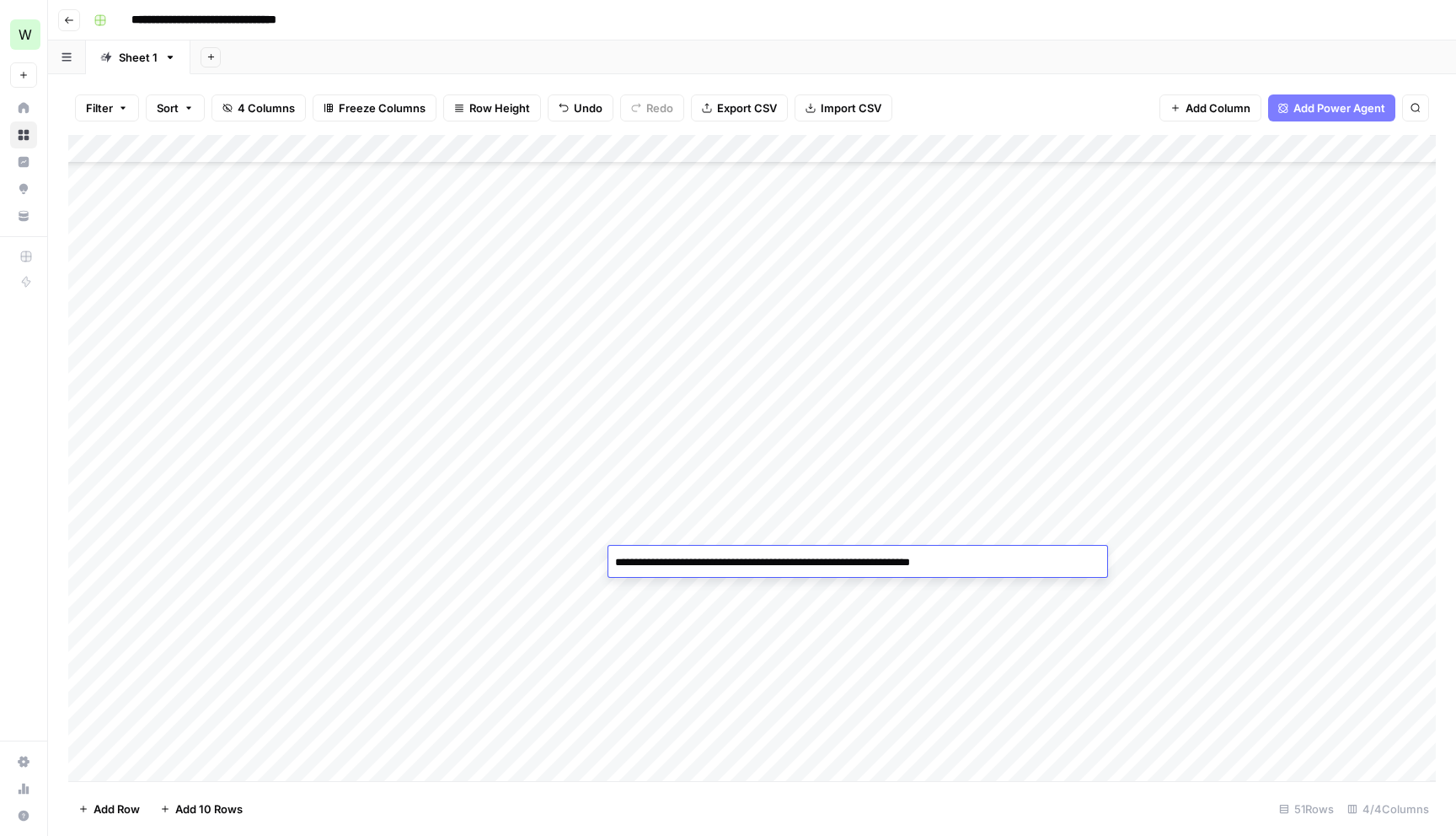
click at [698, 563] on textarea "**********" at bounding box center [858, 563] width 499 height 24
